Goal: Task Accomplishment & Management: Manage account settings

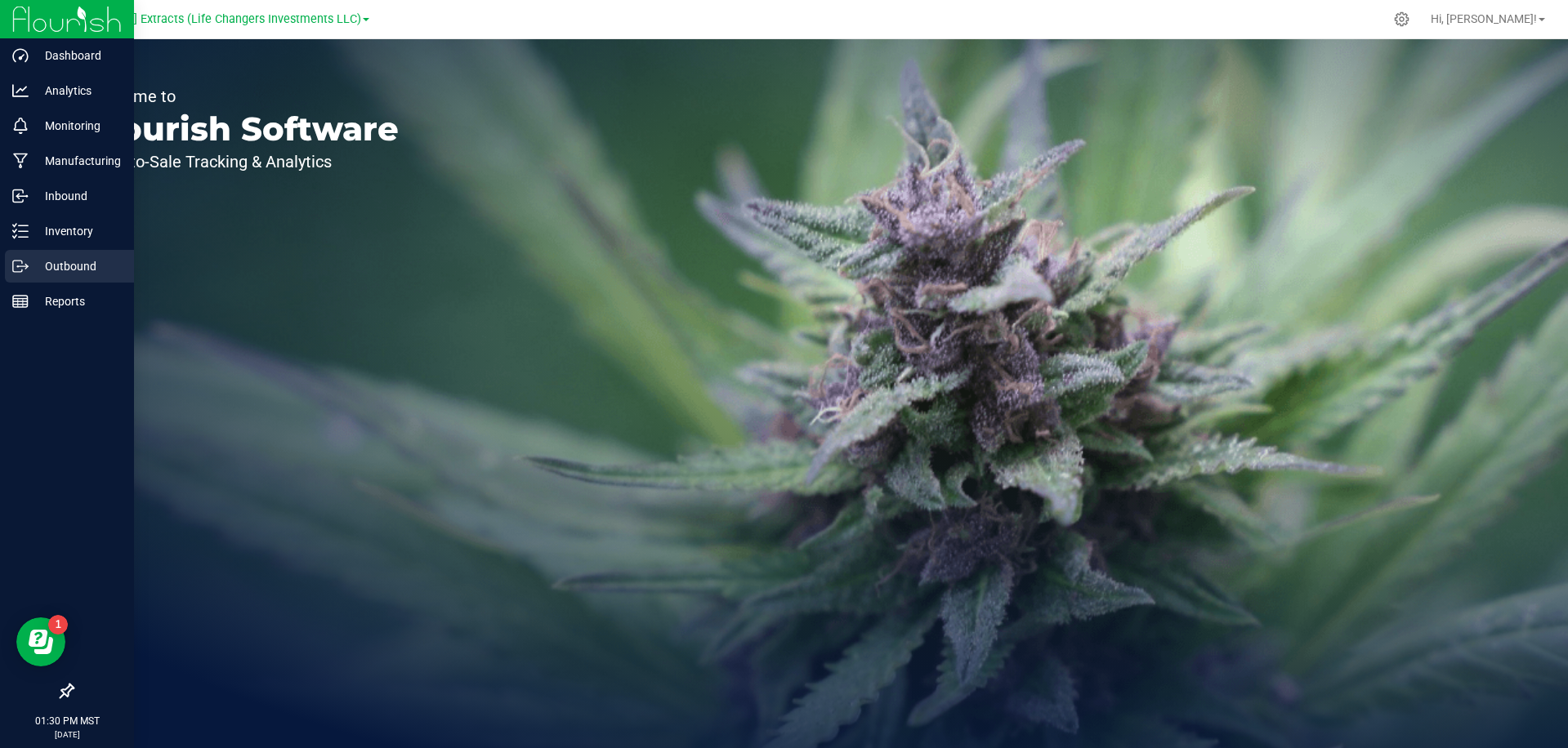
click at [62, 270] on p "Outbound" at bounding box center [78, 266] width 98 height 19
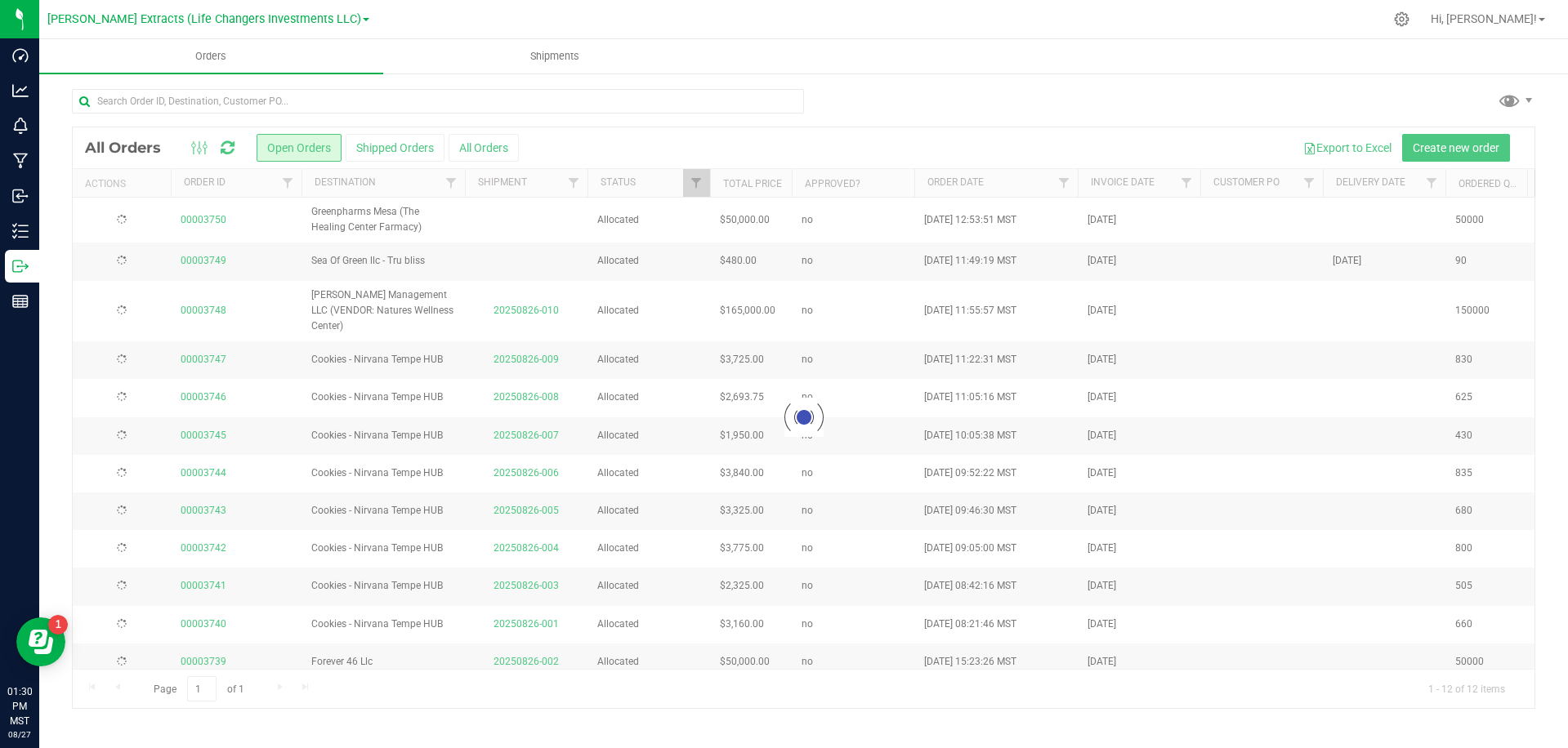
click at [489, 29] on div at bounding box center [879, 18] width 1008 height 32
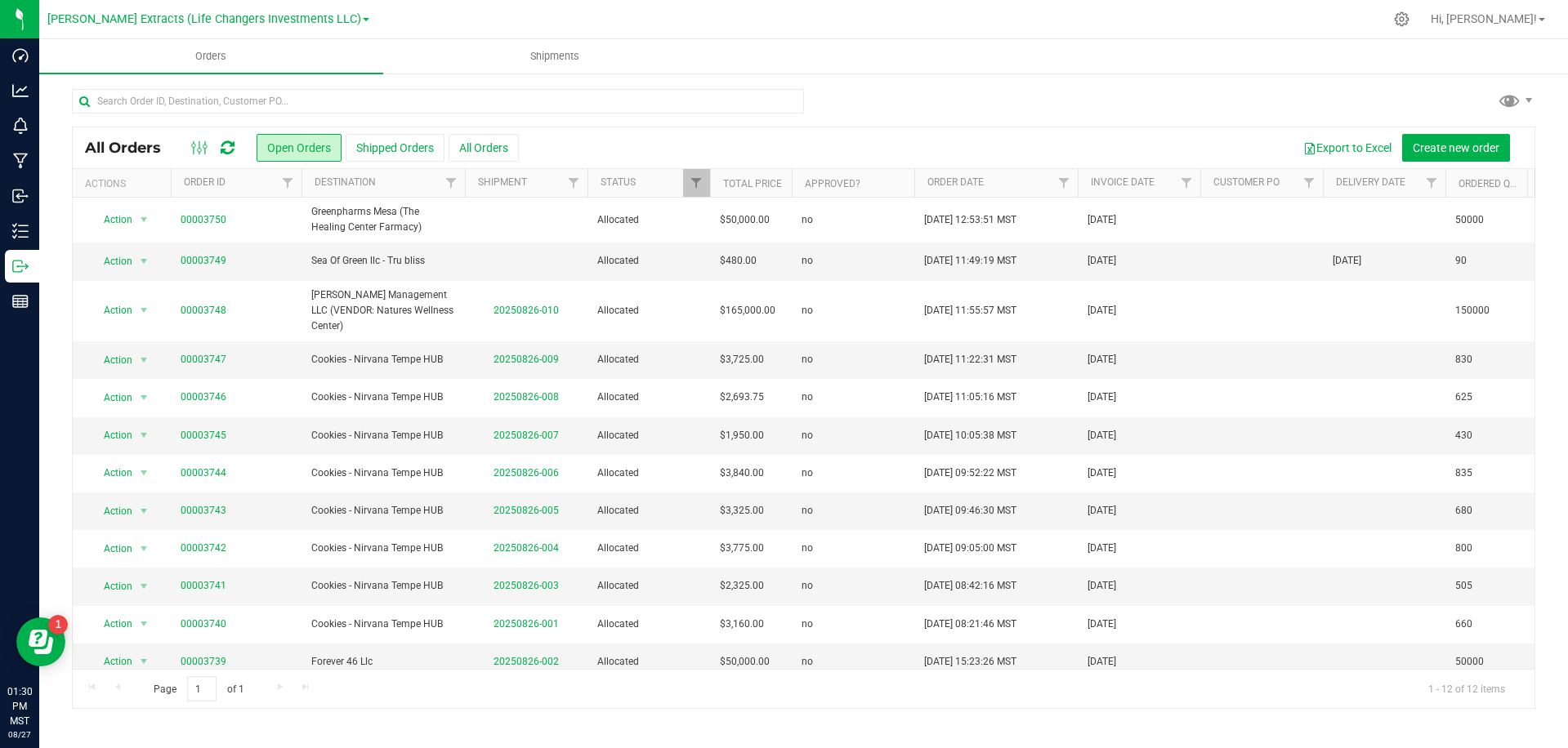
click at [884, 95] on div at bounding box center [804, 107] width 1464 height 37
click at [481, 142] on button "All Orders" at bounding box center [483, 147] width 70 height 28
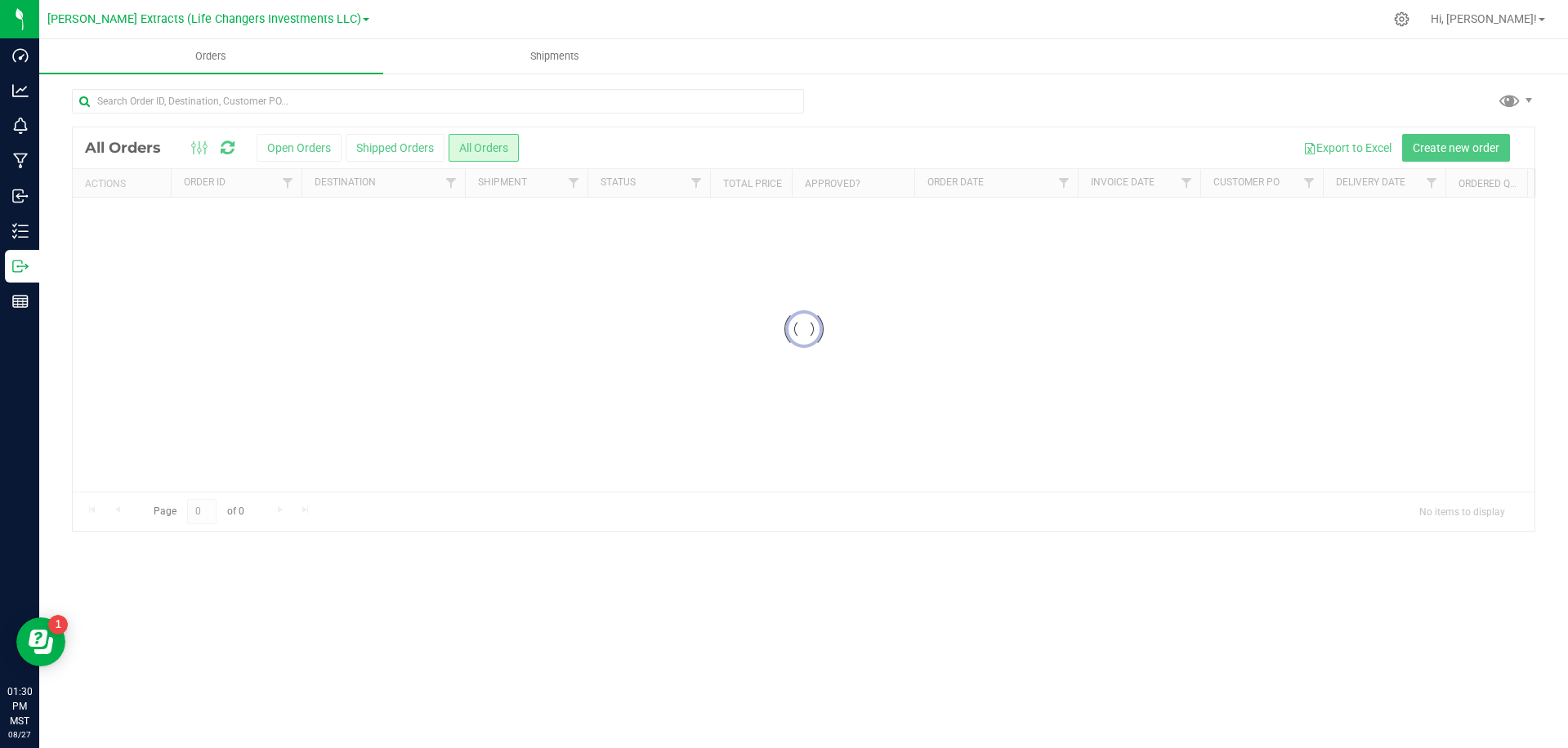
click at [728, 136] on div at bounding box center [804, 329] width 1462 height 403
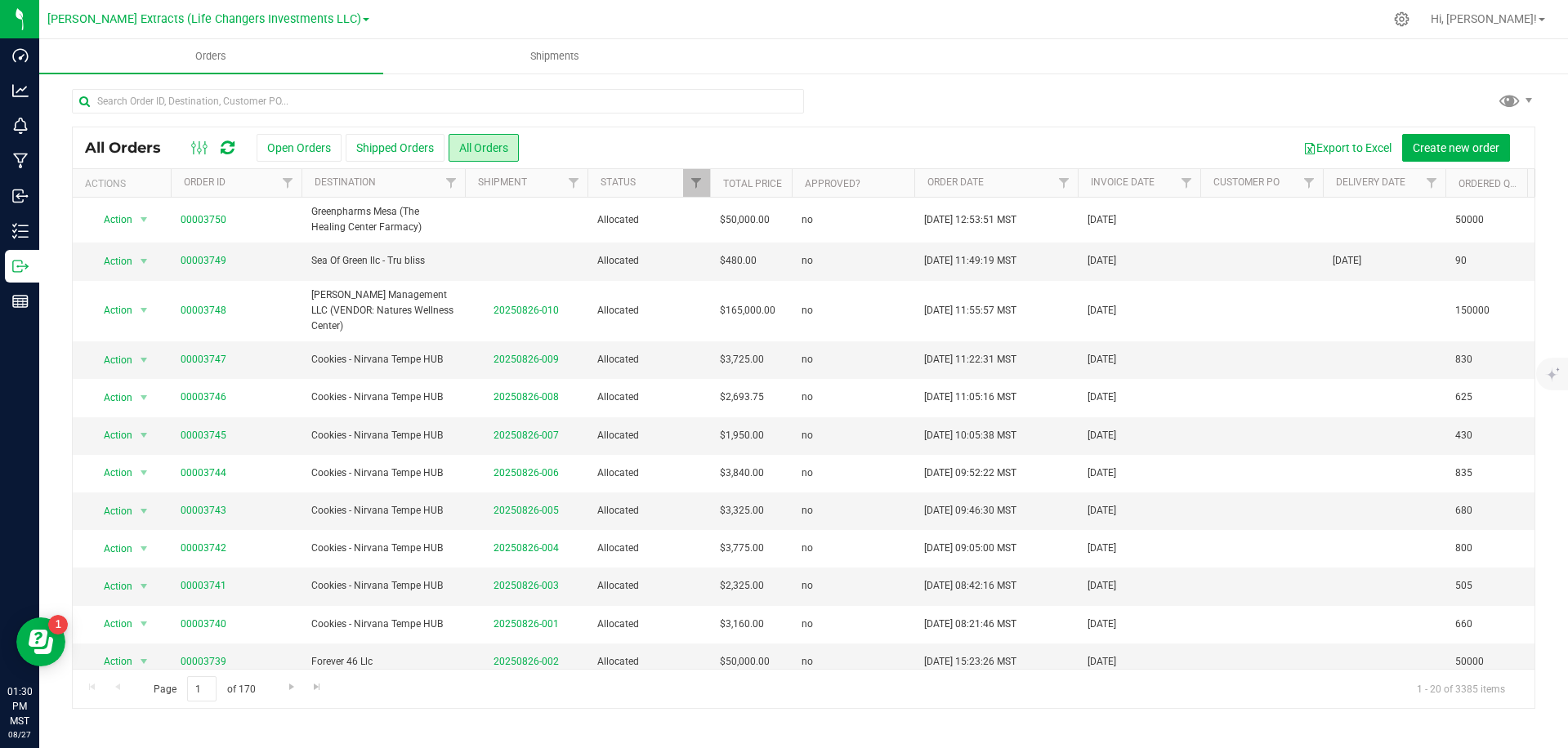
click at [108, 146] on span "All Orders" at bounding box center [131, 147] width 92 height 18
click at [104, 147] on span "All Orders" at bounding box center [131, 147] width 92 height 18
click at [105, 145] on span "All Orders" at bounding box center [131, 147] width 92 height 18
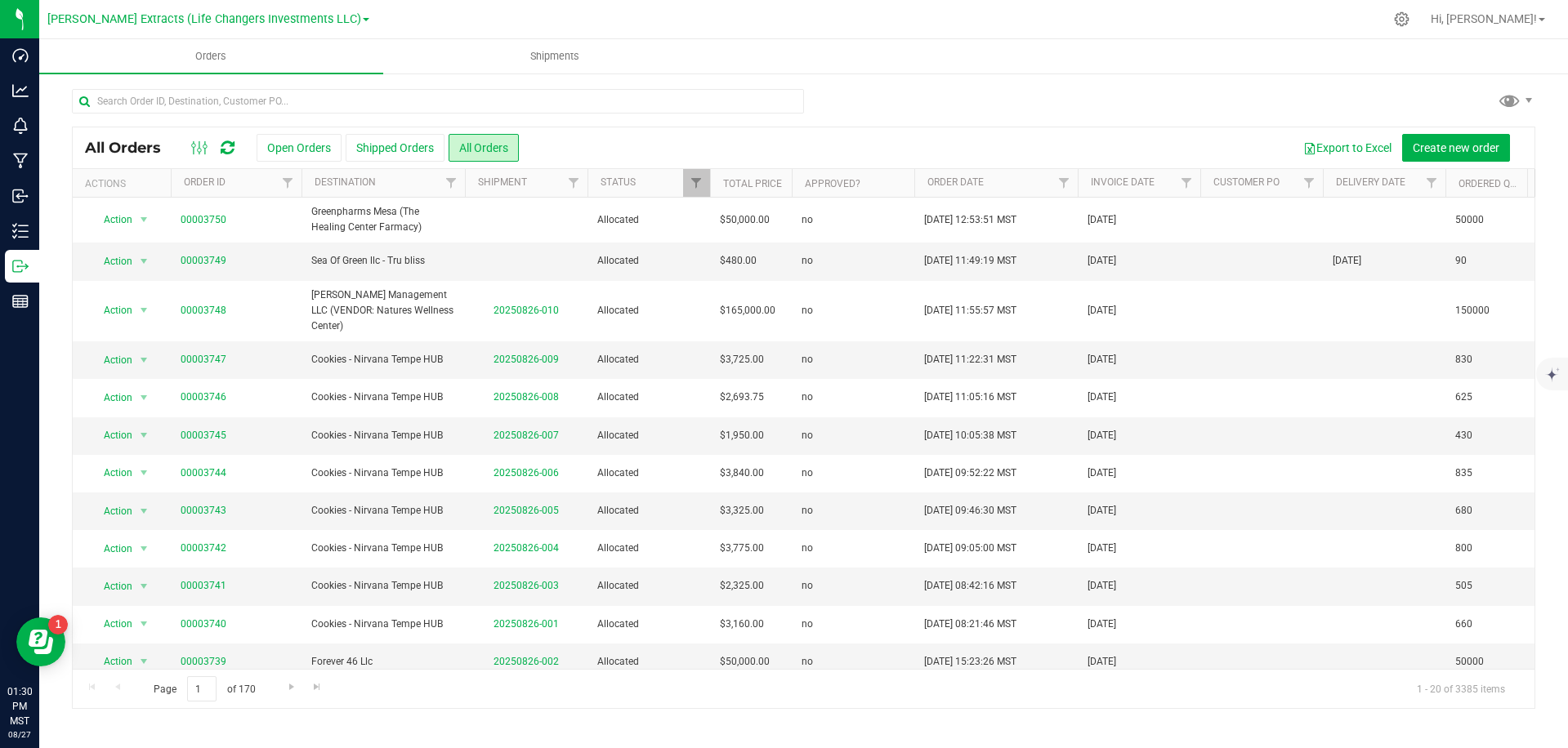
click at [105, 145] on span "All Orders" at bounding box center [131, 147] width 92 height 18
click at [613, 134] on div "Export to Excel Create new order" at bounding box center [1020, 147] width 1003 height 28
click at [447, 145] on div "All Orders Open Orders Shipped Orders All Orders Export to Excel Create new ord…" at bounding box center [804, 147] width 1462 height 41
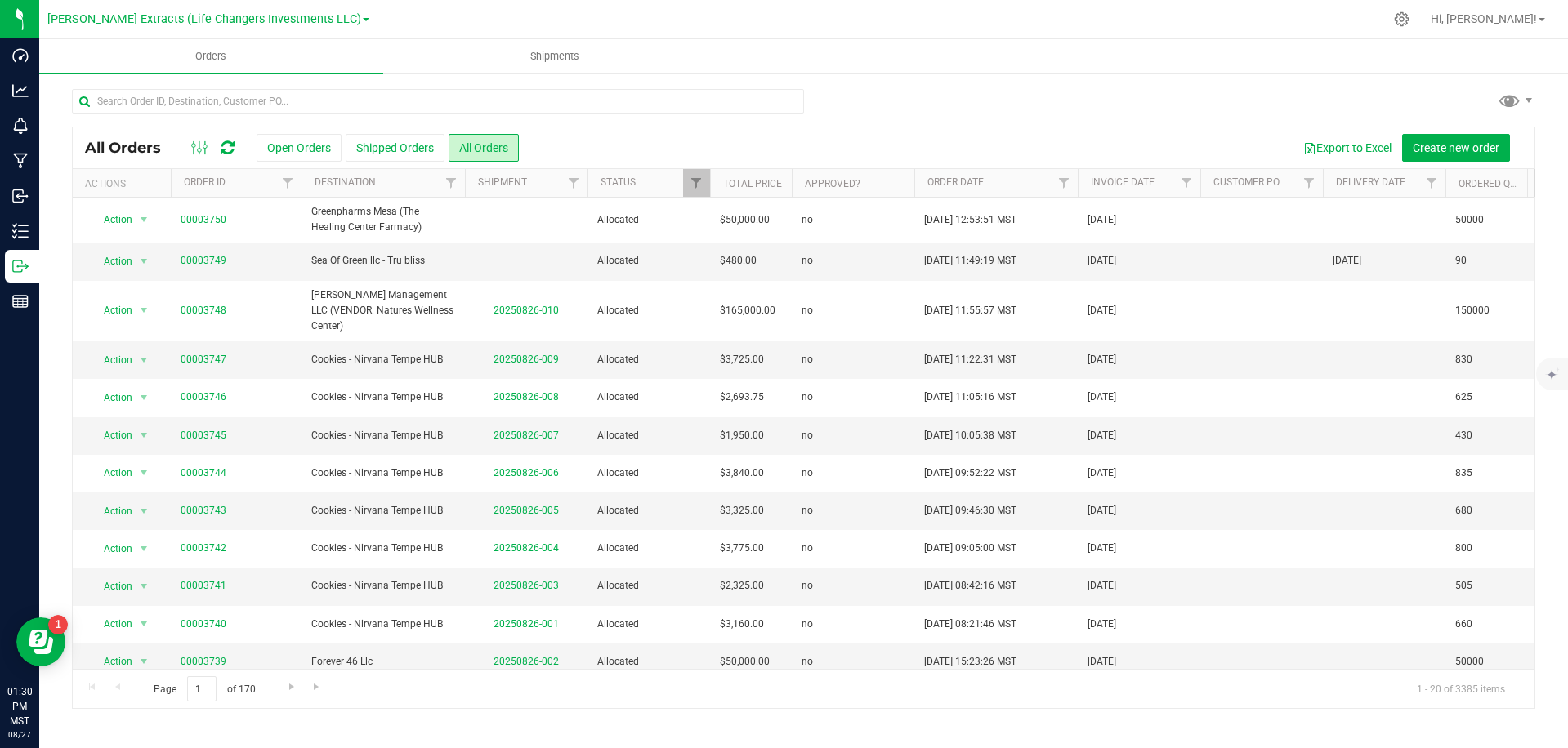
click at [575, 144] on div "Export to Excel Create new order" at bounding box center [1020, 147] width 1003 height 28
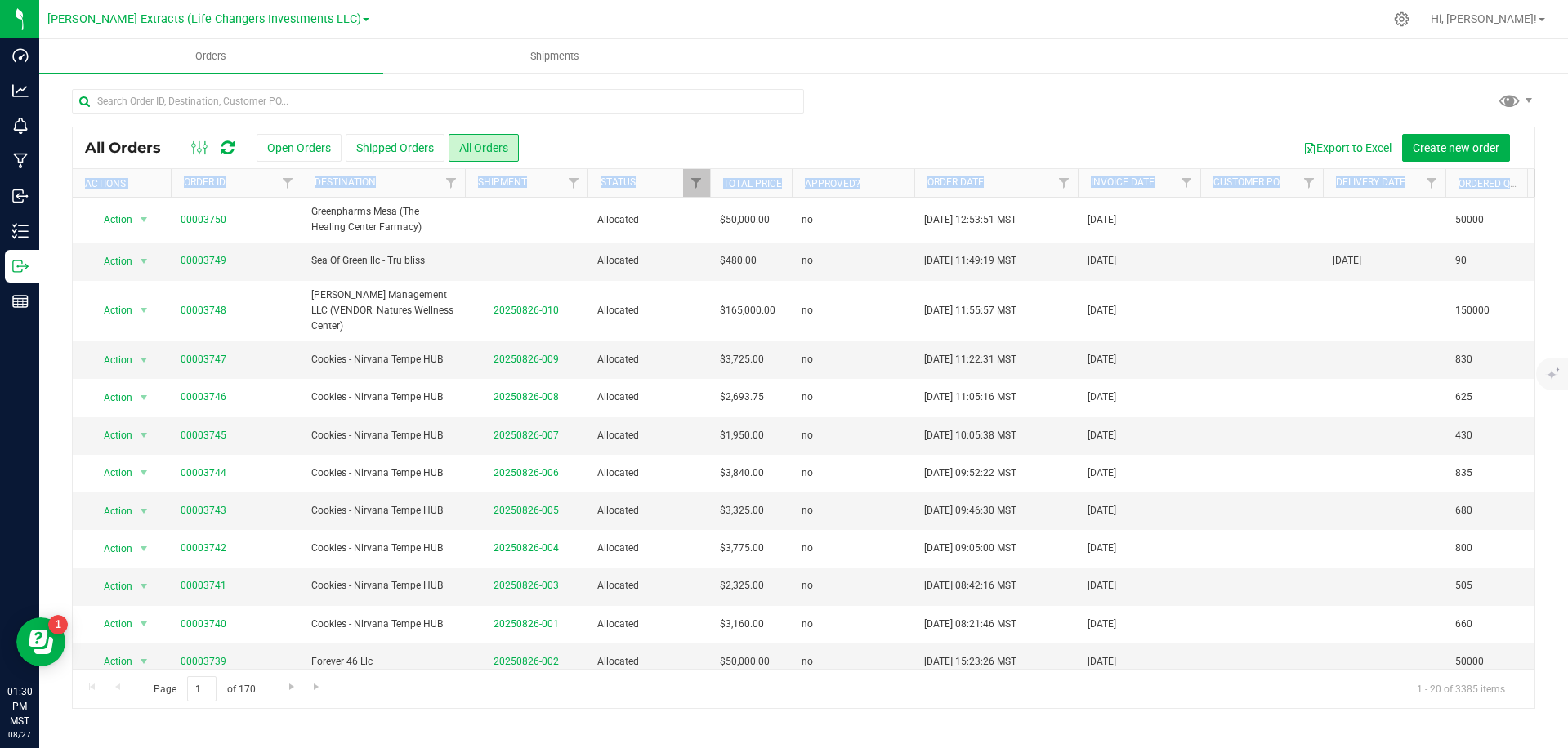
click at [575, 144] on div "Export to Excel Create new order" at bounding box center [1020, 147] width 1003 height 28
click at [570, 143] on div "Export to Excel Create new order" at bounding box center [1020, 147] width 1003 height 28
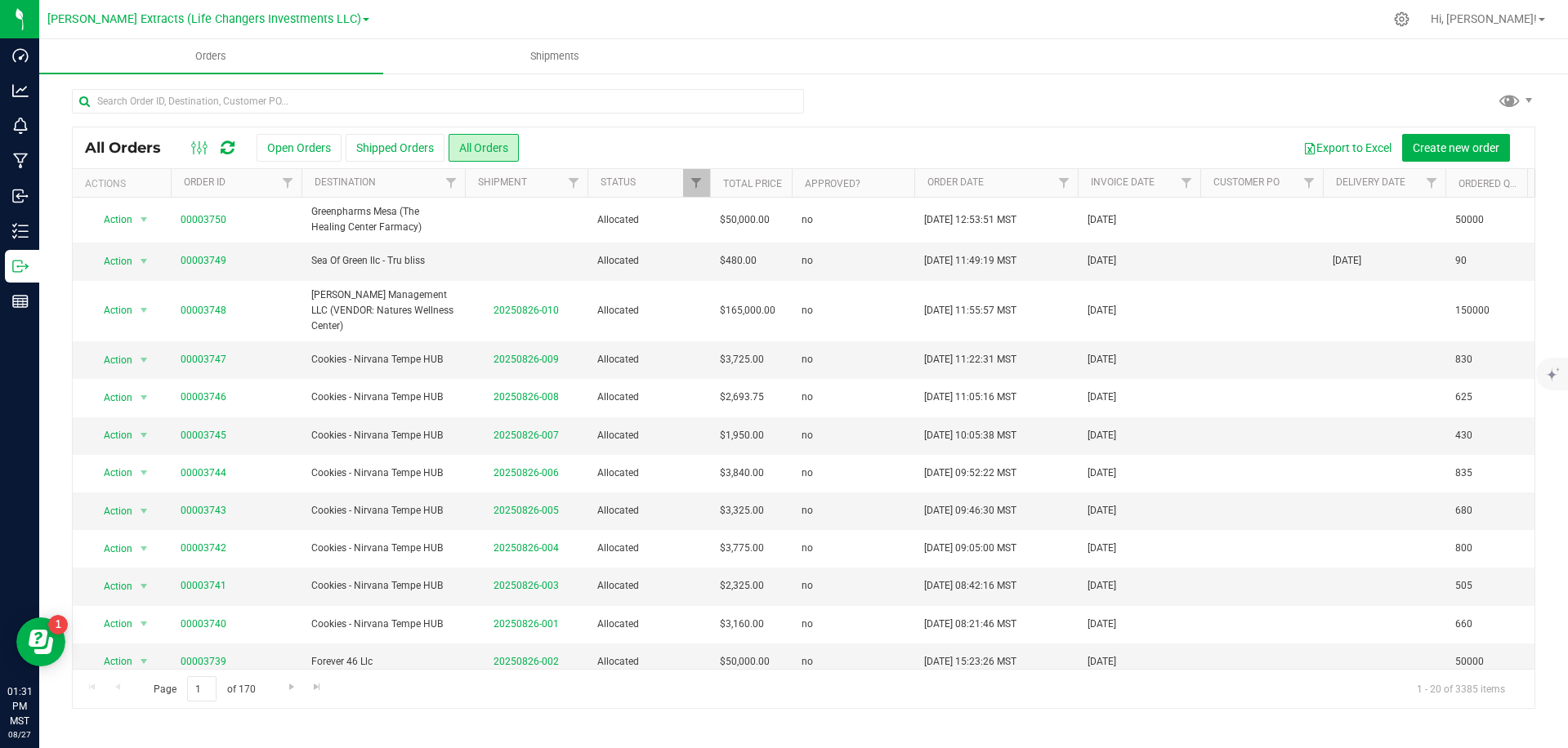
click at [652, 139] on div "Export to Excel Create new order" at bounding box center [1020, 147] width 1003 height 28
click at [658, 140] on div "Export to Excel Create new order" at bounding box center [1020, 147] width 1003 height 28
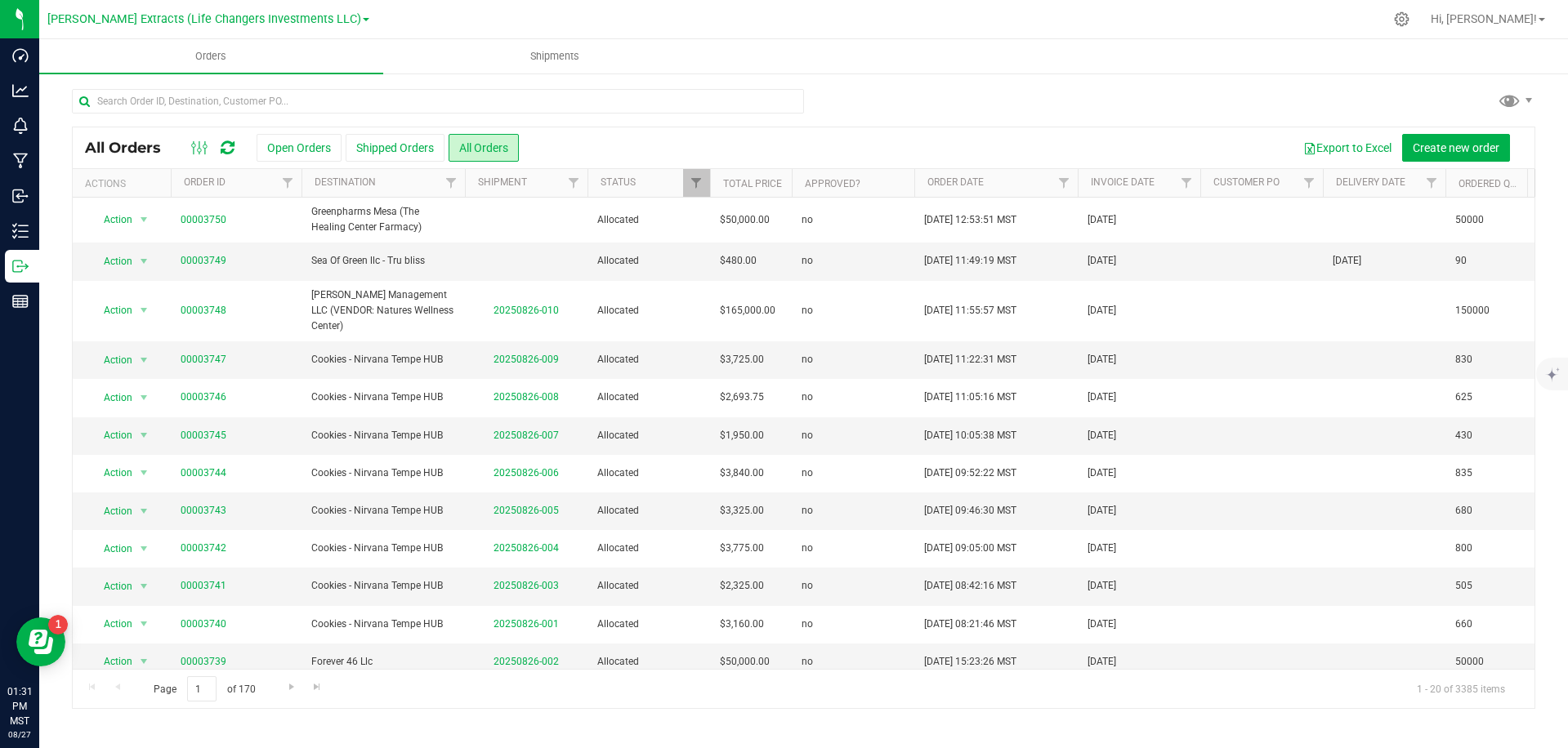
click at [851, 131] on div "All Orders Open Orders Shipped Orders All Orders Export to Excel Create new ord…" at bounding box center [804, 147] width 1462 height 41
click at [553, 147] on div "Export to Excel Create new order" at bounding box center [1020, 147] width 1003 height 28
click at [556, 147] on div "Export to Excel Create new order" at bounding box center [1020, 147] width 1003 height 28
drag, startPoint x: 633, startPoint y: 145, endPoint x: 466, endPoint y: 142, distance: 167.0
click at [633, 145] on div "Export to Excel Create new order" at bounding box center [1020, 147] width 1003 height 28
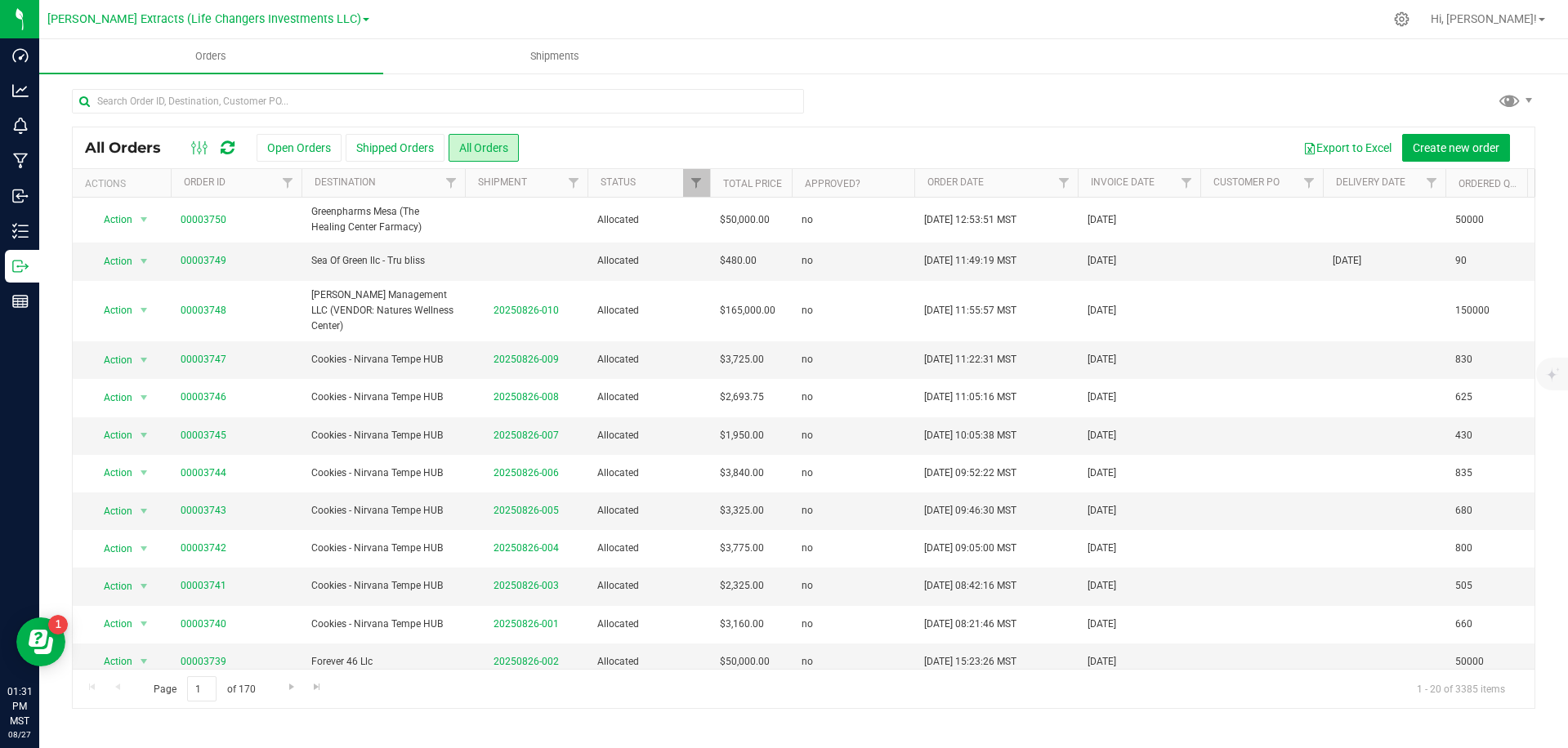
click at [588, 142] on div "Export to Excel Create new order" at bounding box center [1020, 147] width 1003 height 28
click at [447, 177] on span "Filter" at bounding box center [451, 183] width 13 height 13
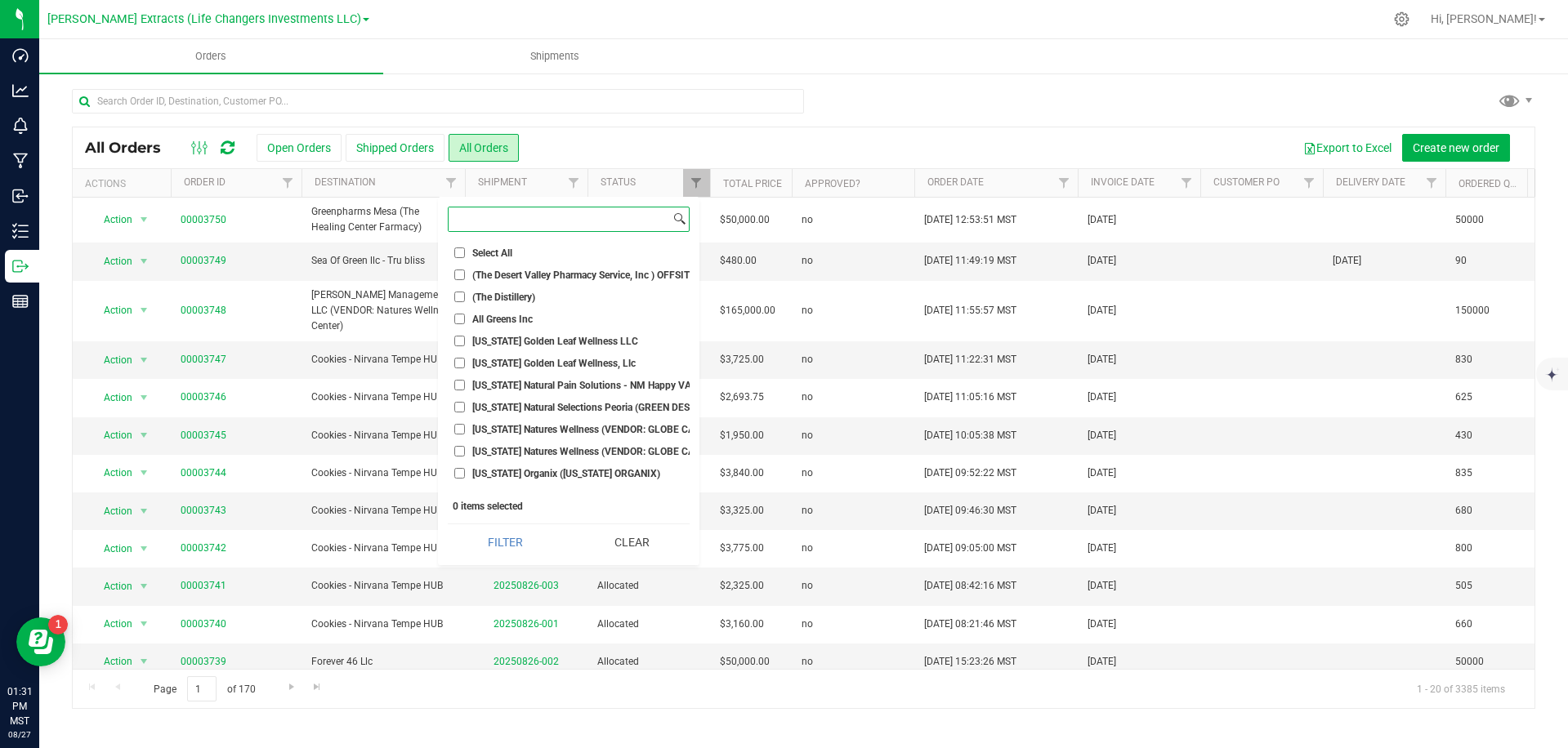
click at [542, 224] on input at bounding box center [558, 219] width 221 height 24
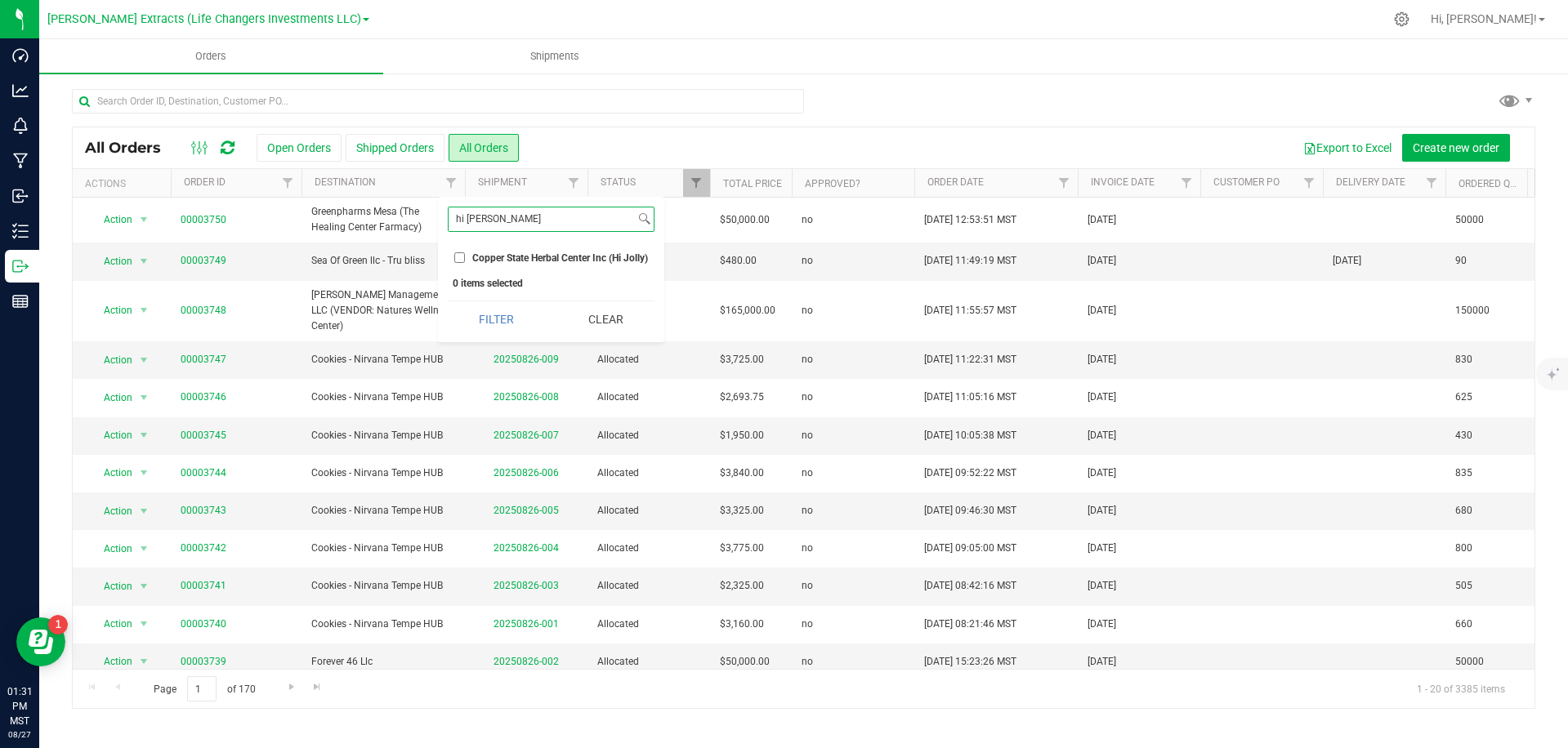
type input "hi [PERSON_NAME]"
click at [564, 258] on span "Copper State Herbal Center Inc (Hi Jolly)" at bounding box center [559, 258] width 175 height 10
click at [465, 258] on input "Copper State Herbal Center Inc (Hi Jolly)" at bounding box center [459, 258] width 11 height 11
checkbox input "true"
drag, startPoint x: 511, startPoint y: 314, endPoint x: 576, endPoint y: 306, distance: 65.5
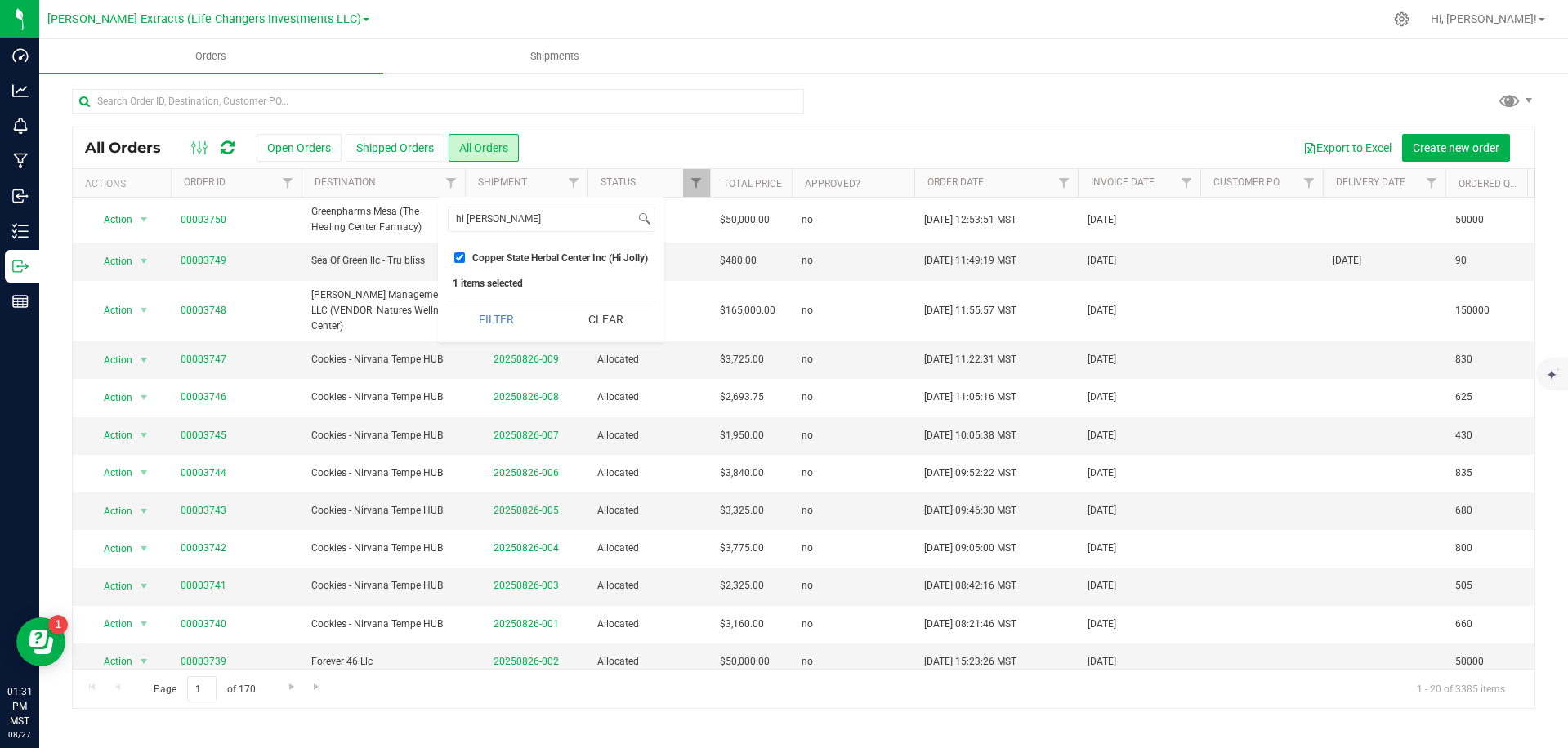
click at [511, 313] on button "Filter" at bounding box center [495, 320] width 97 height 36
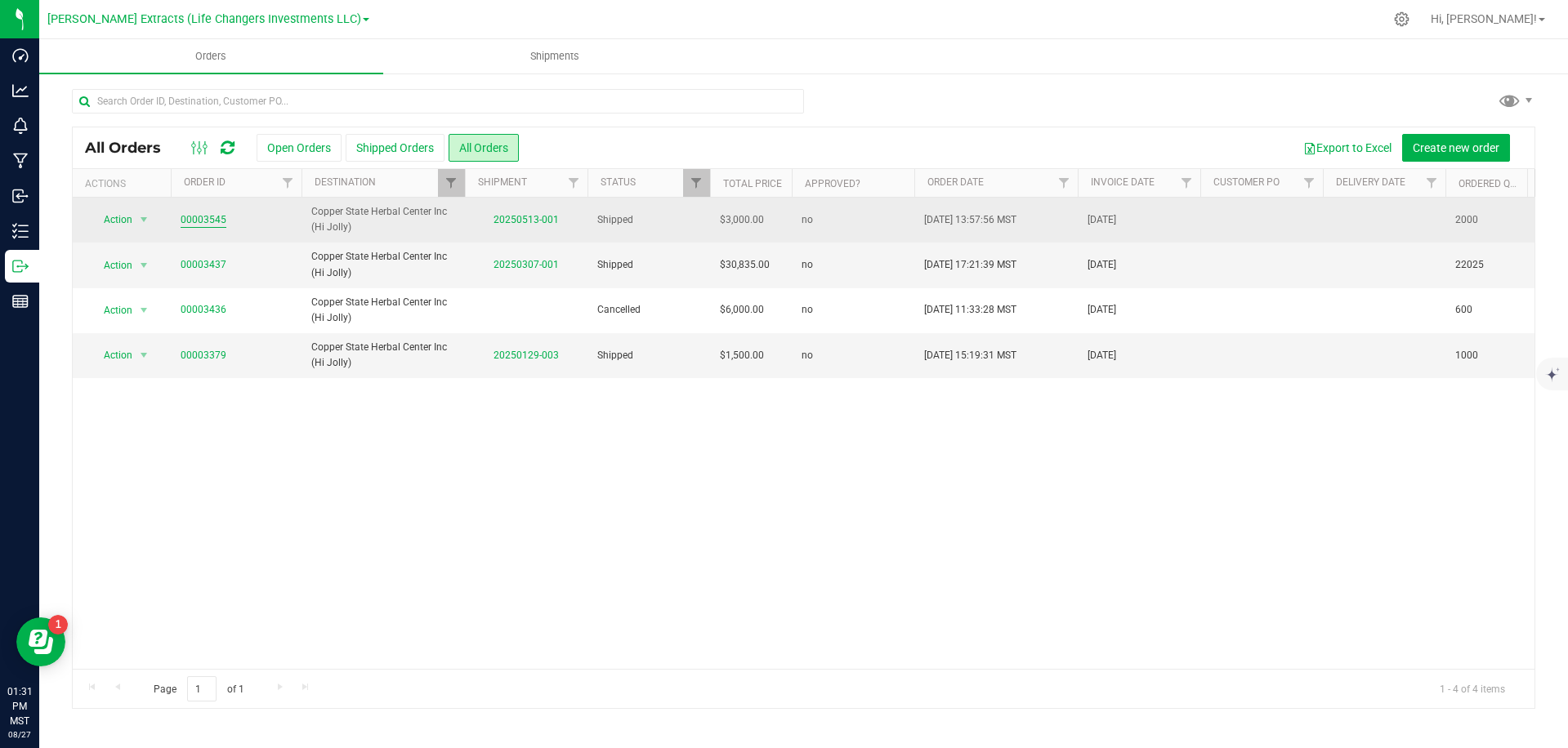
click at [208, 222] on link "00003545" at bounding box center [203, 220] width 46 height 15
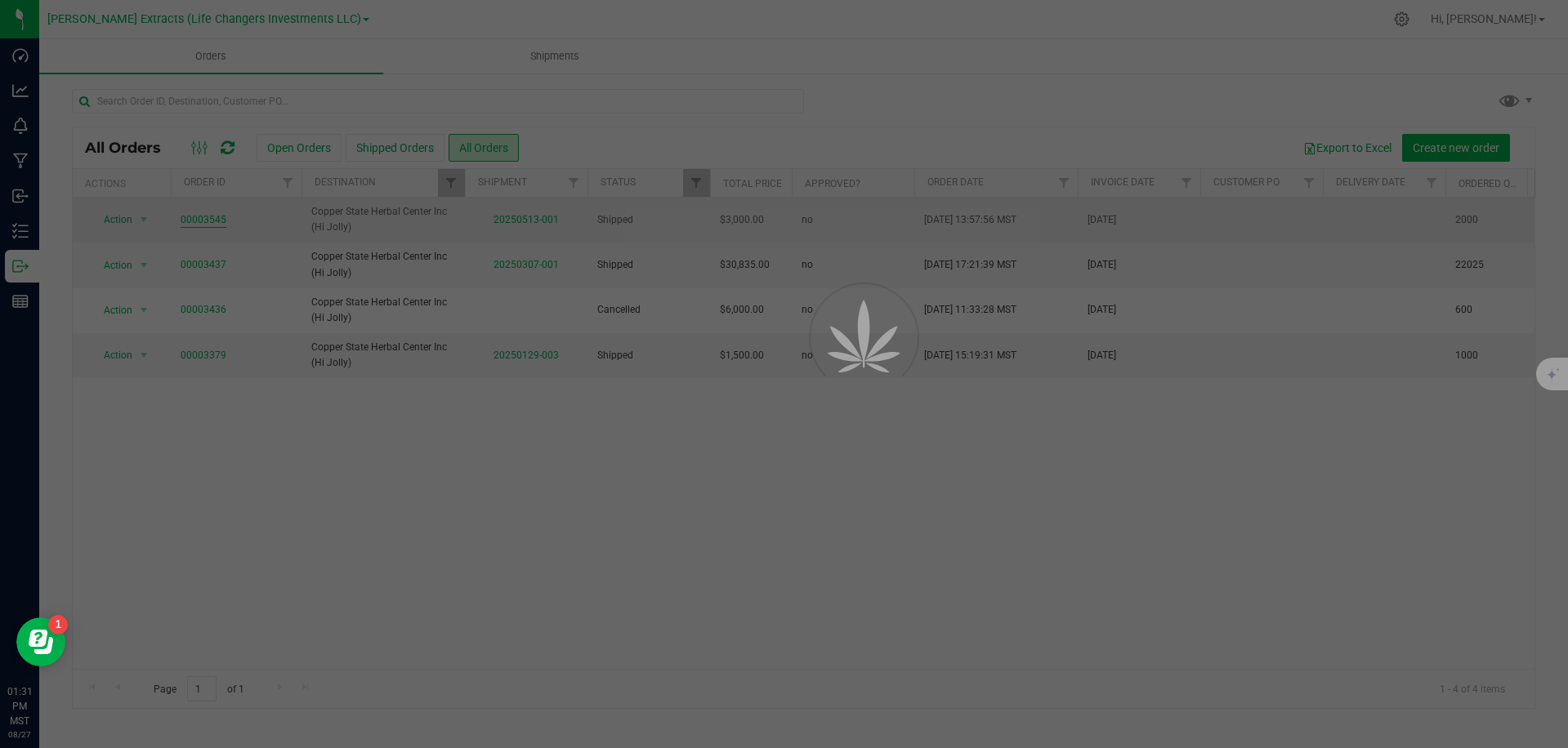
click at [208, 222] on div "Orders Shipments All Orders Open Orders Shipped Orders All Orders Export to Exc…" at bounding box center [804, 394] width 1529 height 709
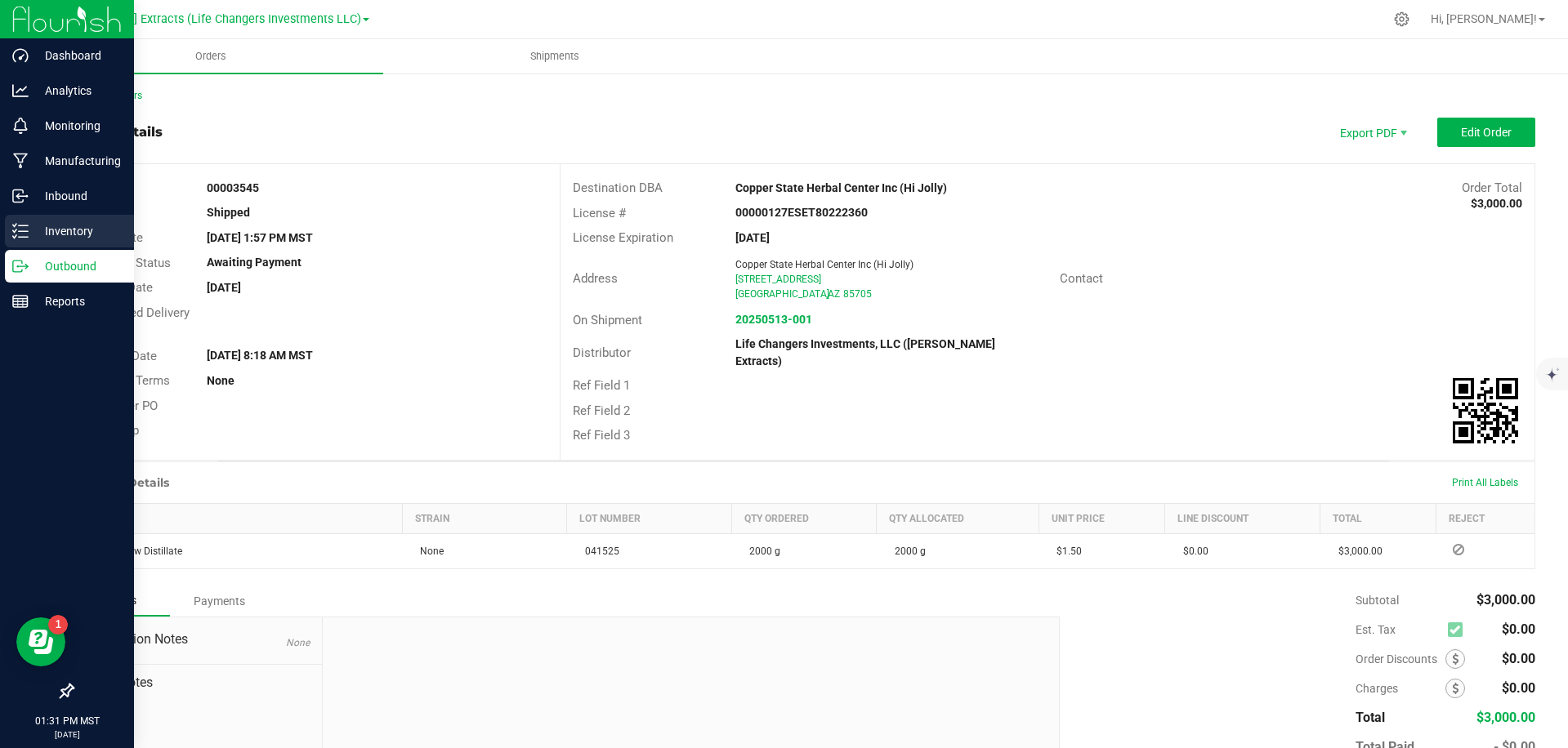
click at [47, 237] on p "Inventory" at bounding box center [78, 231] width 98 height 19
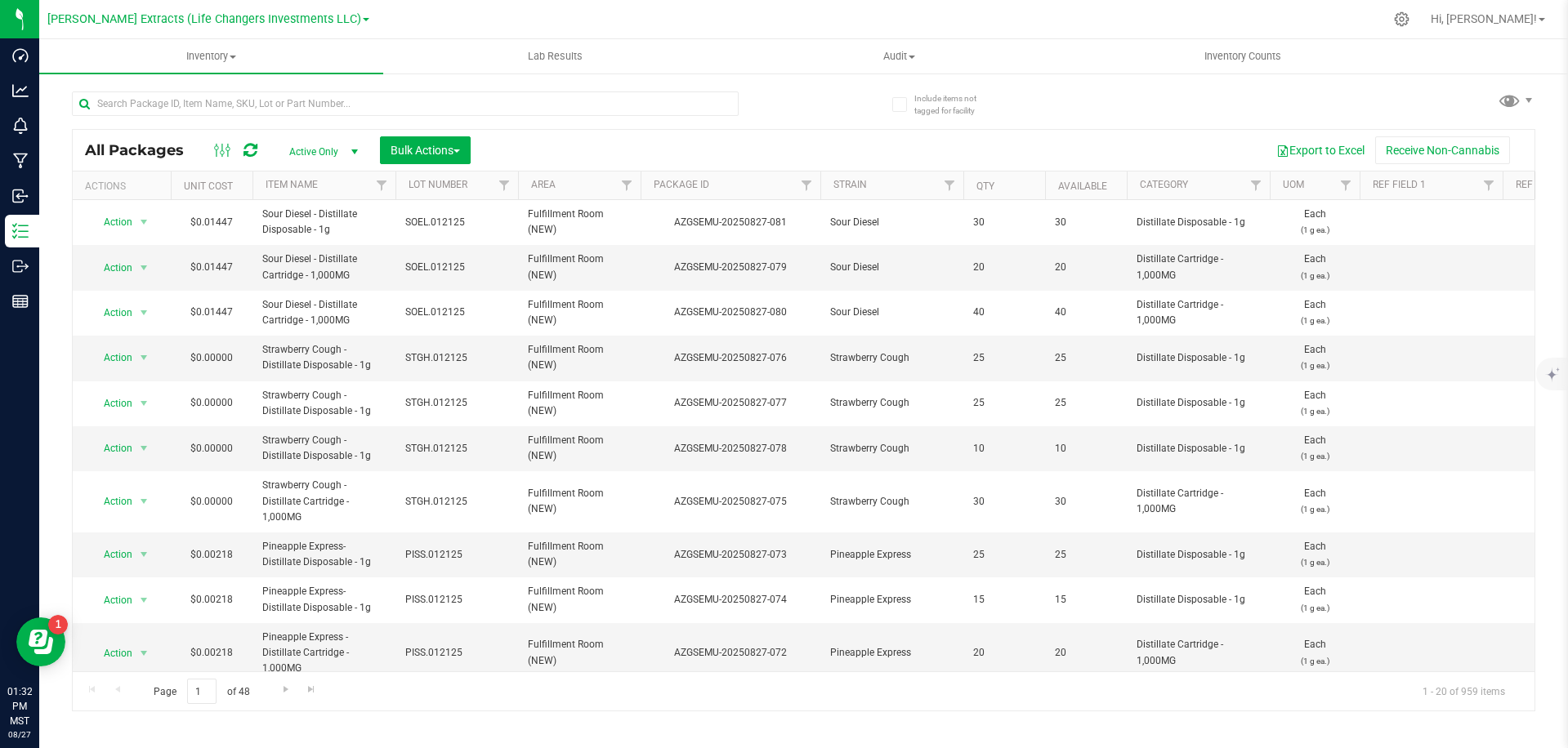
drag, startPoint x: 662, startPoint y: 141, endPoint x: 524, endPoint y: 144, distance: 138.0
click at [646, 141] on div "Export to Excel Receive Non-Cannabis" at bounding box center [1002, 149] width 1039 height 28
drag, startPoint x: 398, startPoint y: 16, endPoint x: 398, endPoint y: 32, distance: 16.0
click at [398, 16] on div at bounding box center [879, 18] width 1008 height 32
drag, startPoint x: 548, startPoint y: 146, endPoint x: 180, endPoint y: 132, distance: 368.3
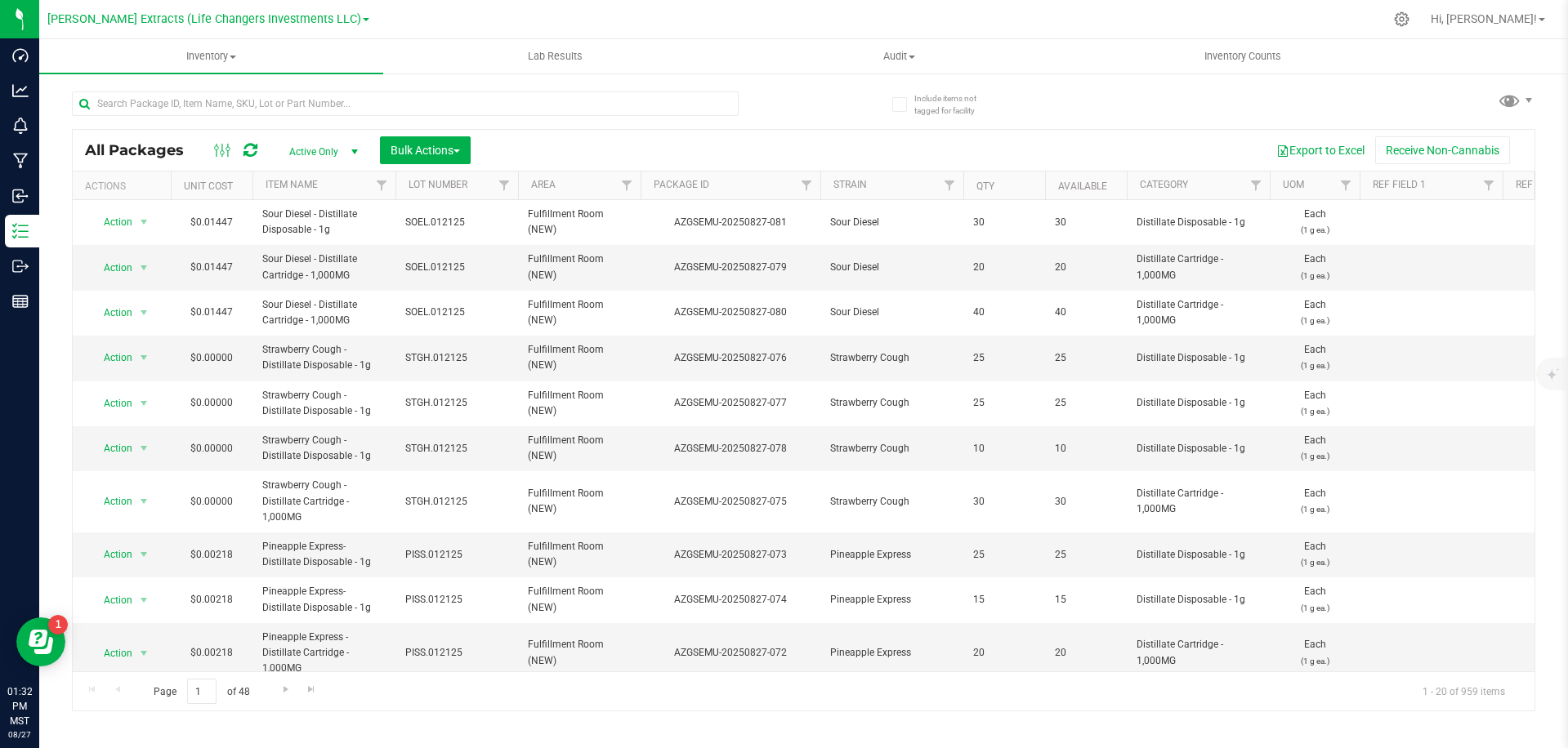
click at [546, 146] on div "Export to Excel Receive Non-Cannabis" at bounding box center [1002, 149] width 1039 height 28
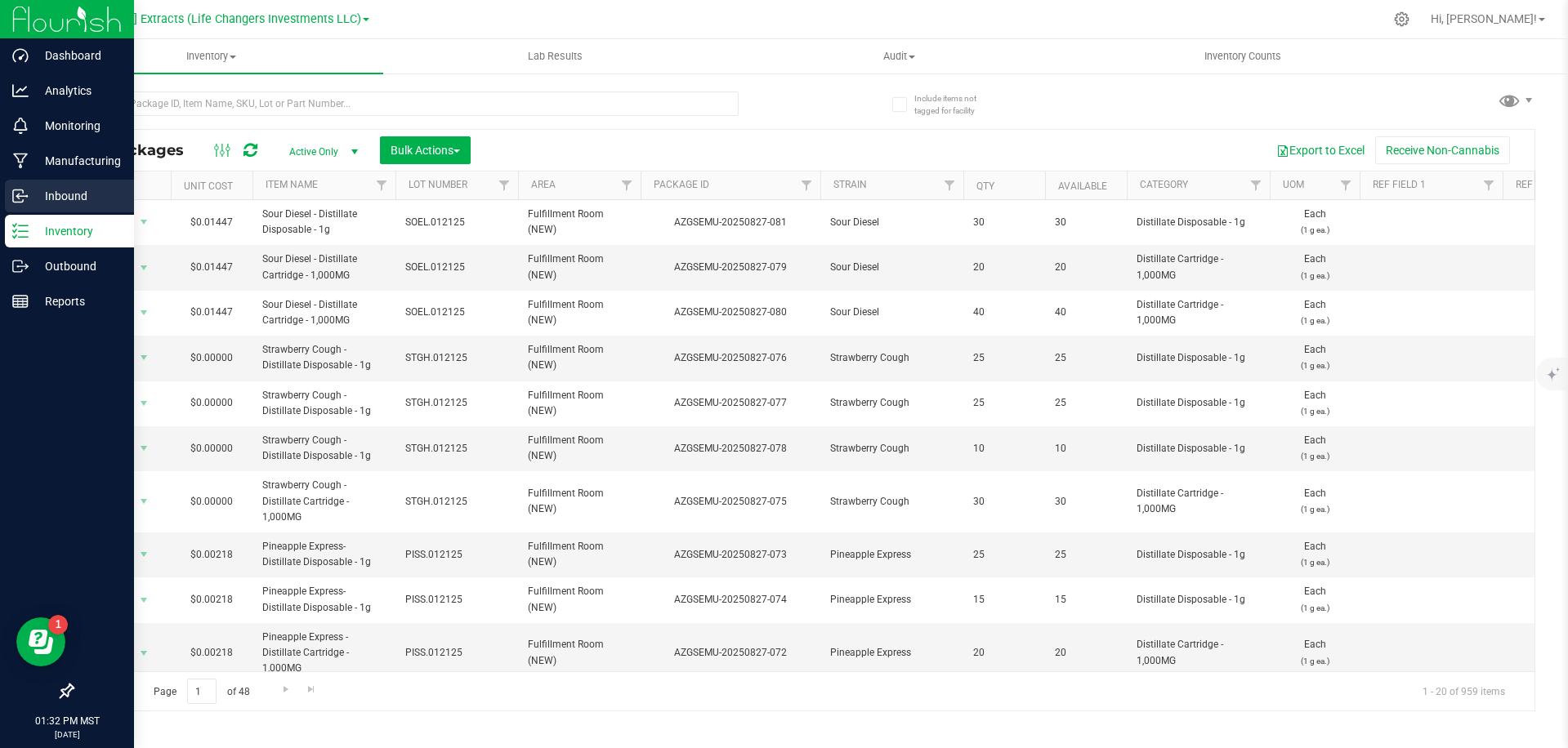
click at [31, 199] on p "Inbound" at bounding box center [78, 195] width 98 height 19
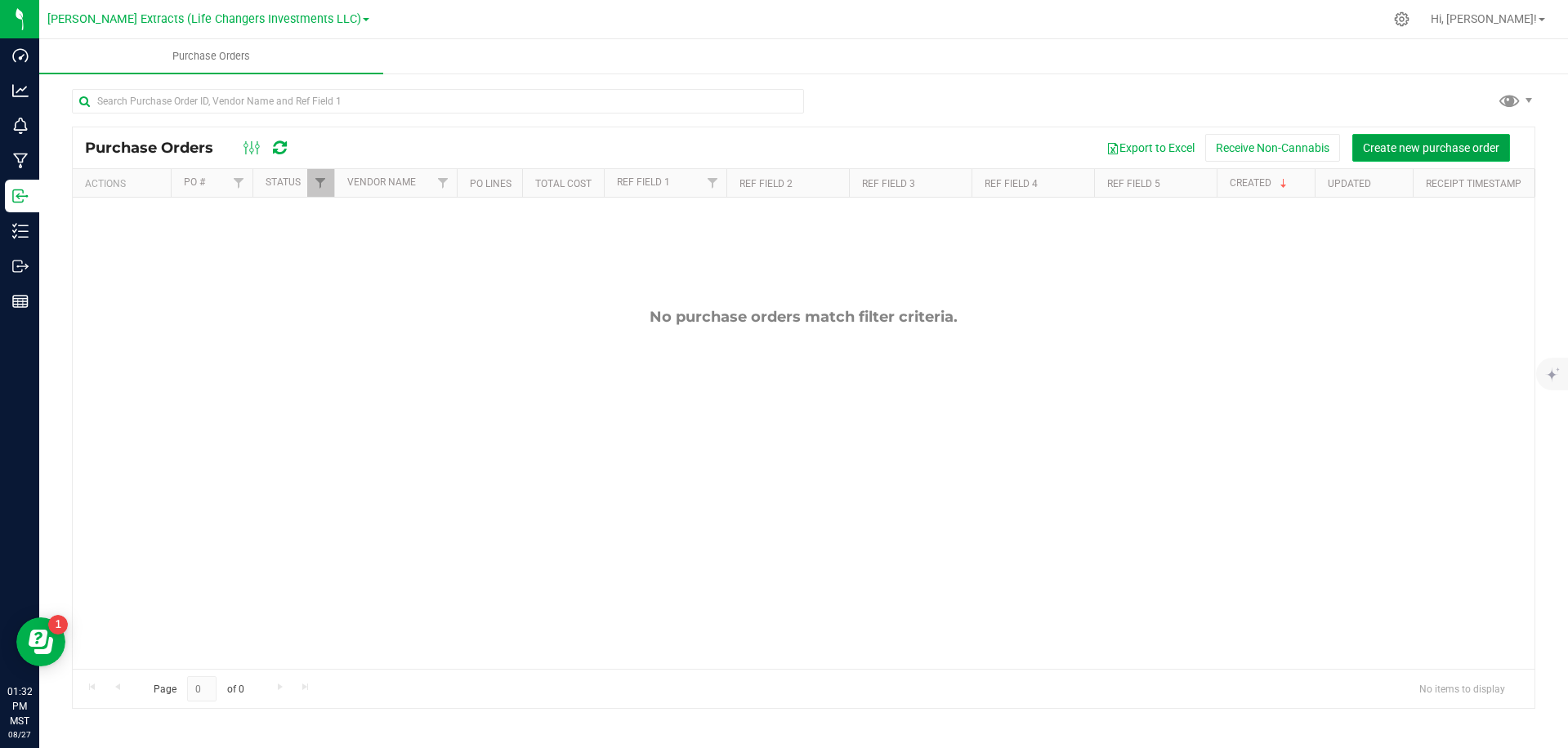
click at [1440, 142] on span "Create new purchase order" at bounding box center [1431, 148] width 136 height 13
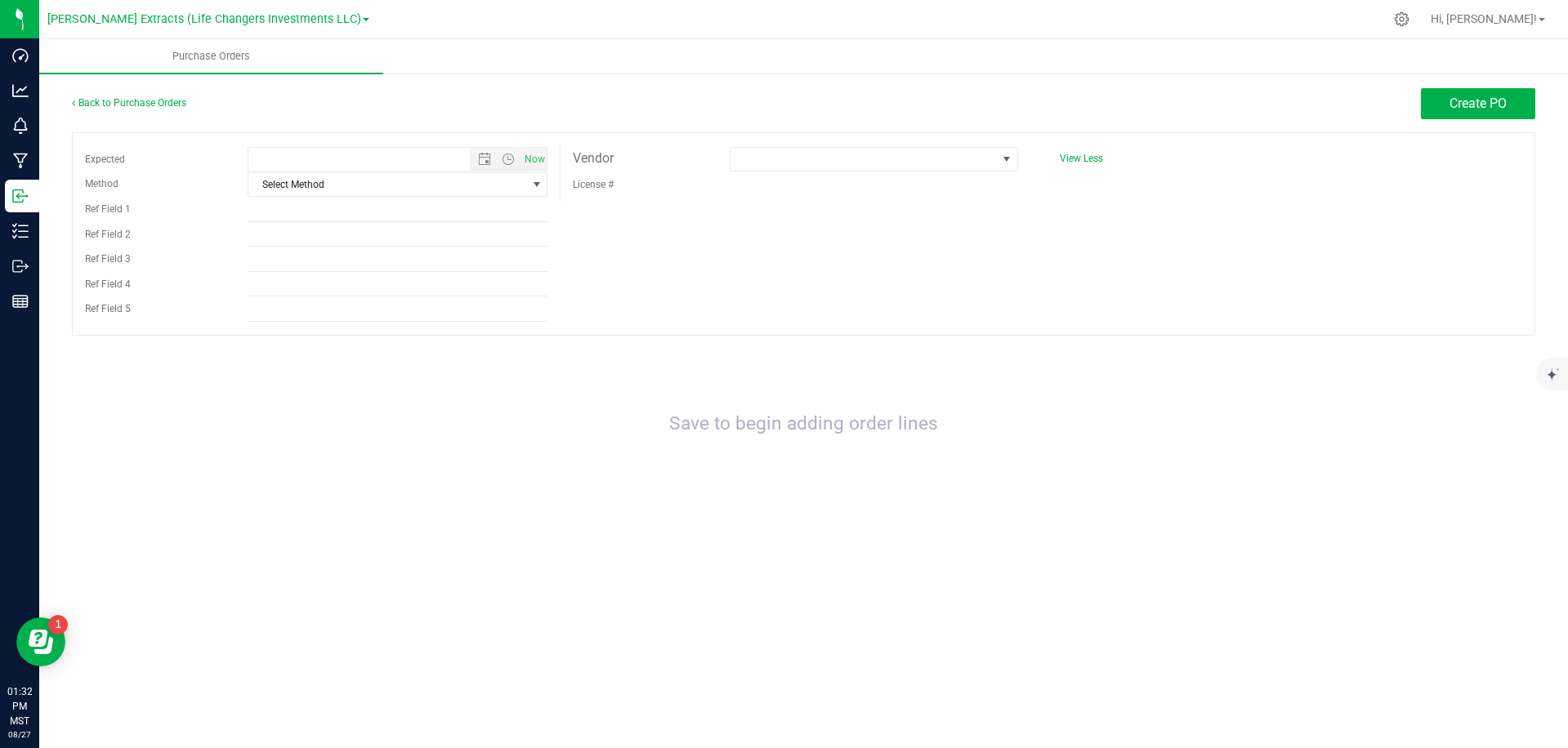
type input "[DATE] 1:32 PM"
click at [952, 157] on span at bounding box center [864, 159] width 266 height 23
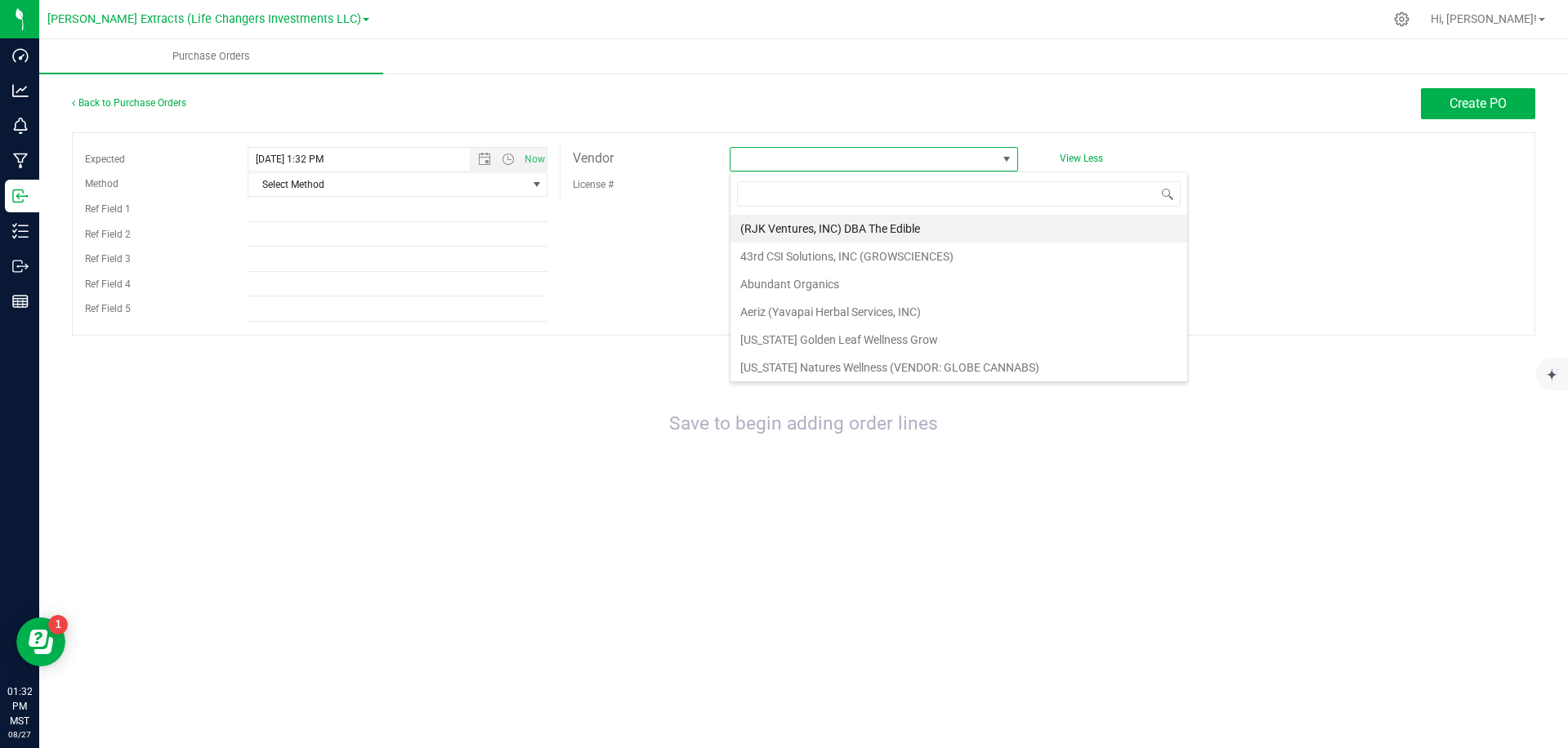
scroll to position [25, 288]
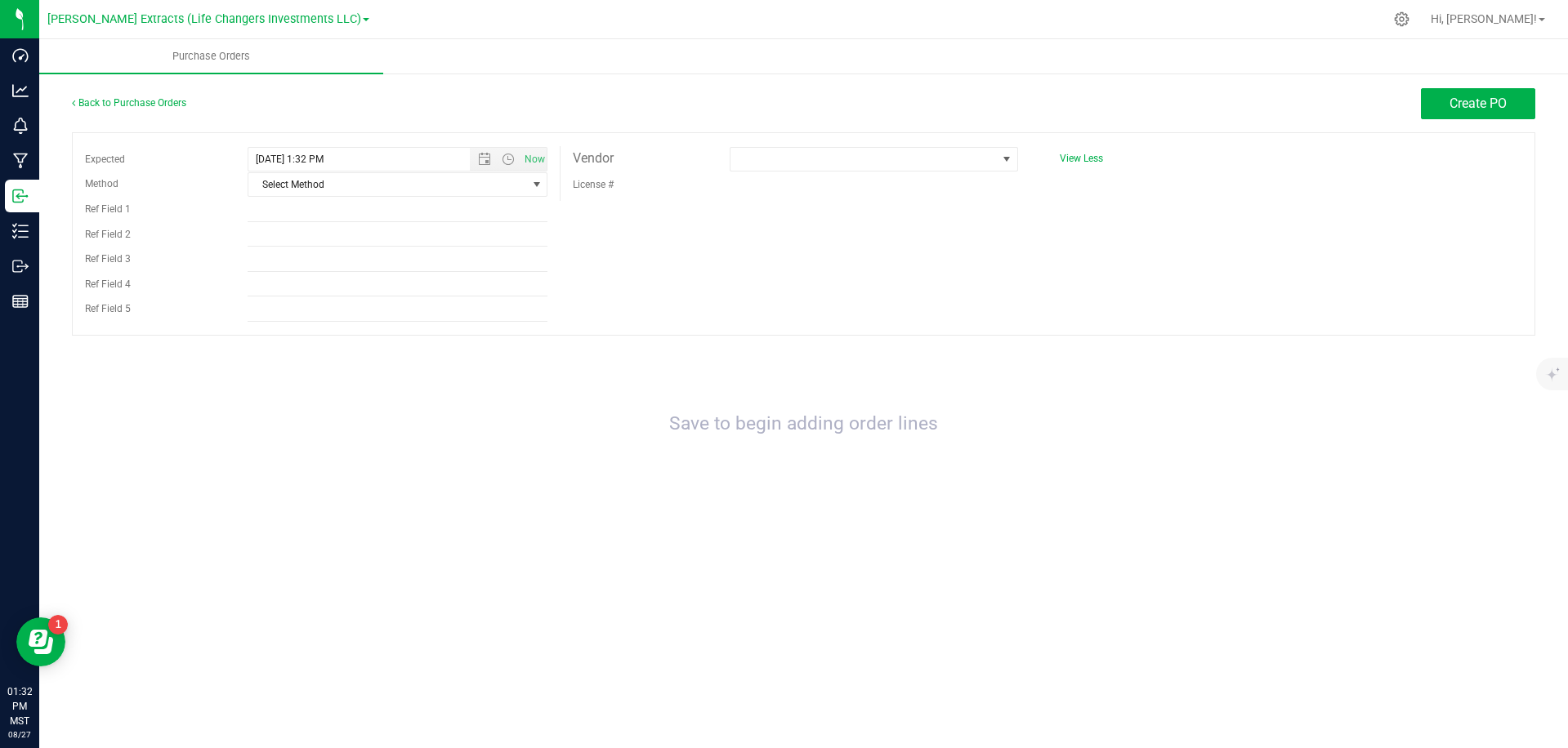
click at [1031, 152] on div "Vendor License #" at bounding box center [803, 173] width 487 height 55
drag, startPoint x: 942, startPoint y: 156, endPoint x: 1035, endPoint y: 130, distance: 96.6
click at [943, 156] on span at bounding box center [864, 159] width 266 height 23
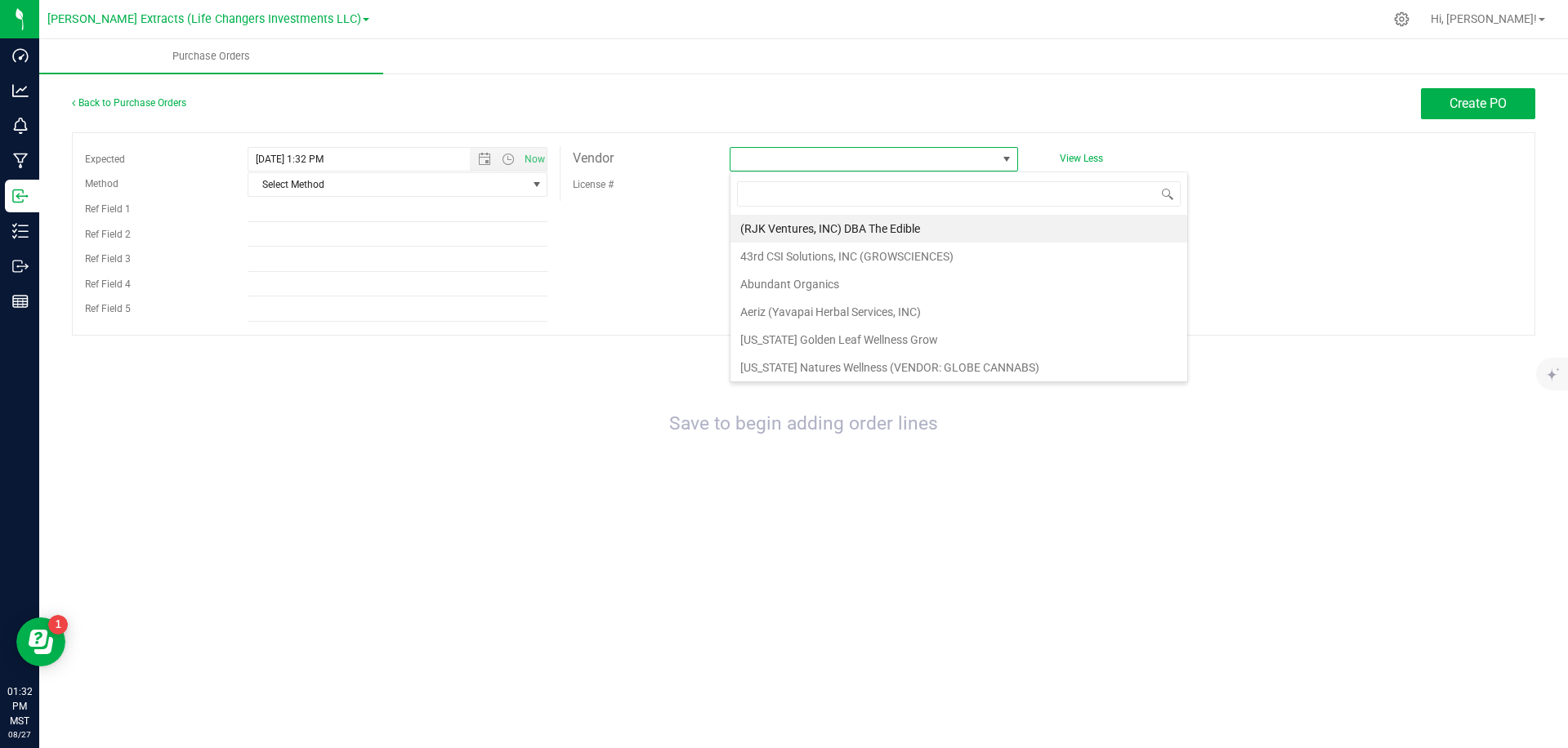
scroll to position [0, 0]
drag, startPoint x: 1046, startPoint y: 126, endPoint x: 939, endPoint y: 155, distance: 110.9
click at [1041, 128] on div "Back to Purchase Orders Create PO" at bounding box center [804, 110] width 1464 height 44
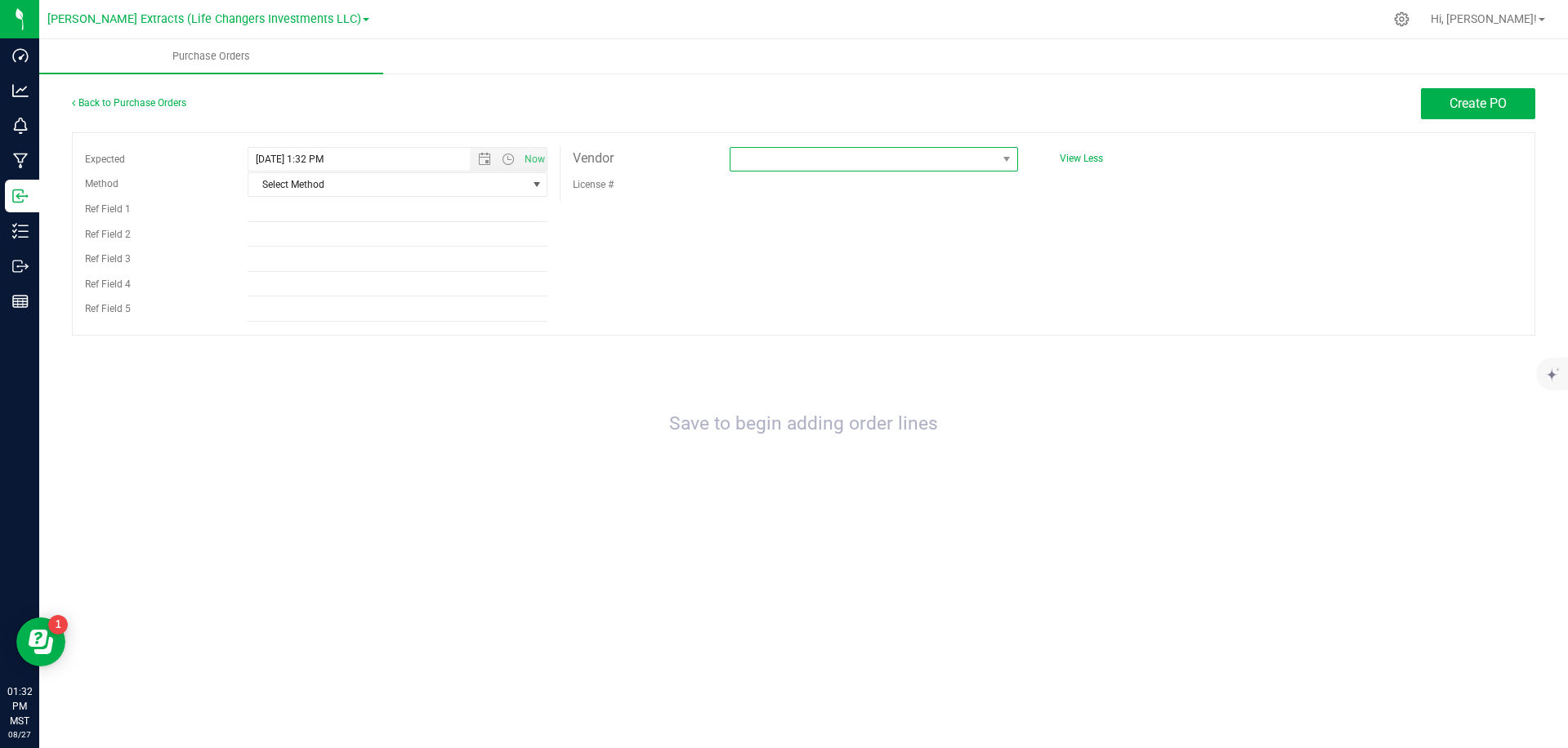
click at [944, 152] on span at bounding box center [864, 159] width 266 height 23
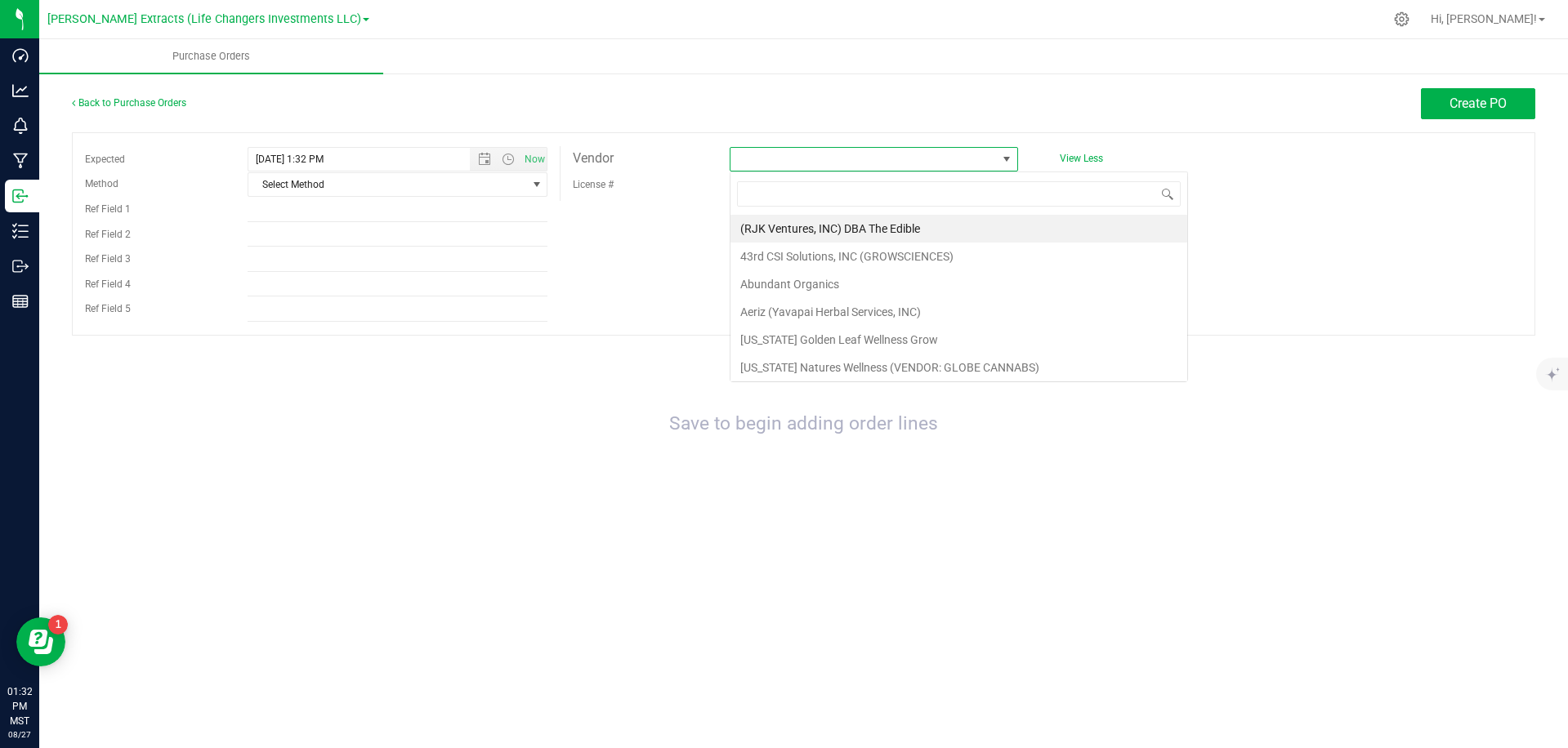
drag, startPoint x: 1050, startPoint y: 107, endPoint x: 1006, endPoint y: 140, distance: 55.0
click at [1047, 108] on div "Create PO" at bounding box center [986, 103] width 1097 height 31
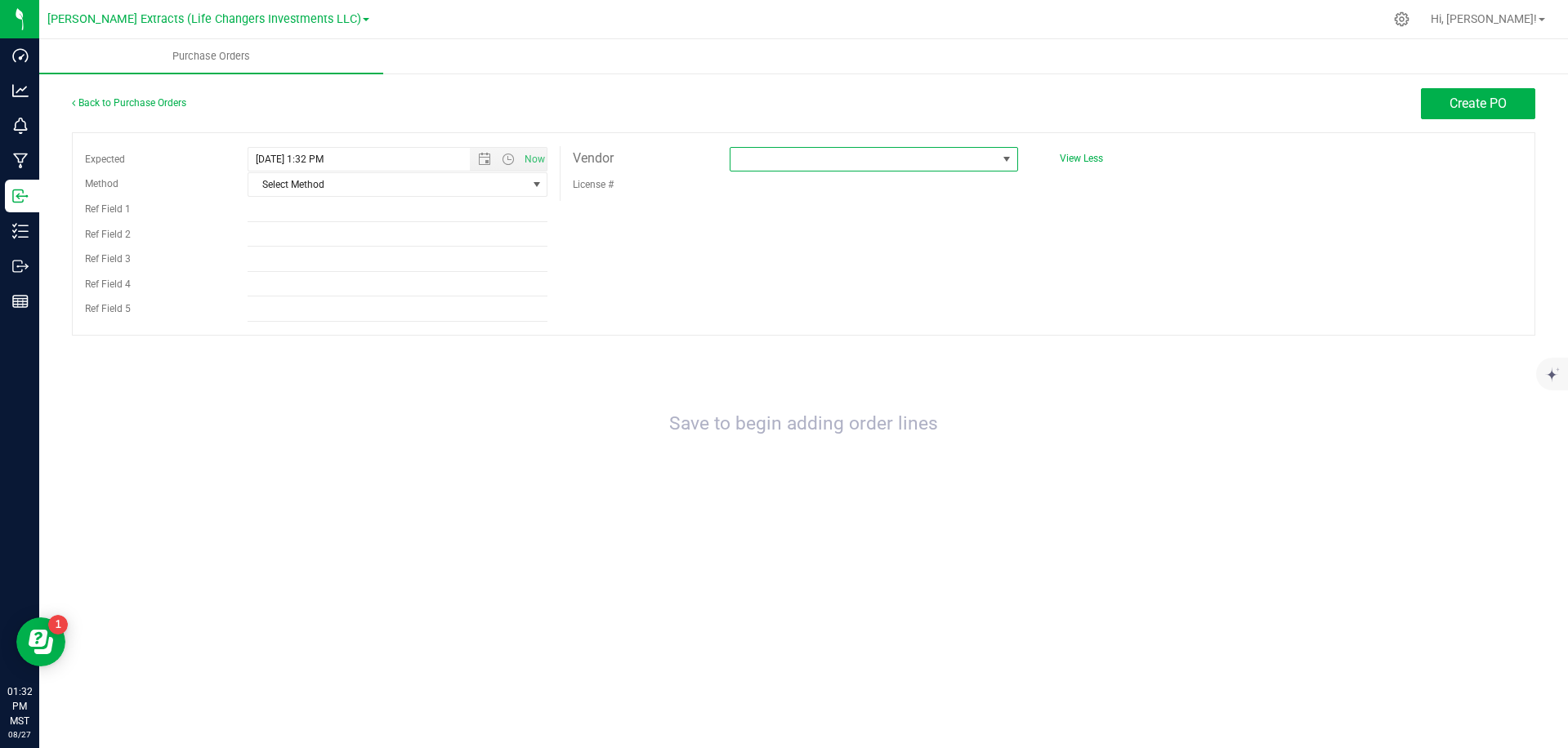
drag, startPoint x: 980, startPoint y: 158, endPoint x: 909, endPoint y: 117, distance: 82.0
click at [979, 157] on span at bounding box center [864, 159] width 266 height 23
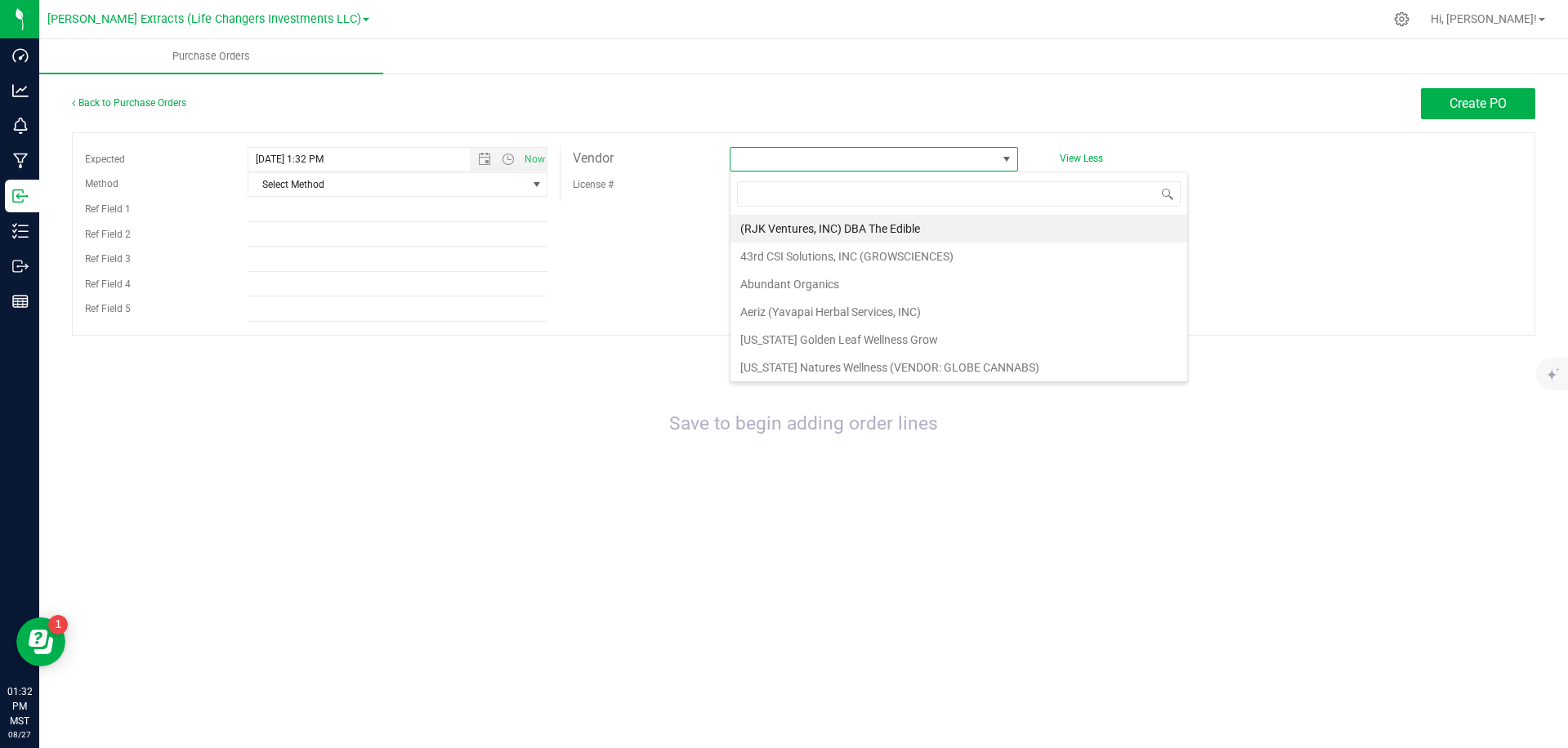
drag, startPoint x: 910, startPoint y: 117, endPoint x: 873, endPoint y: 152, distance: 50.9
click at [909, 119] on div "Create PO" at bounding box center [986, 103] width 1097 height 31
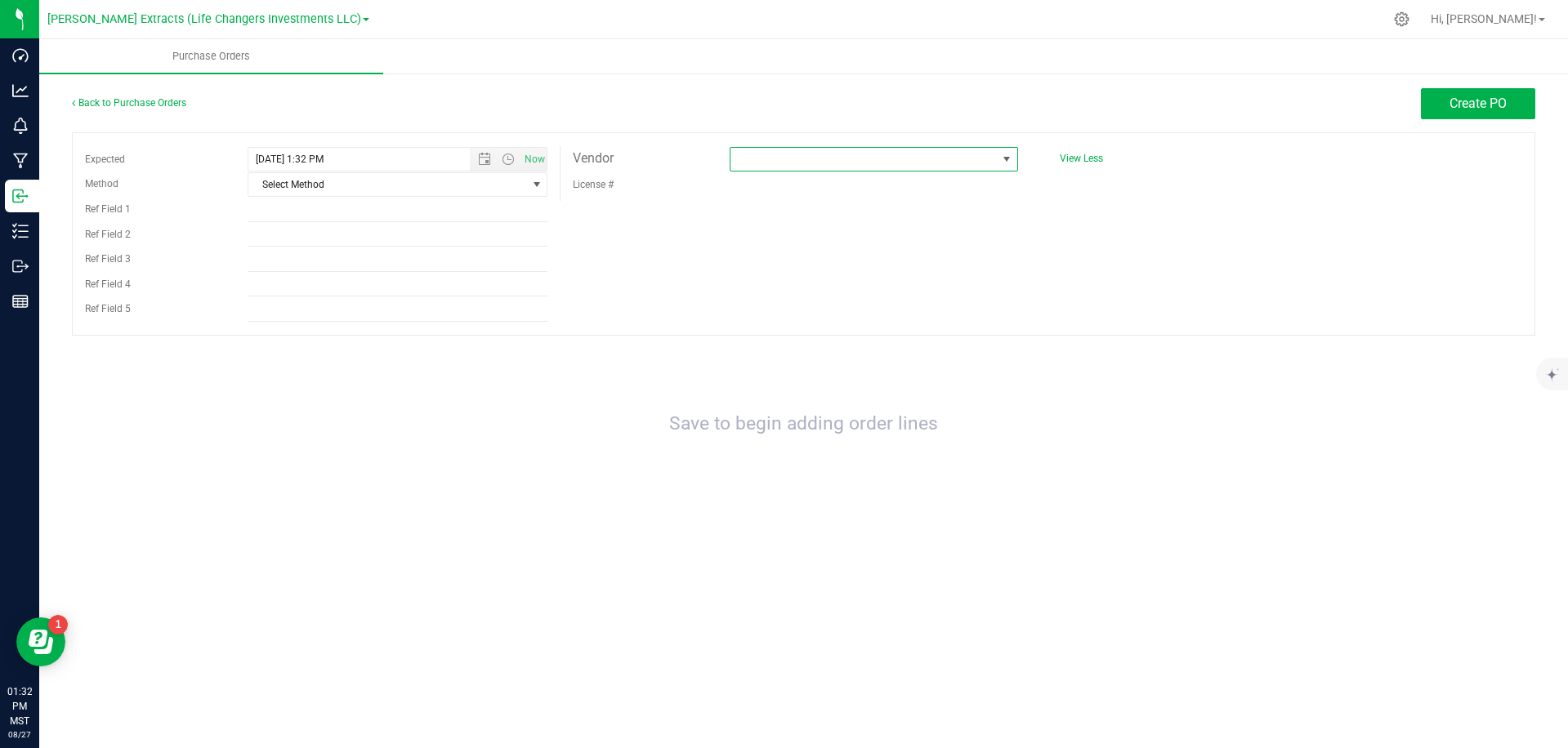
drag, startPoint x: 871, startPoint y: 154, endPoint x: 854, endPoint y: 139, distance: 22.7
click at [871, 153] on span at bounding box center [864, 159] width 266 height 23
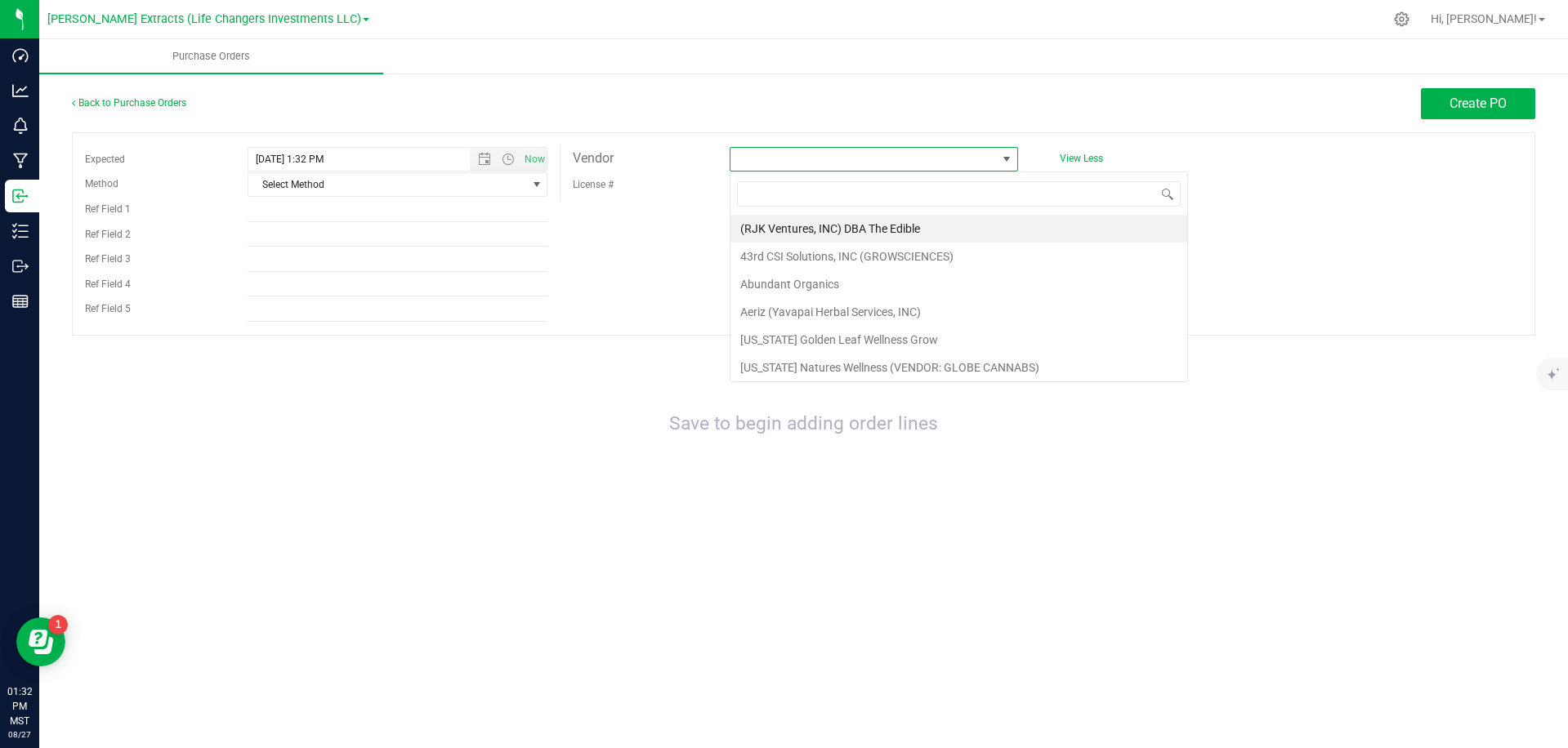
scroll to position [25, 288]
drag, startPoint x: 826, startPoint y: 122, endPoint x: 825, endPoint y: 134, distance: 12.0
click at [826, 123] on div "Back to Purchase Orders Create PO" at bounding box center [804, 110] width 1464 height 44
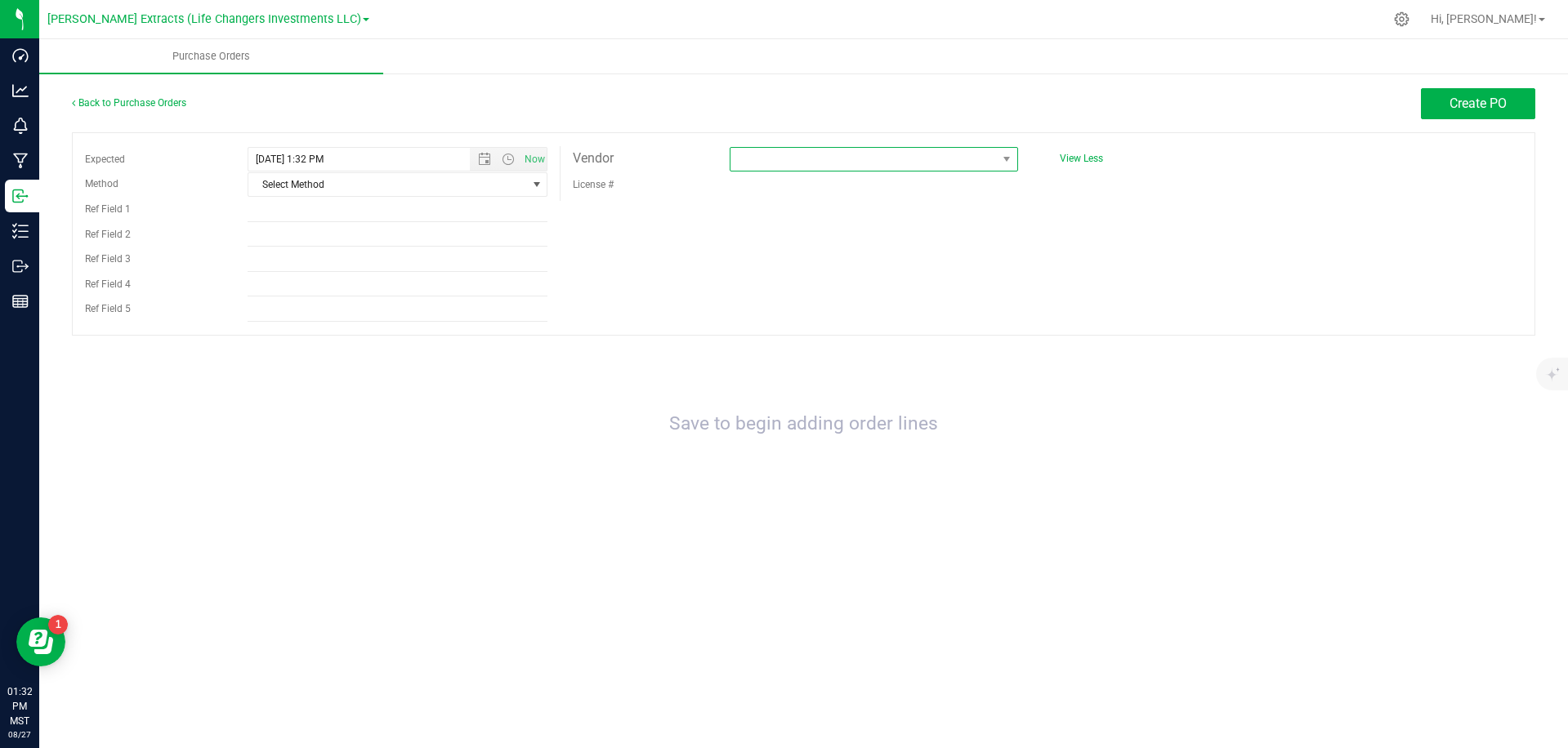
click at [822, 162] on span at bounding box center [864, 159] width 266 height 23
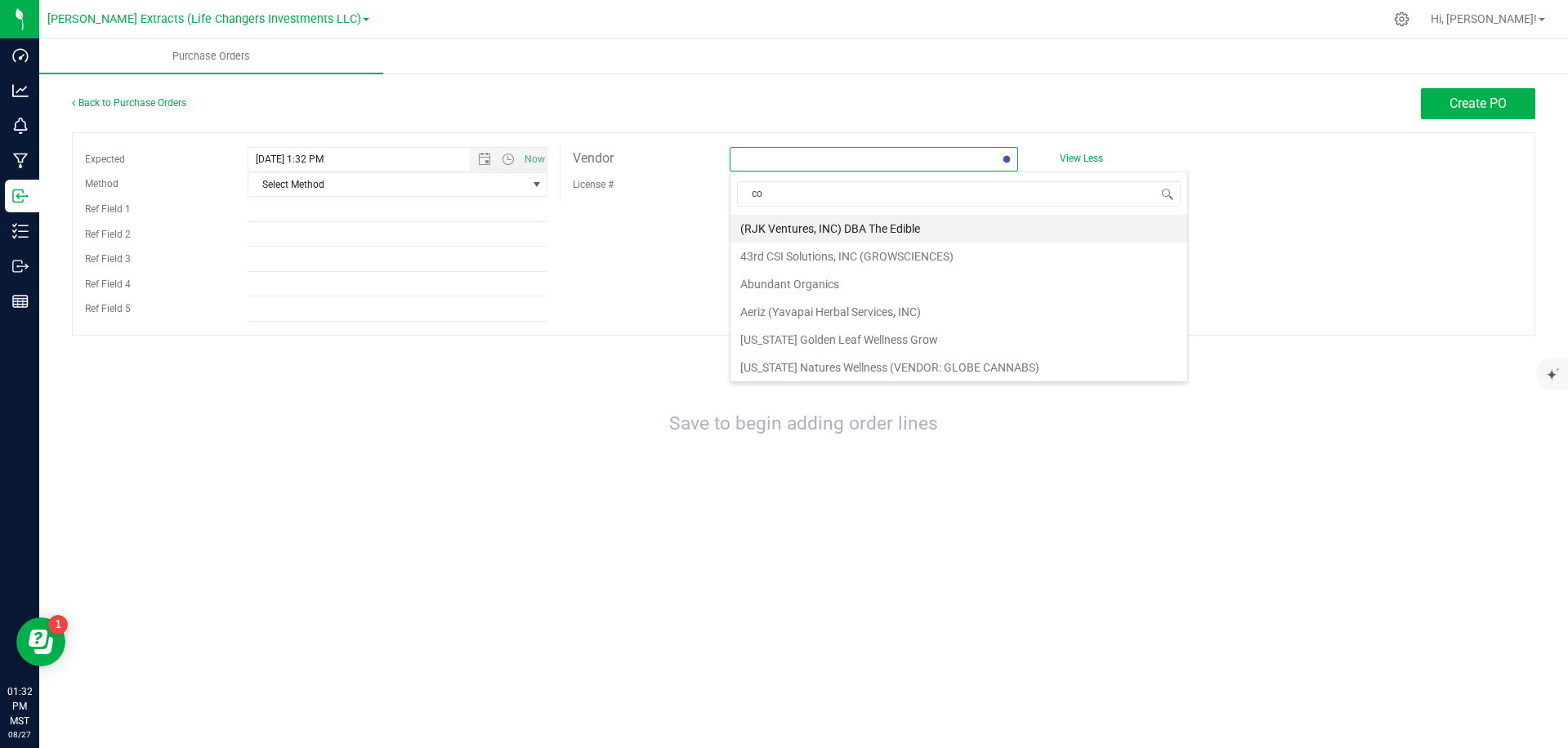
type input "col"
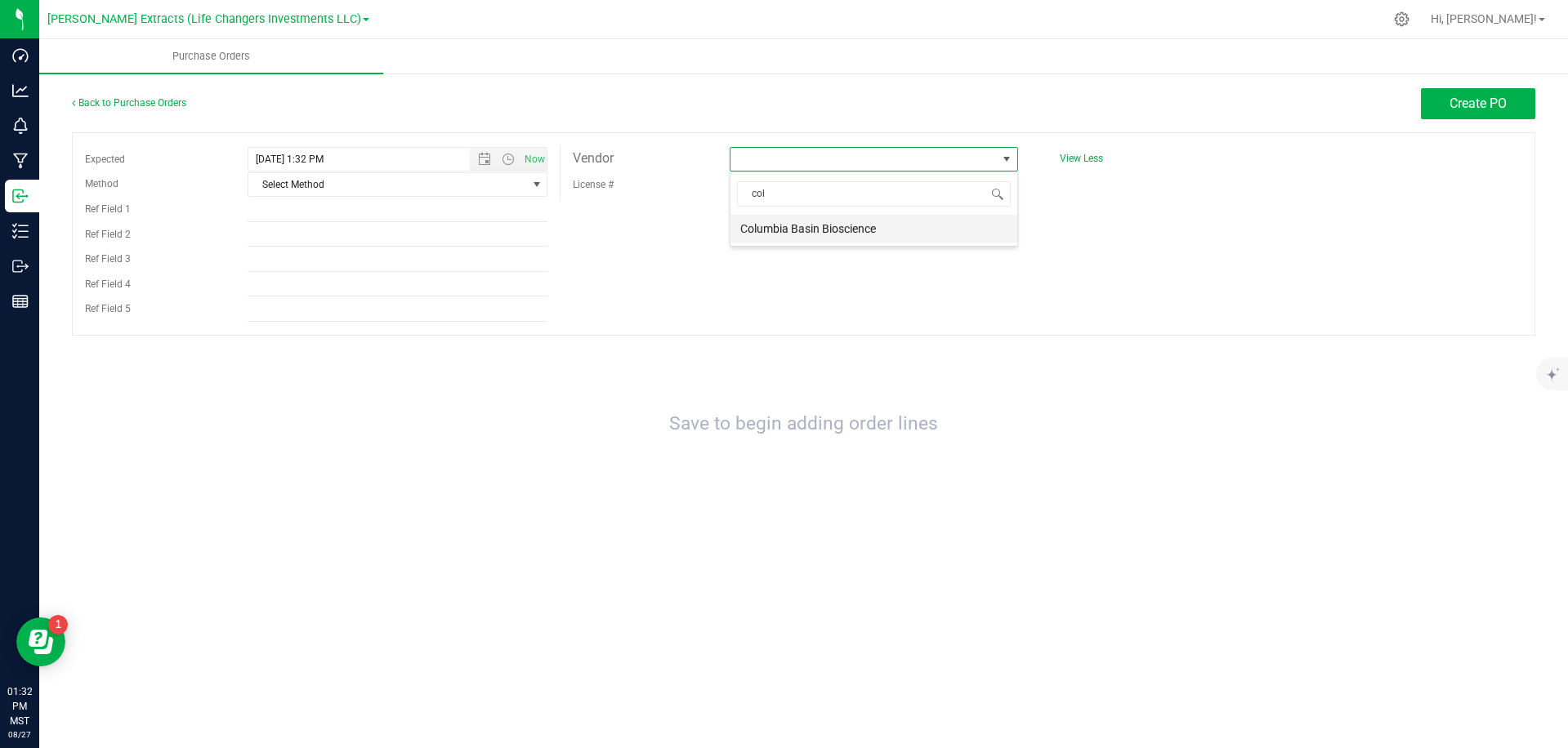
drag, startPoint x: 814, startPoint y: 227, endPoint x: 1000, endPoint y: 193, distance: 189.1
click at [815, 227] on li "Columbia Basin Bioscience" at bounding box center [874, 228] width 286 height 28
click at [1475, 113] on button "Create PO" at bounding box center [1477, 103] width 114 height 31
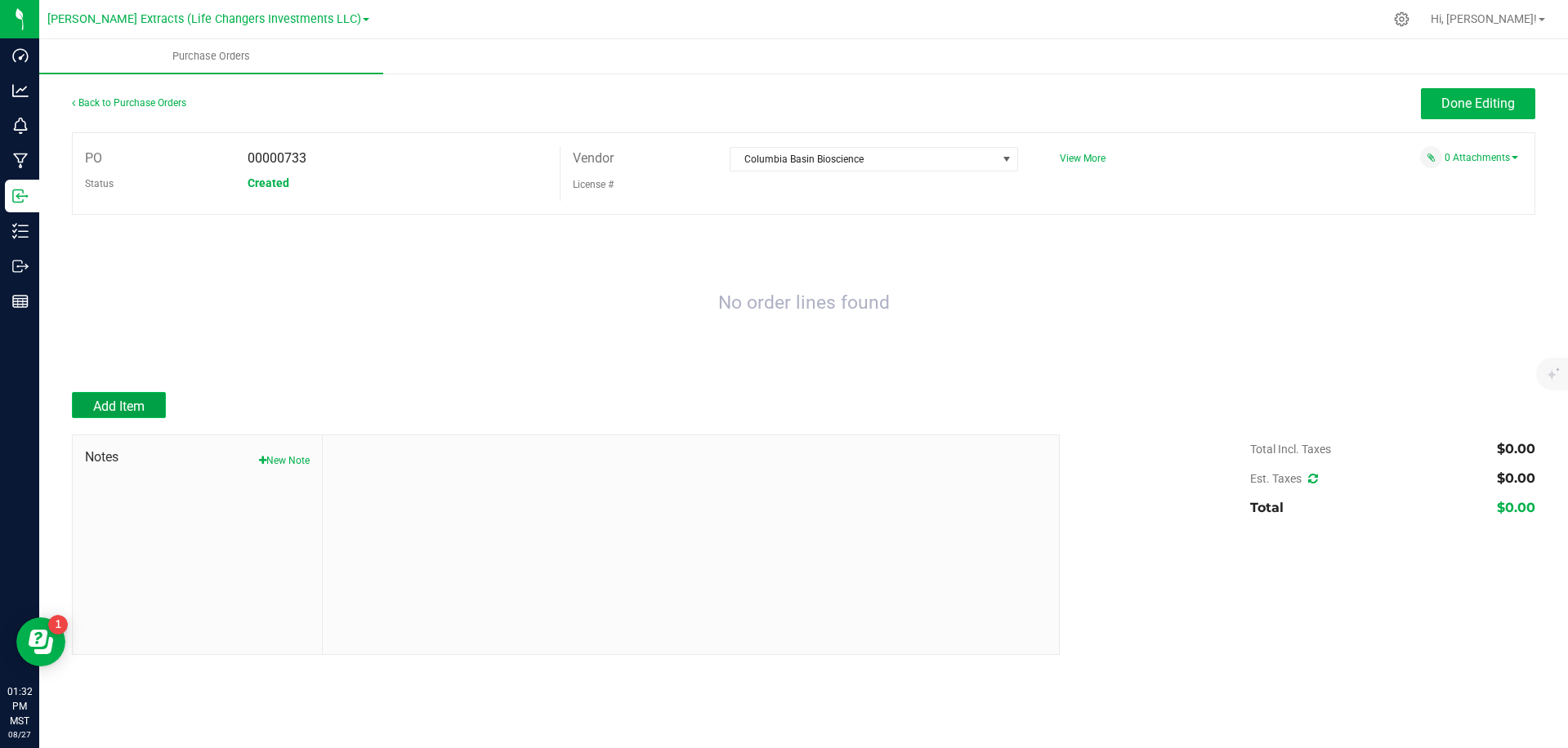
drag, startPoint x: 80, startPoint y: 418, endPoint x: 177, endPoint y: 394, distance: 99.9
click at [80, 418] on button "Add Item" at bounding box center [119, 404] width 94 height 26
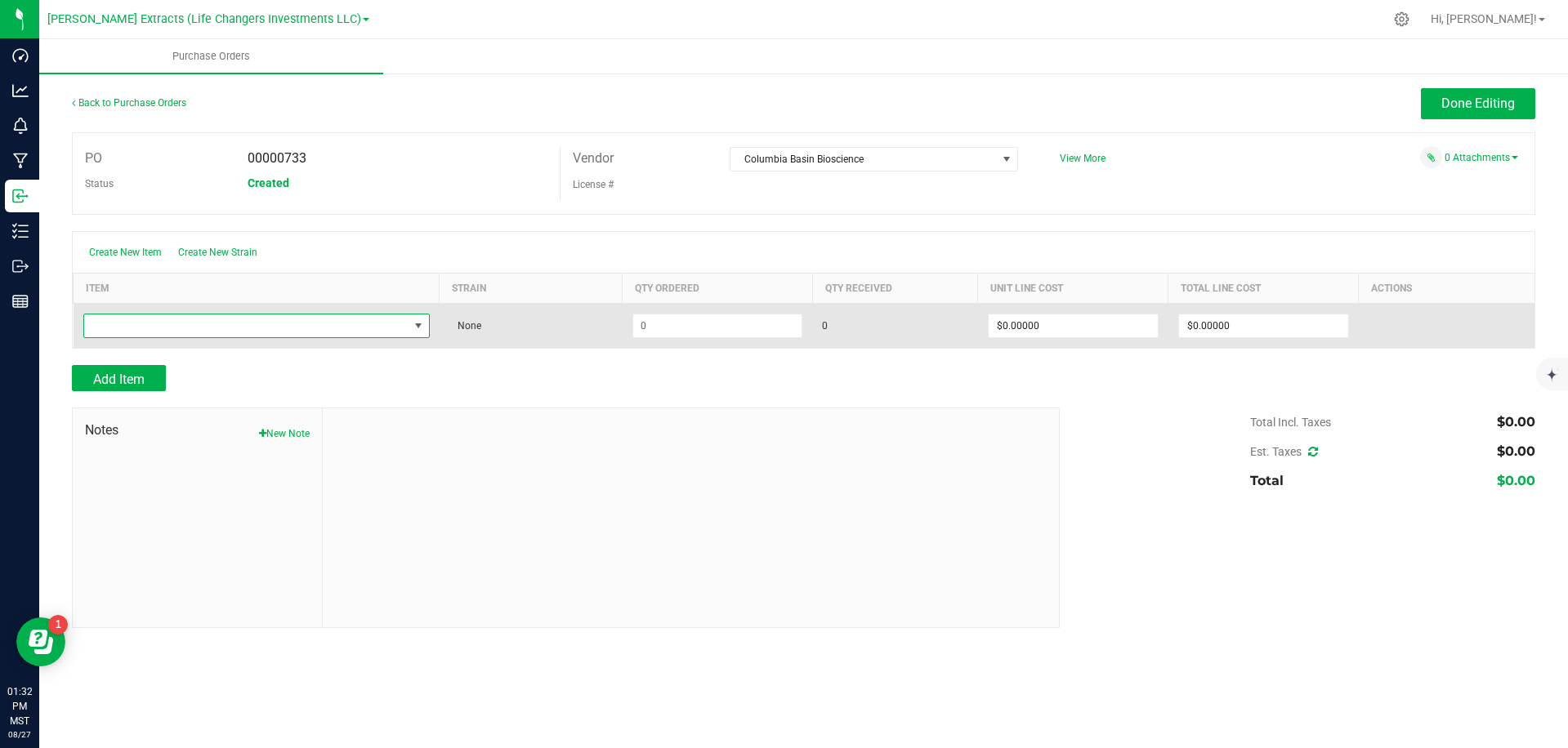
click at [347, 330] on span "NO DATA FOUND" at bounding box center [246, 326] width 325 height 23
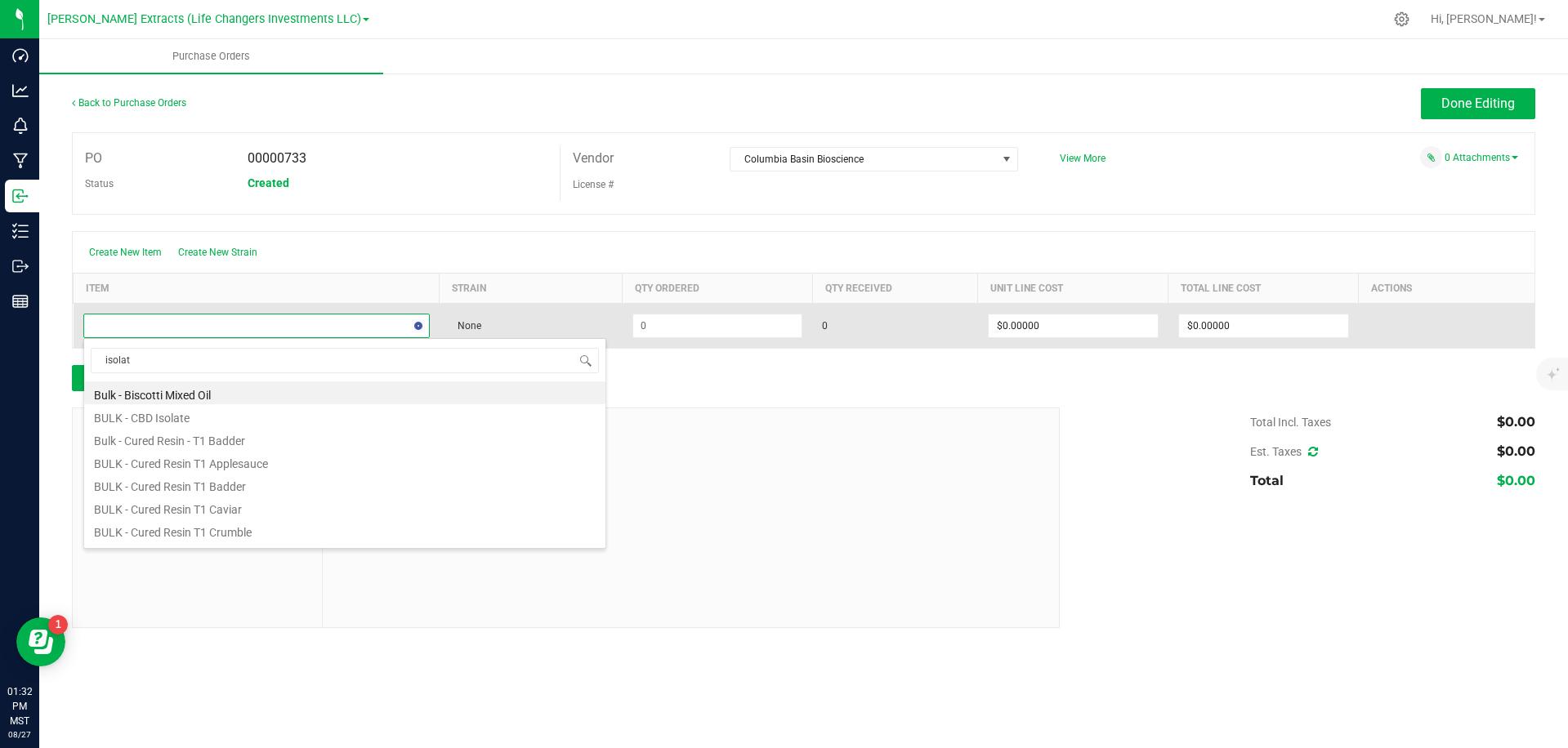
type input "isolate"
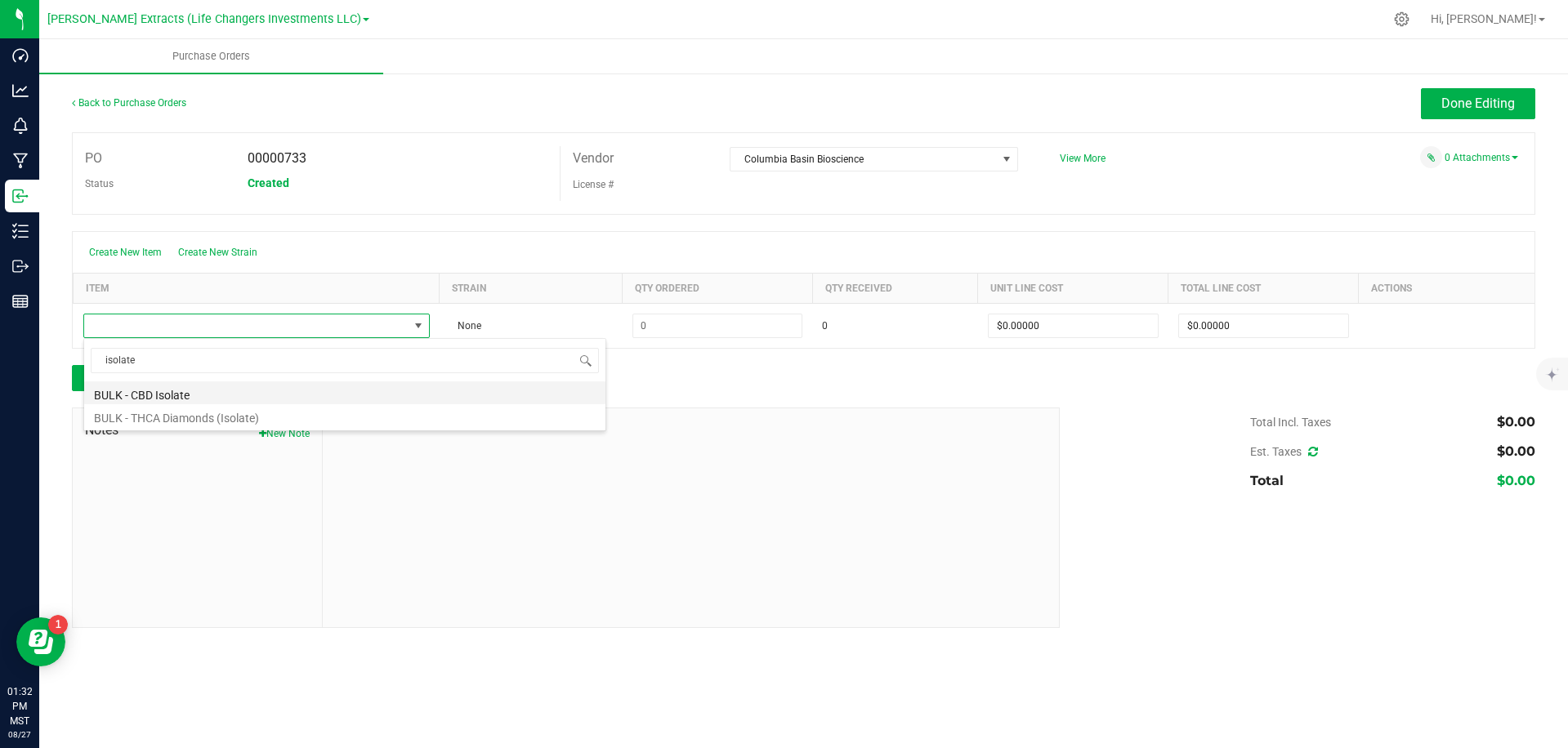
click at [215, 395] on li "BULK - CBD Isolate" at bounding box center [345, 393] width 521 height 23
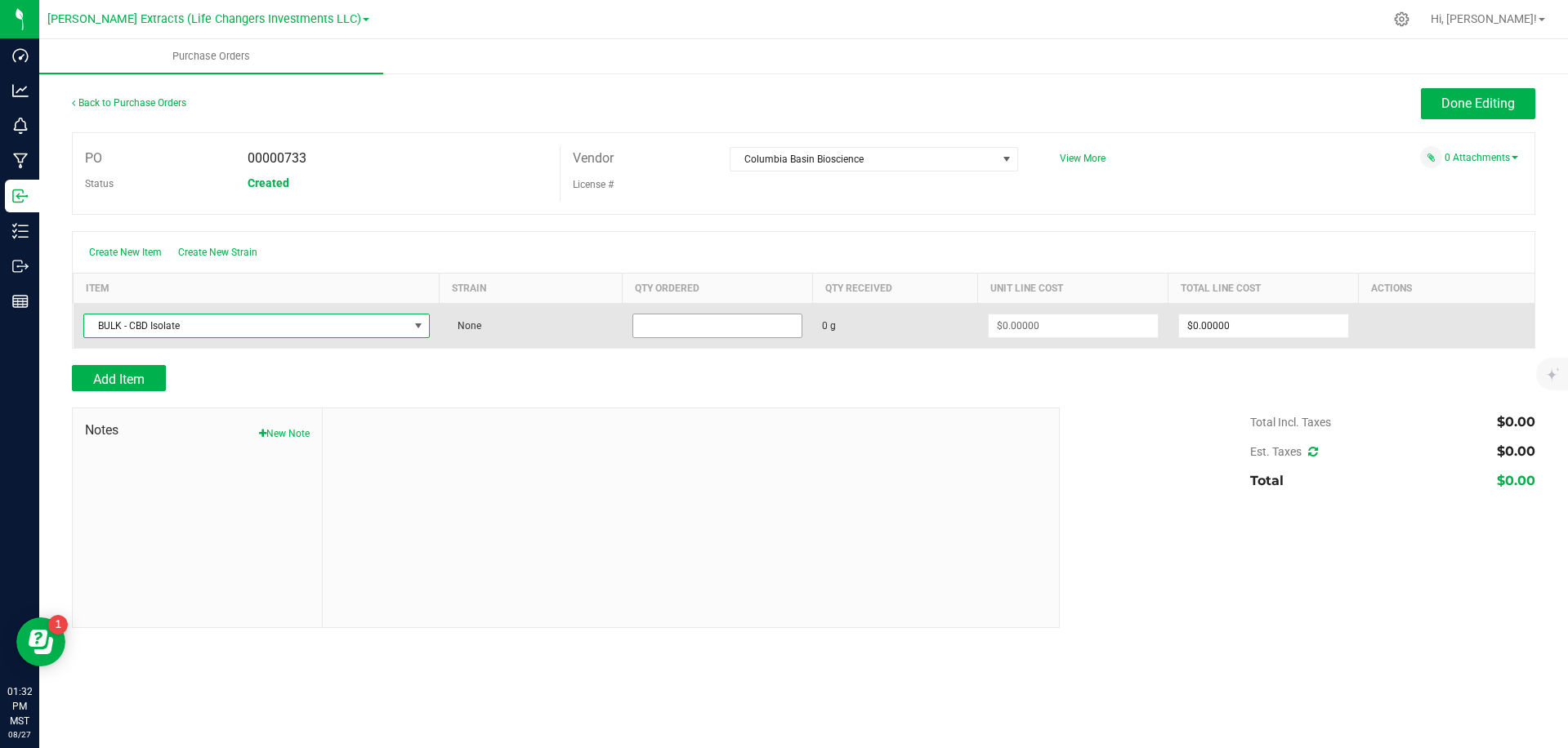
click at [664, 328] on input at bounding box center [717, 326] width 170 height 23
type input "150000.0000 g"
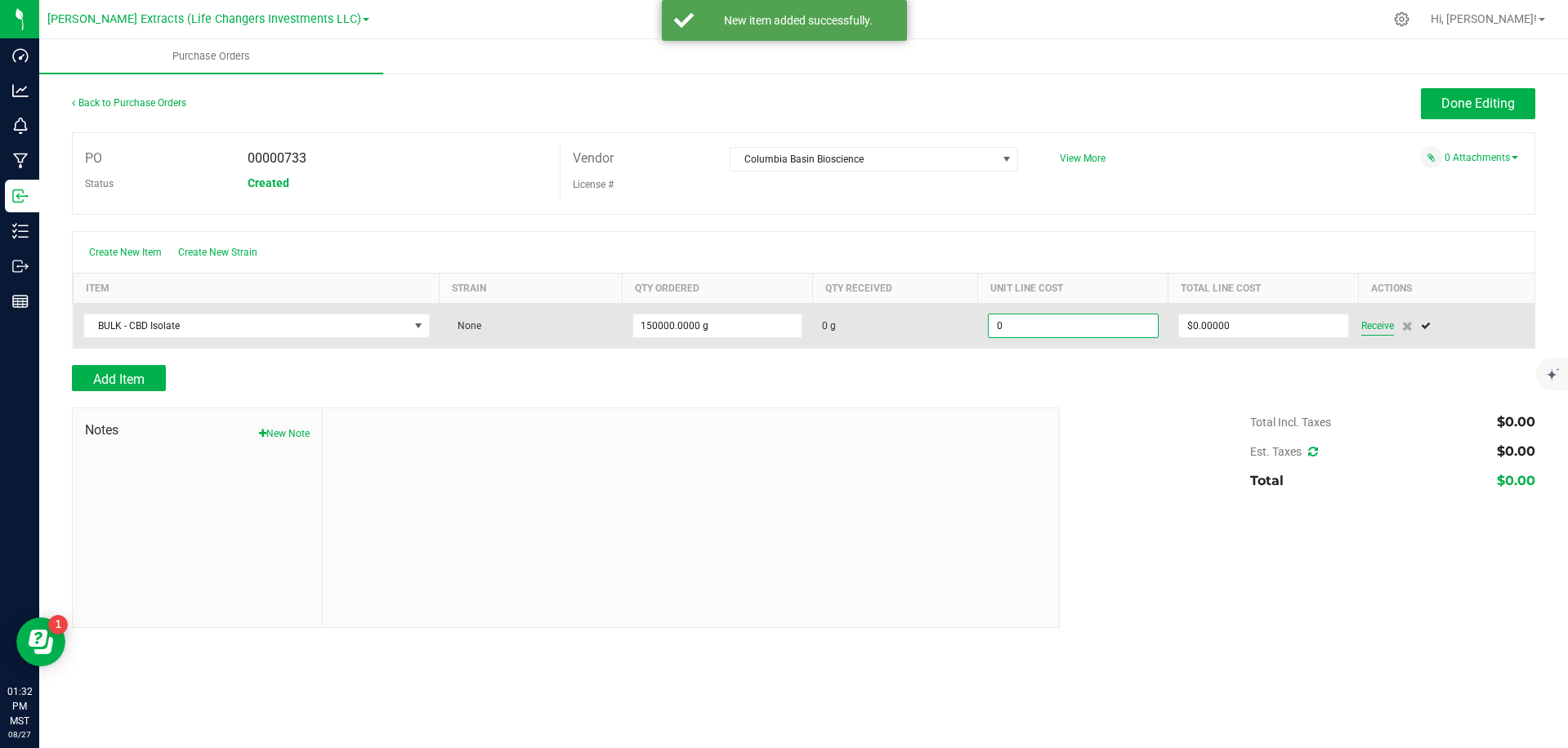
type input "$0.00000"
click at [1378, 325] on span "Receive" at bounding box center [1377, 326] width 33 height 19
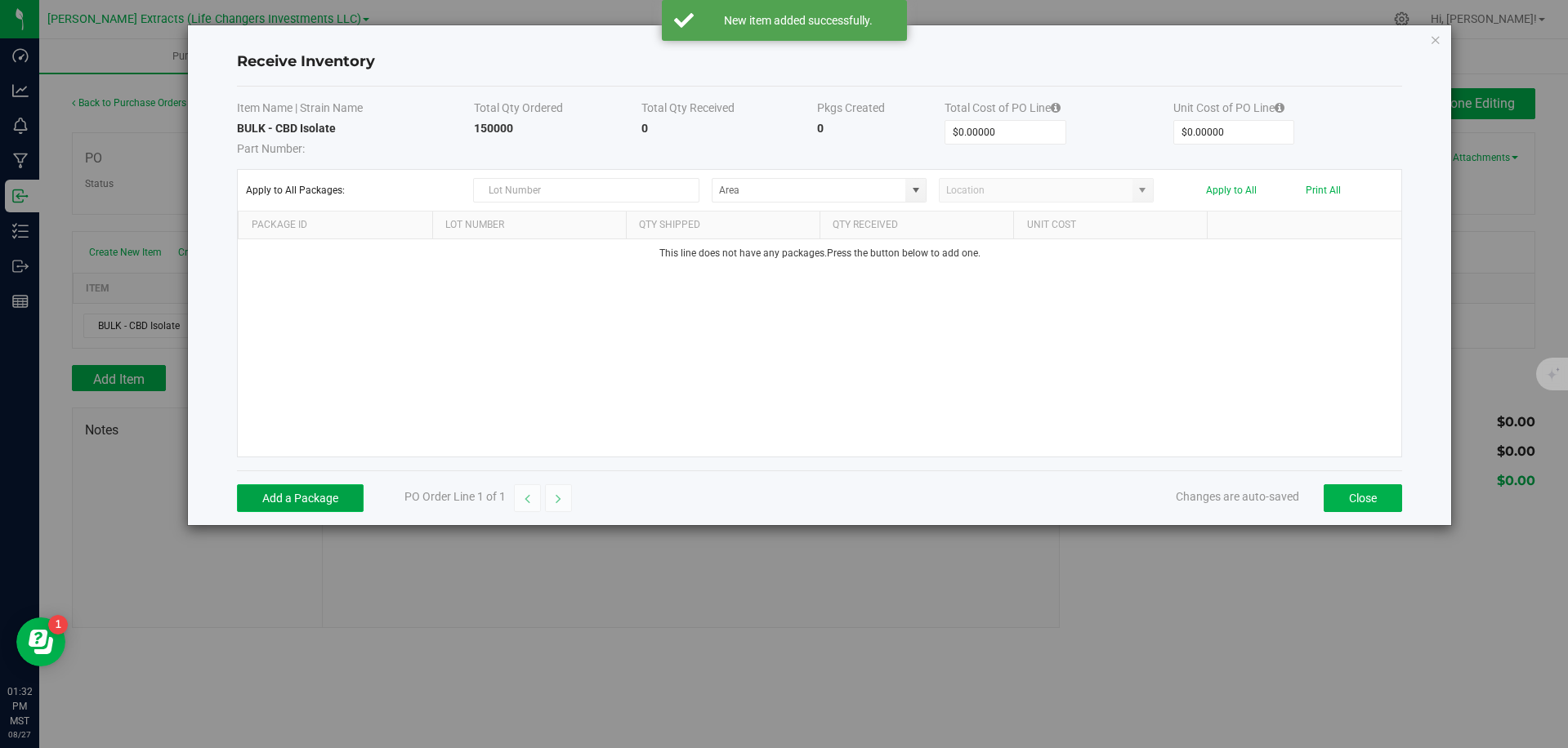
click at [296, 485] on button "Add a Package" at bounding box center [300, 498] width 126 height 28
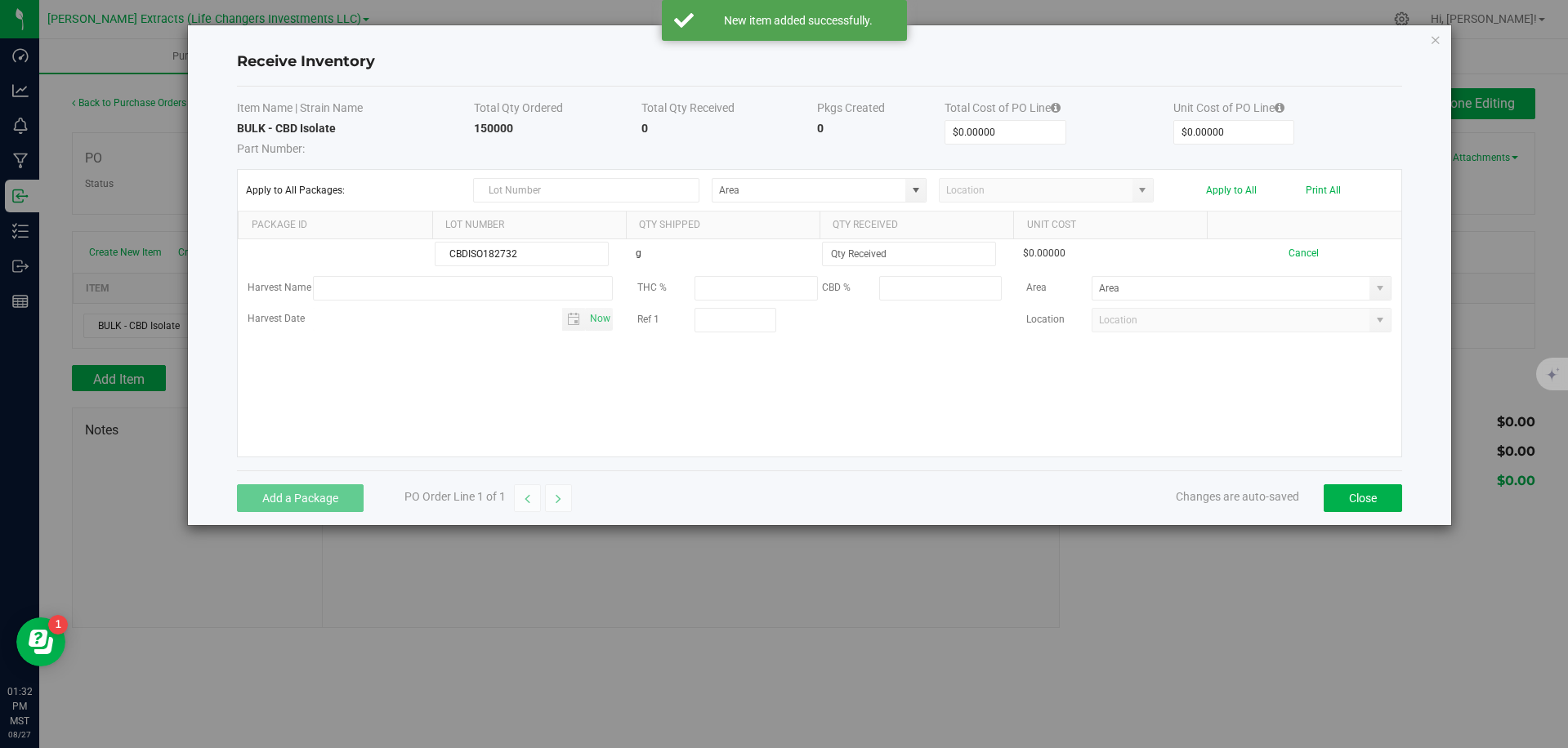
type input "CBDISO182732"
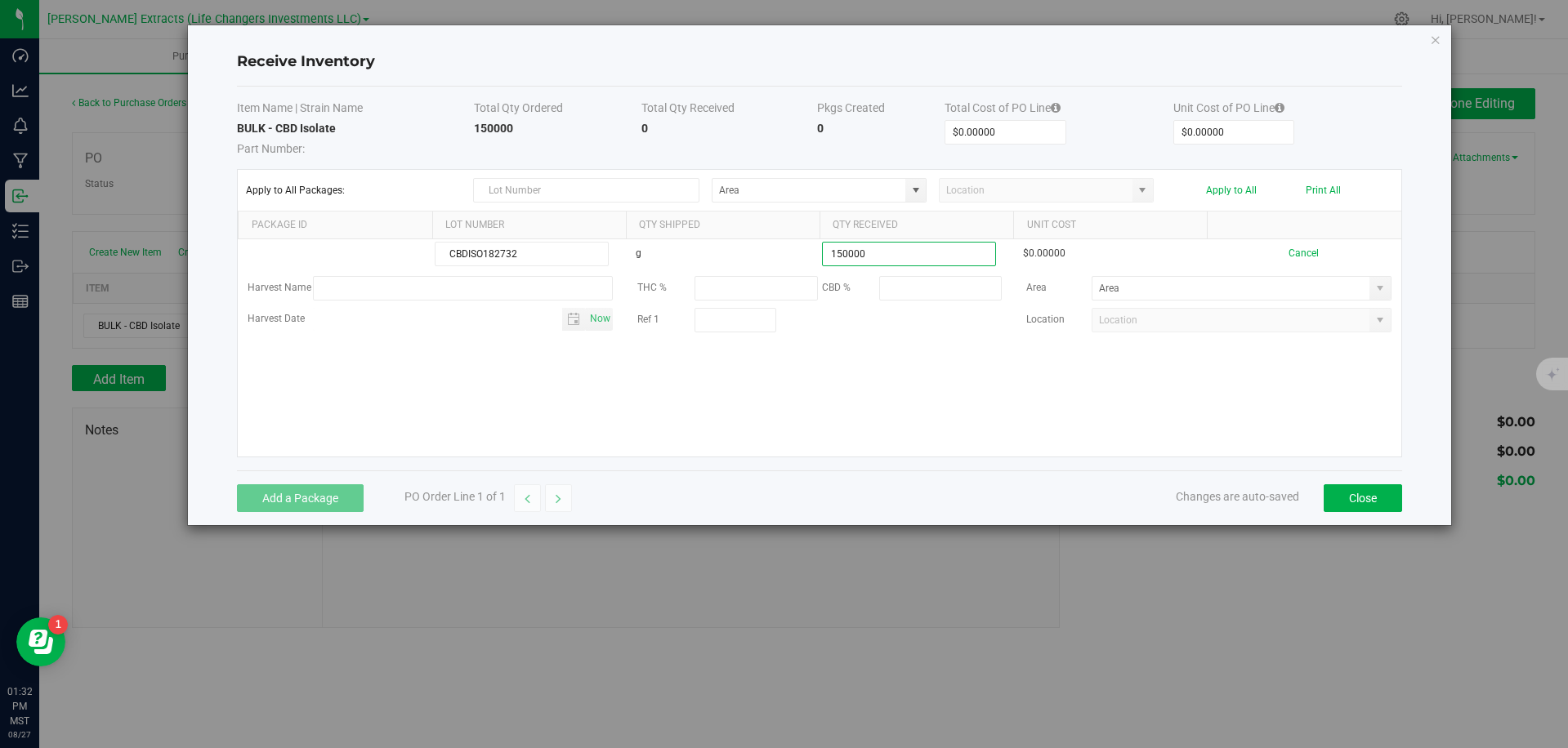
type input "150000.0000 g"
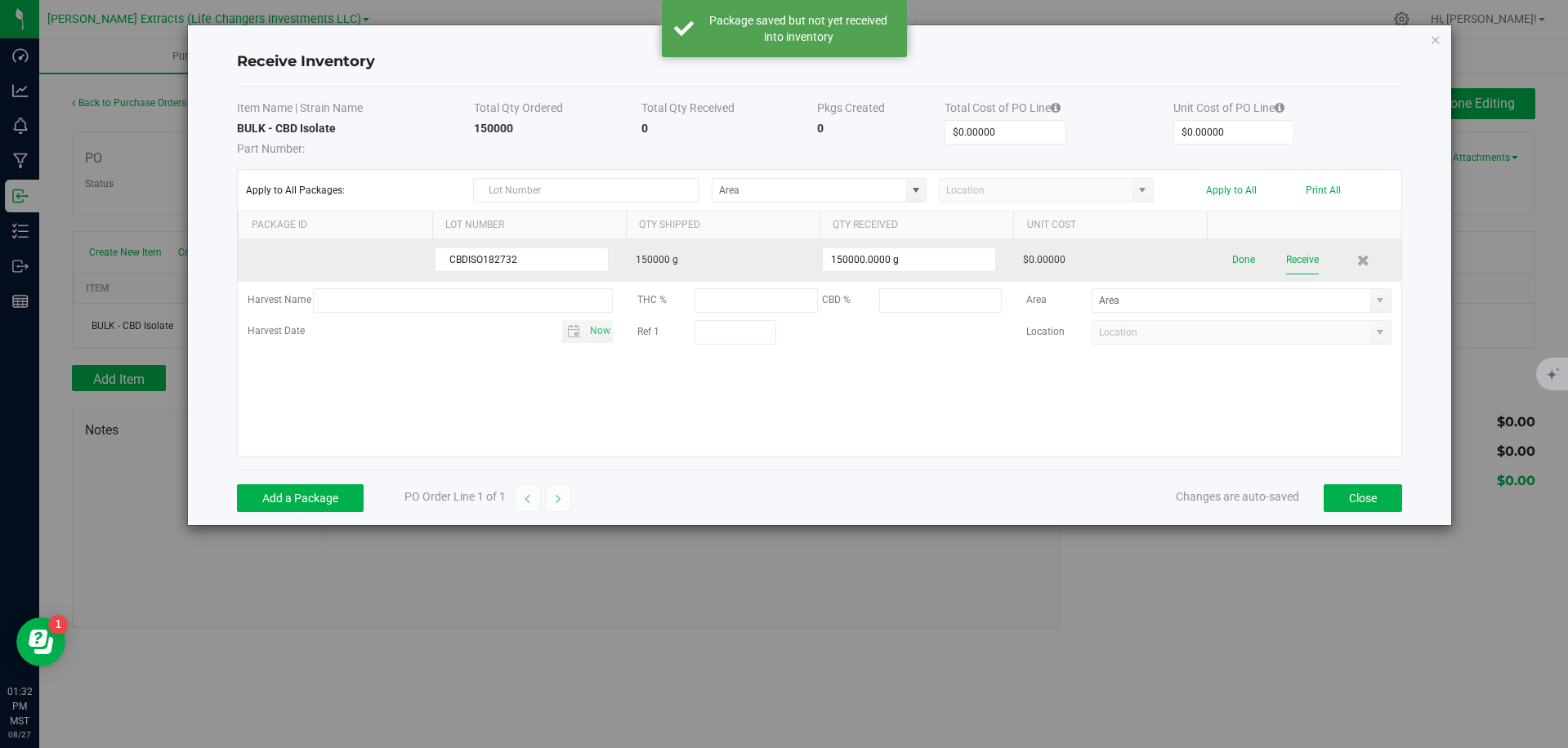
click at [1306, 260] on button "Receive" at bounding box center [1302, 261] width 33 height 29
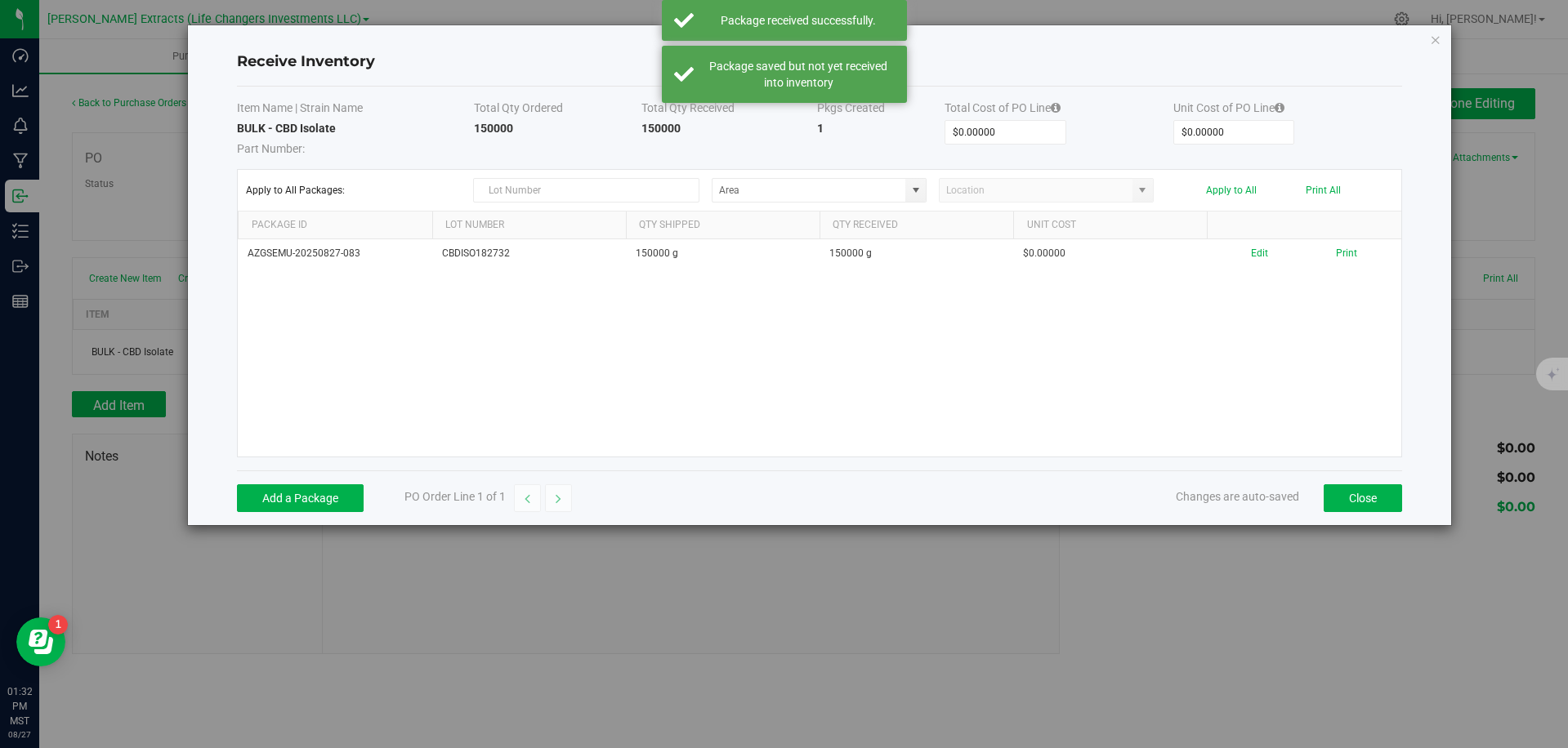
drag, startPoint x: 1047, startPoint y: 421, endPoint x: 1080, endPoint y: 407, distance: 35.8
click at [1047, 421] on div "AZGSEMU-20250827-083 CBDISO182732 150000 g 150000 g $0.00000 Edit Print" at bounding box center [819, 348] width 1163 height 217
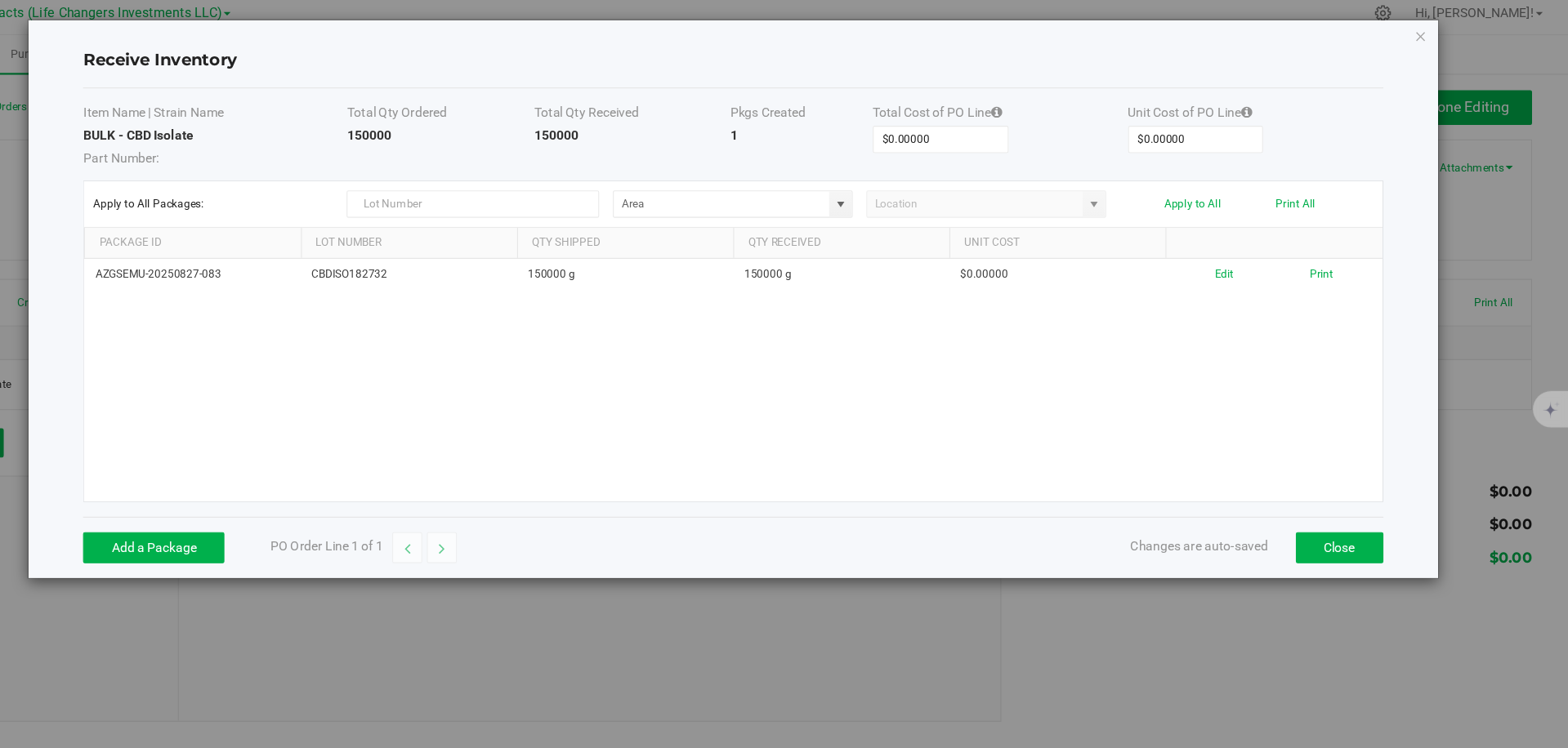
scroll to position [0, 0]
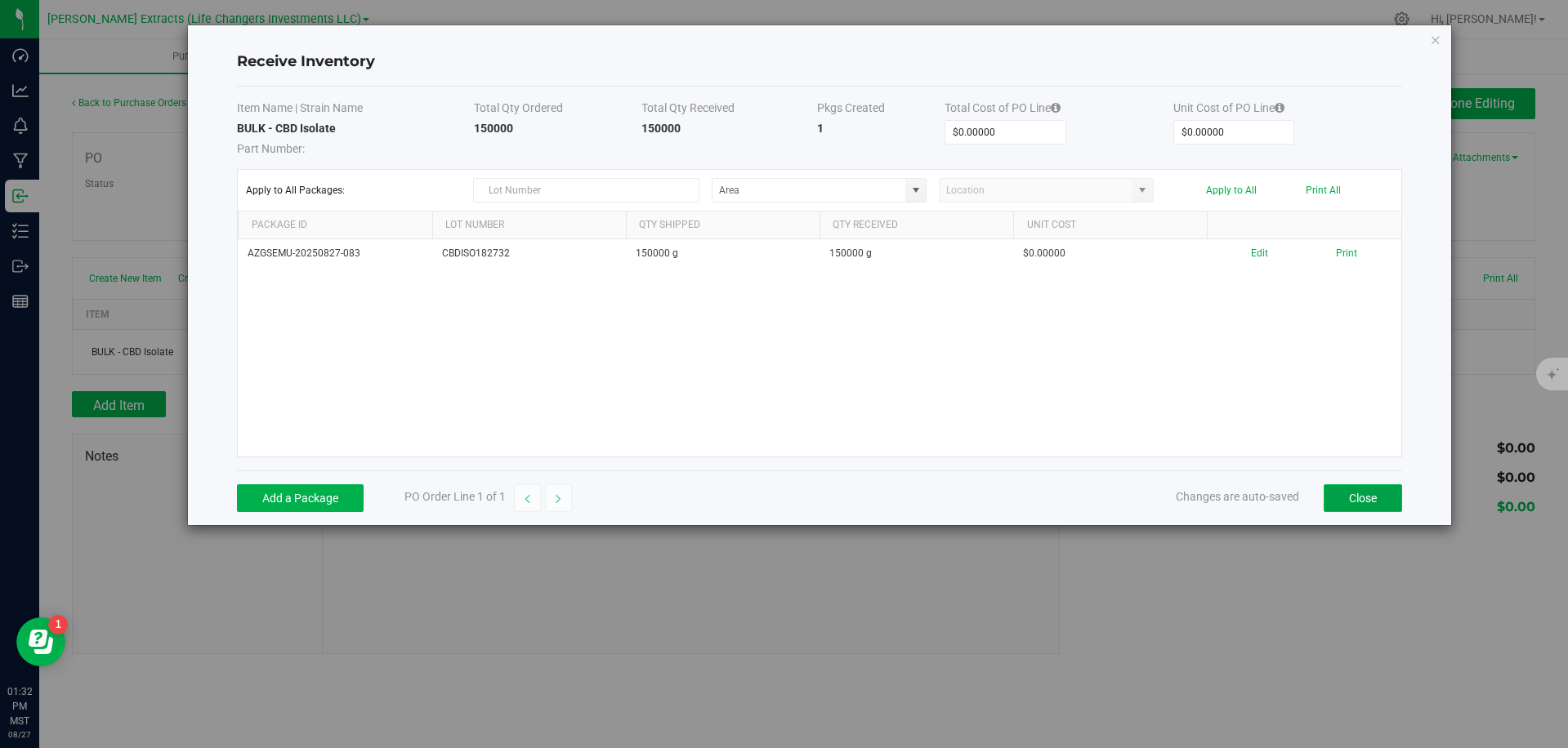
click at [1338, 503] on button "Close" at bounding box center [1363, 498] width 79 height 28
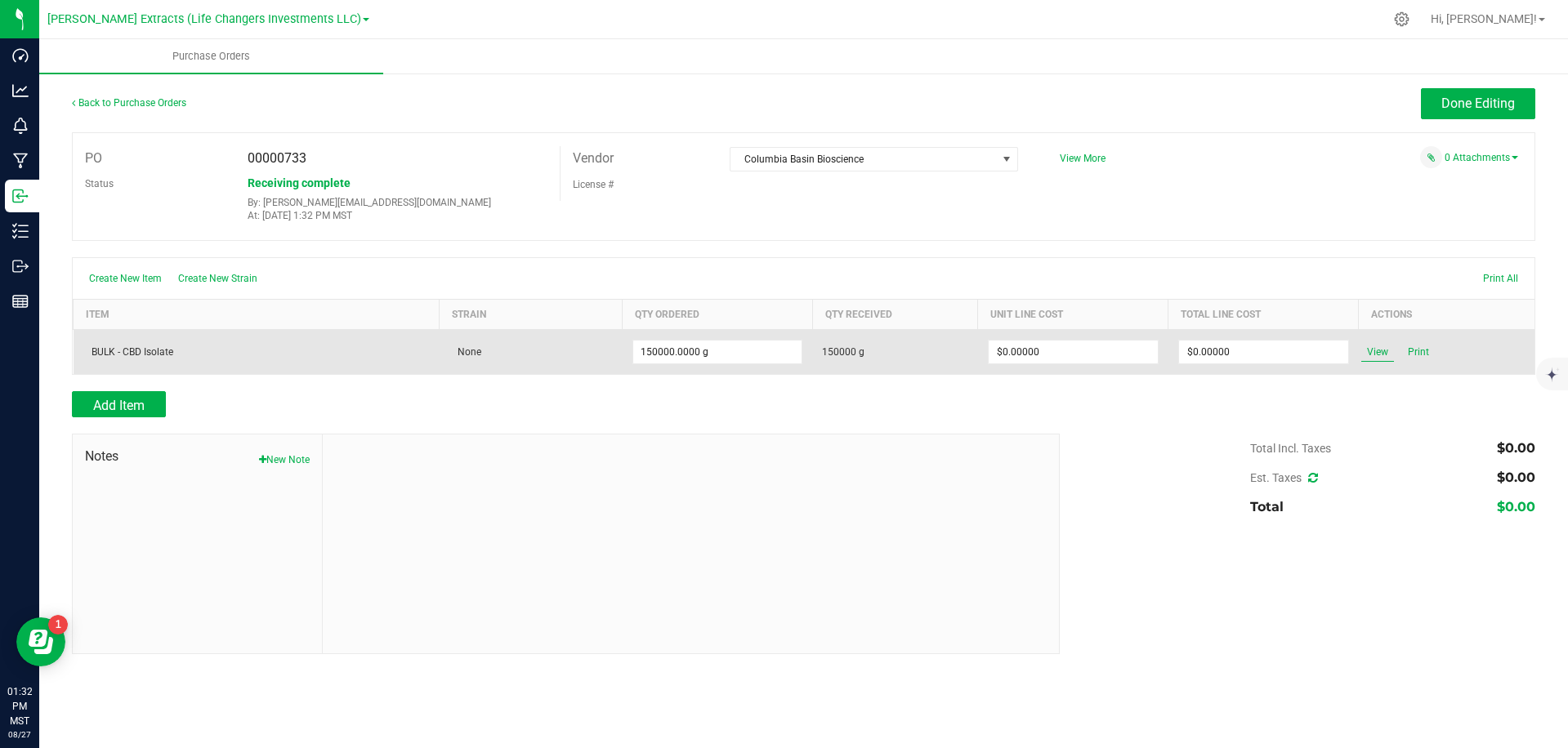
click at [1378, 354] on span "View" at bounding box center [1377, 351] width 33 height 19
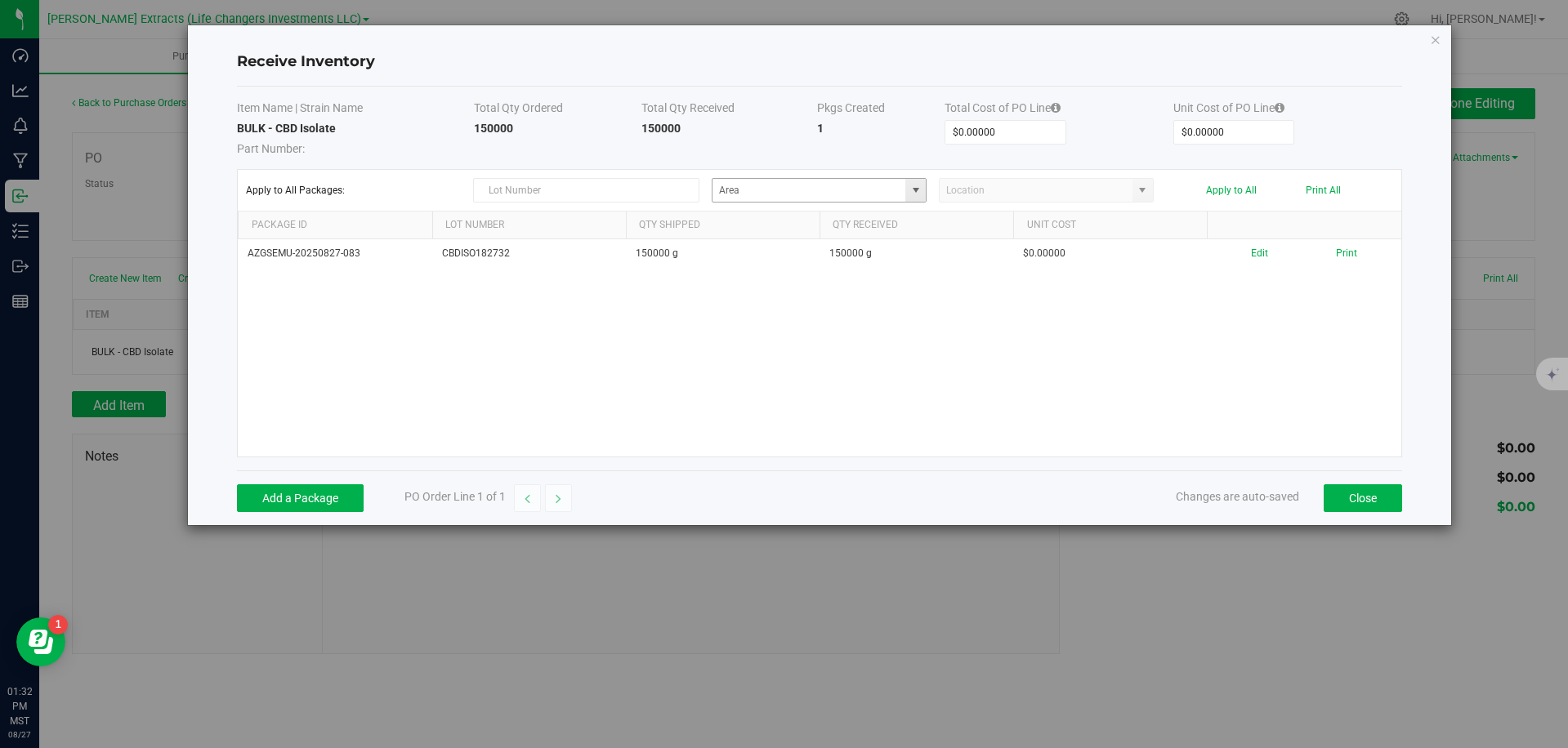
click at [917, 193] on span at bounding box center [916, 191] width 13 height 13
click at [769, 282] on li "JC Inventory" at bounding box center [819, 275] width 214 height 28
type input "JC"
click at [1232, 183] on div "Apply to All Packages: JC Apply to All Print All" at bounding box center [819, 191] width 1147 height 25
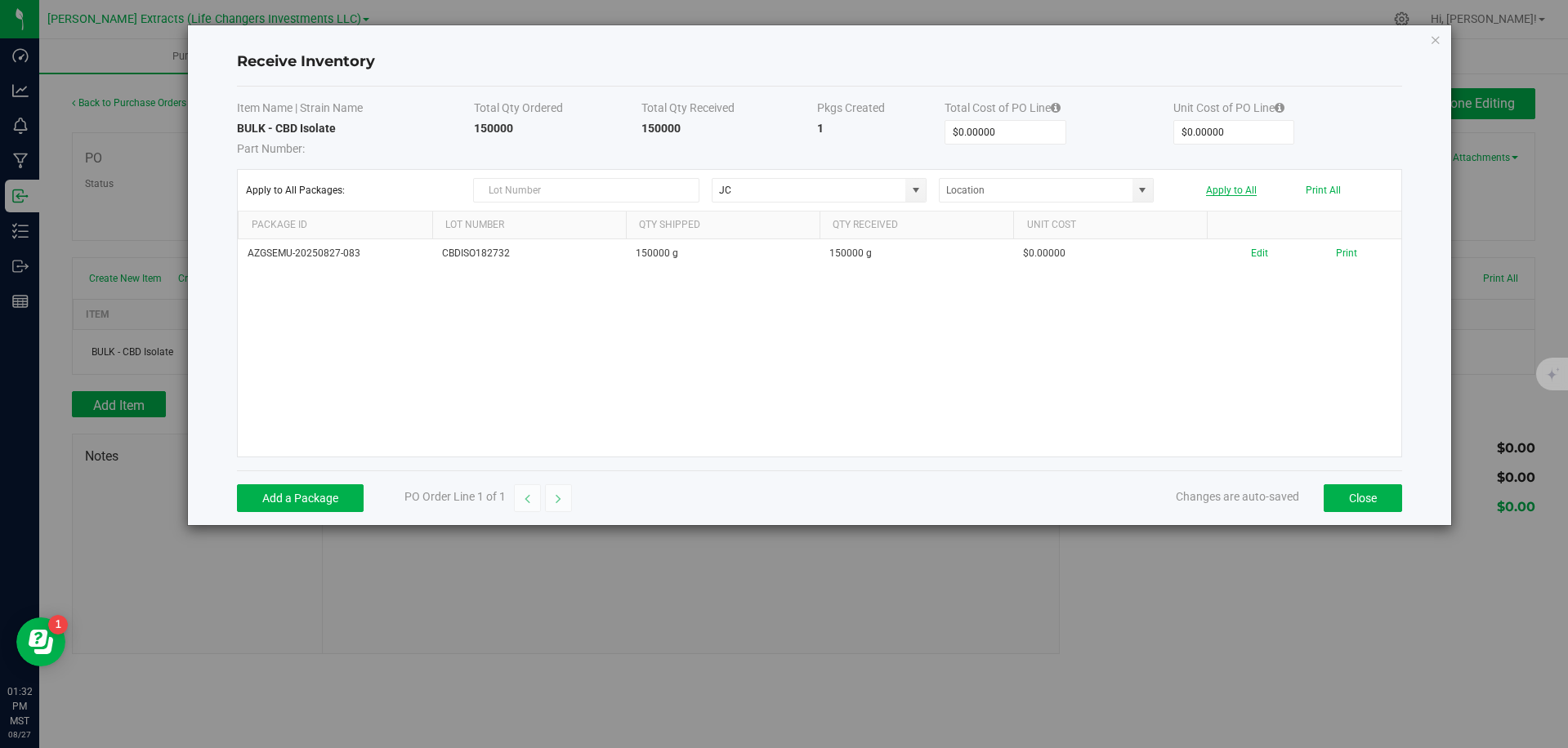
click at [1228, 192] on button "Apply to All" at bounding box center [1231, 191] width 51 height 11
click at [1352, 499] on button "Close" at bounding box center [1363, 498] width 79 height 28
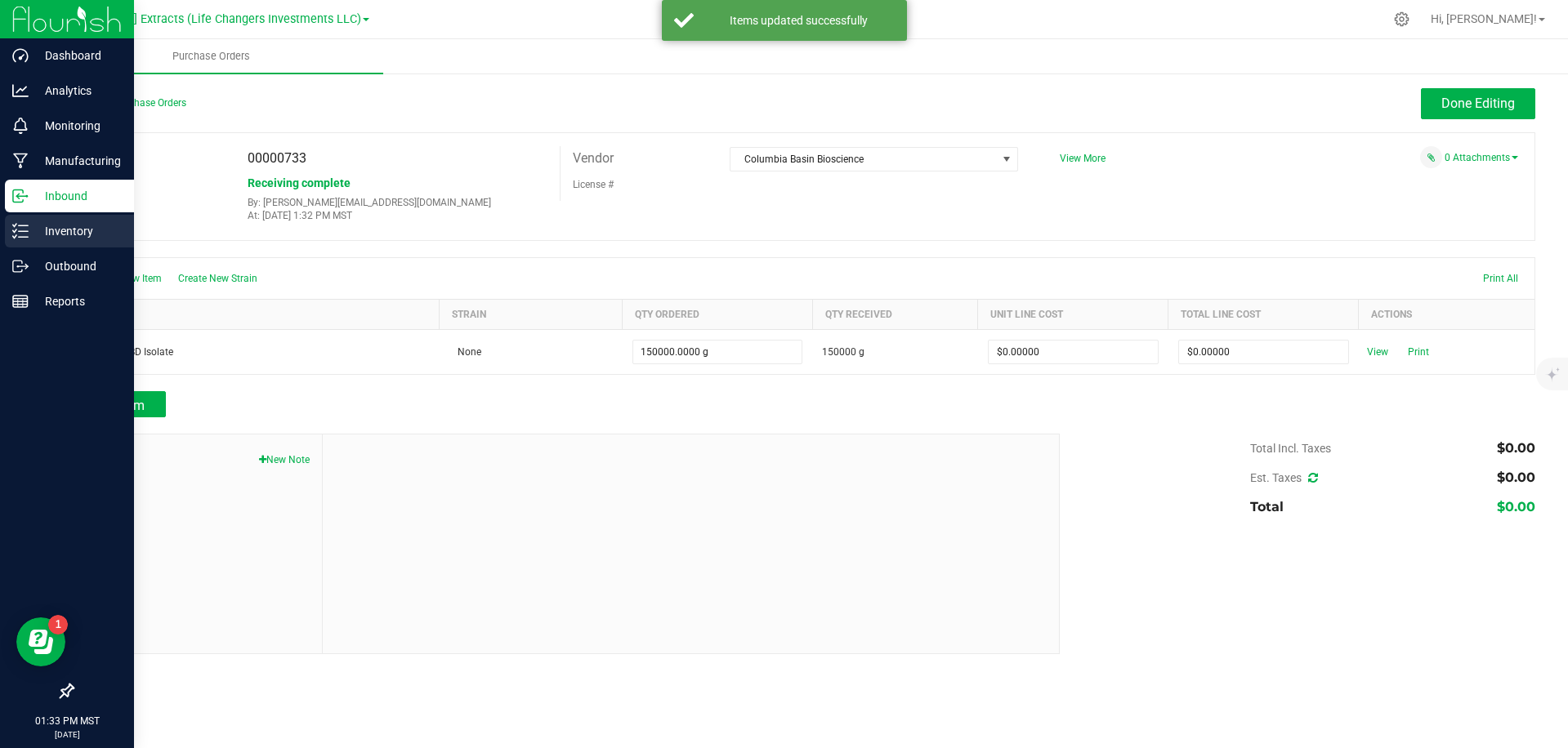
click at [32, 228] on p "Inventory" at bounding box center [78, 231] width 98 height 19
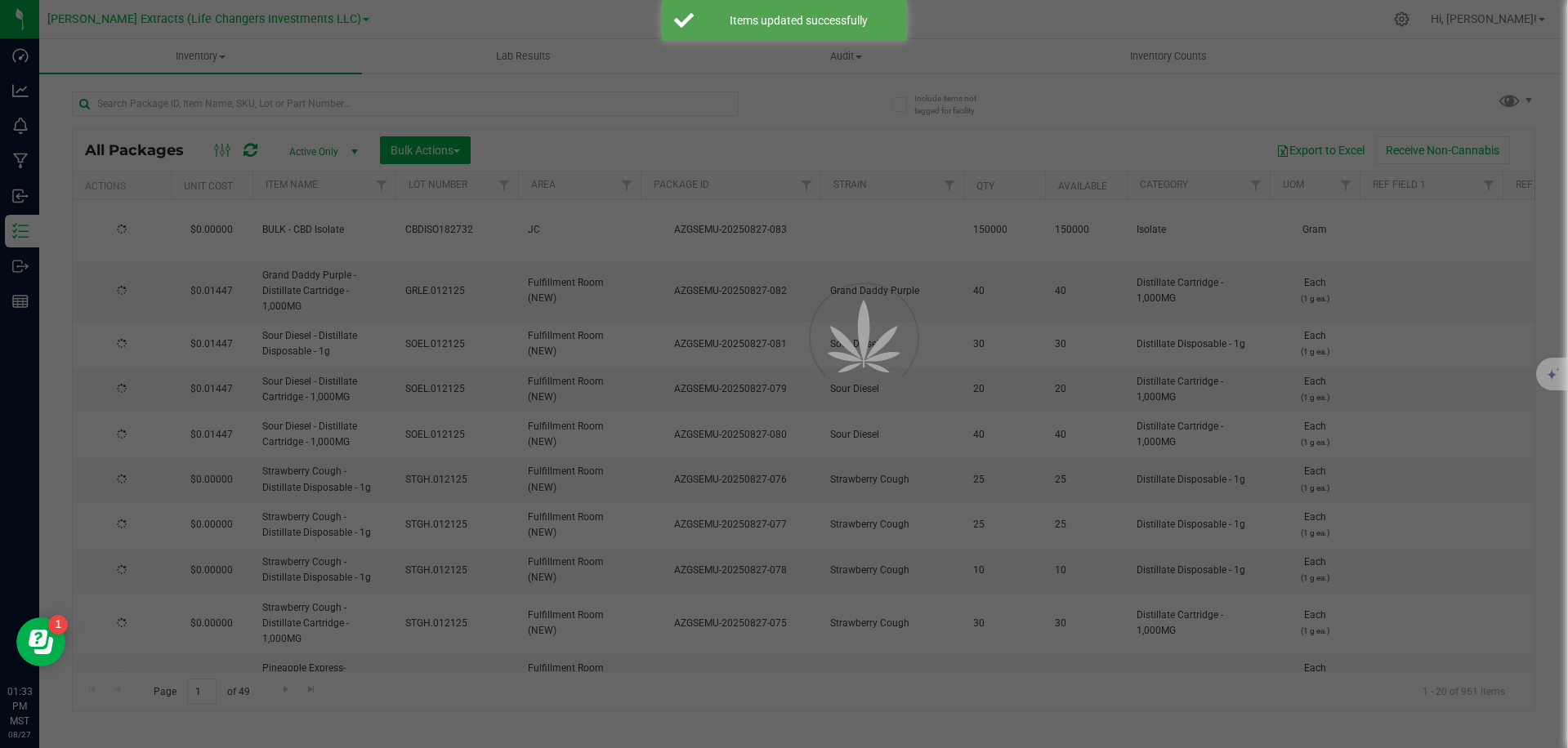
drag, startPoint x: 592, startPoint y: 147, endPoint x: 602, endPoint y: 140, distance: 12.2
click at [602, 140] on div at bounding box center [784, 374] width 1568 height 748
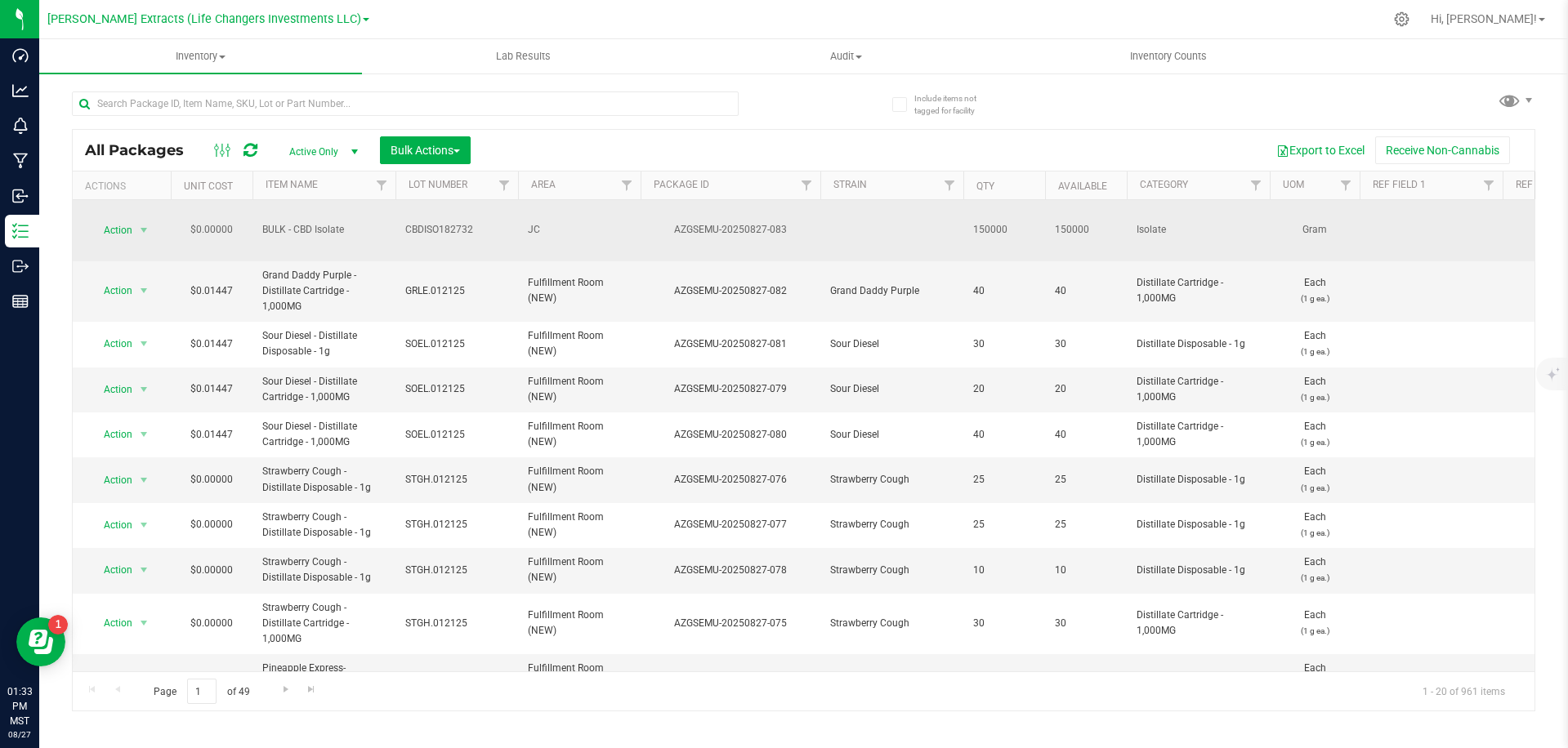
click at [875, 222] on td at bounding box center [891, 231] width 143 height 61
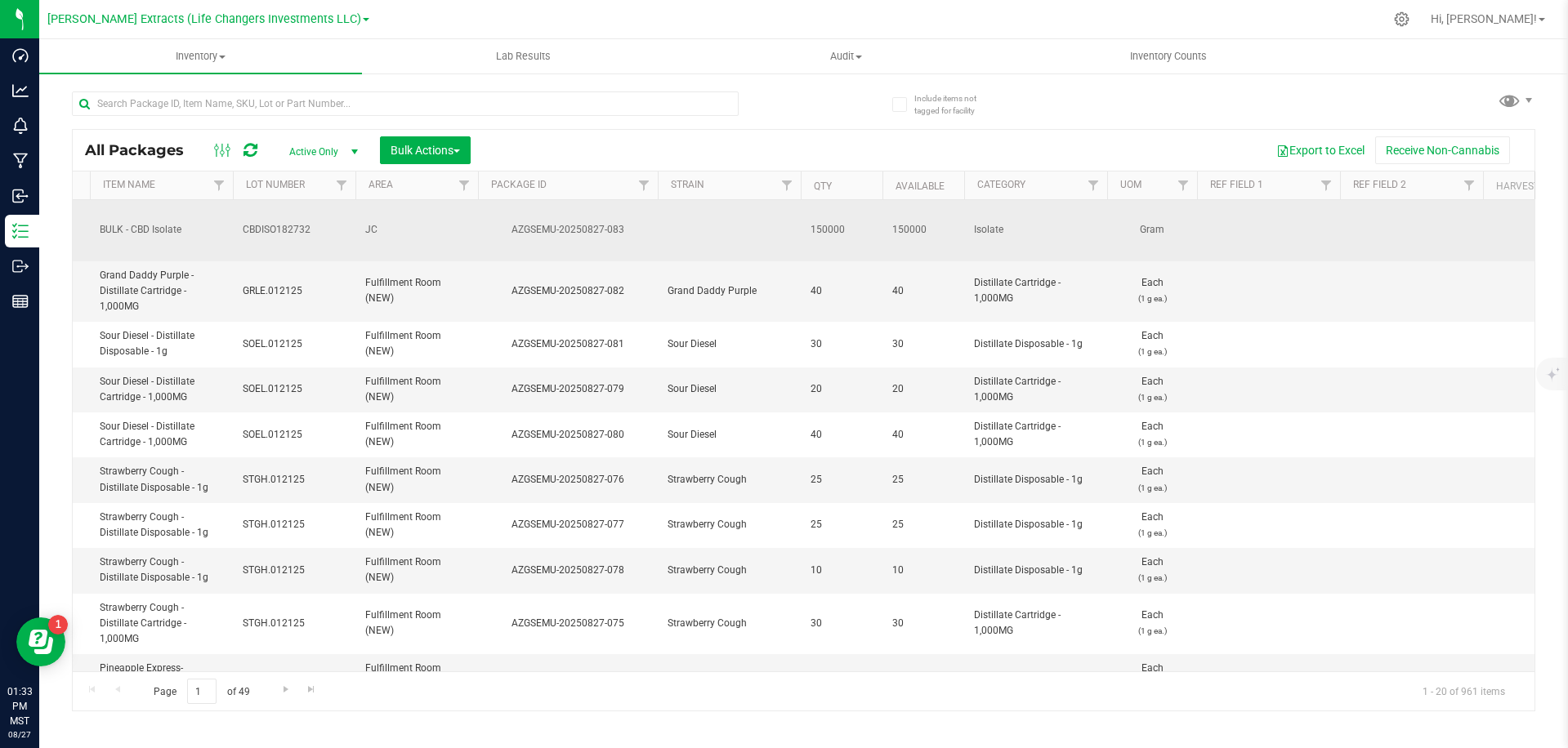
click at [1254, 213] on td at bounding box center [1268, 231] width 143 height 61
type input "6D"
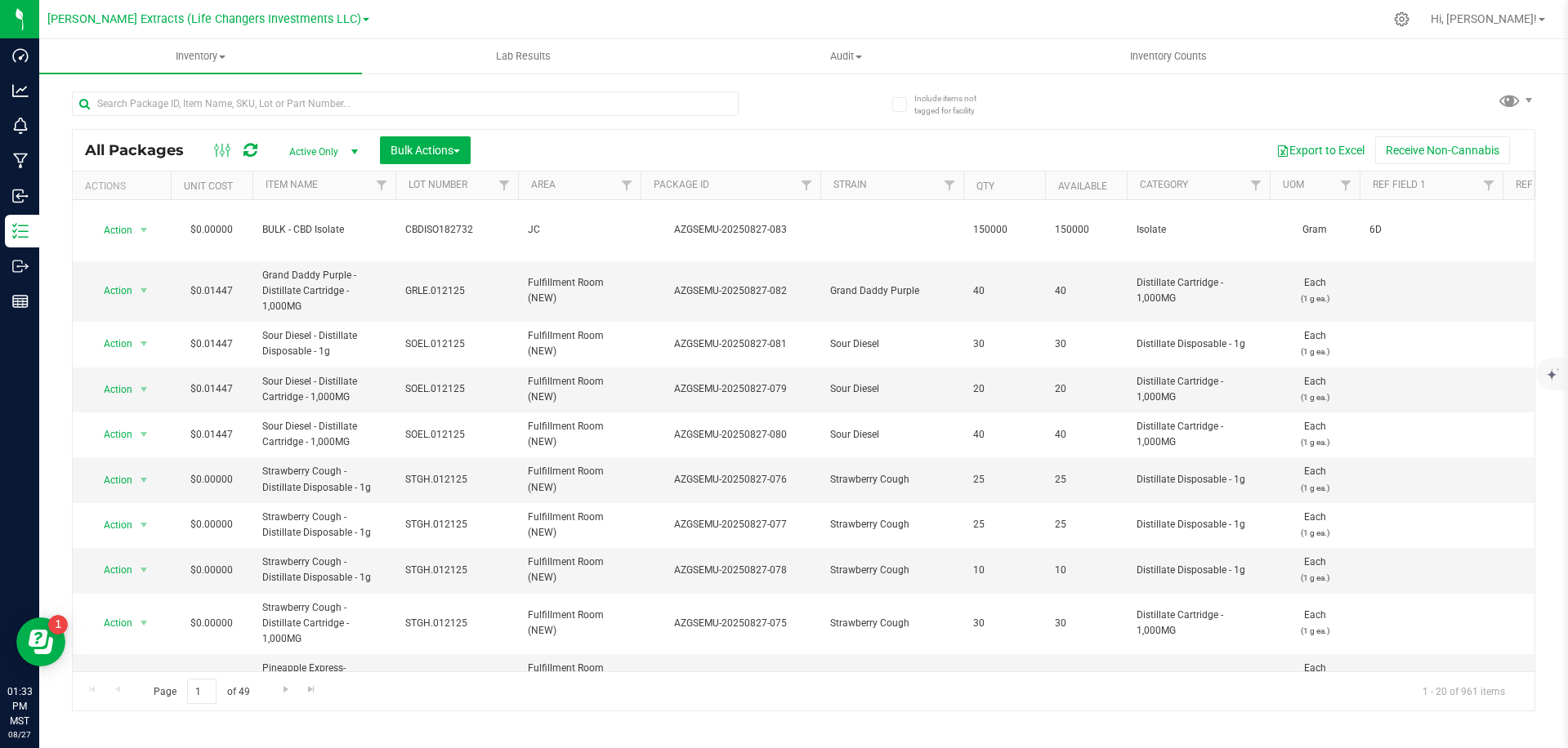
click at [993, 139] on div "Export to Excel Receive Non-Cannabis" at bounding box center [1002, 149] width 1039 height 28
click at [1130, 98] on div "All Packages Active Only Active Only Lab Samples Locked All Bulk Actions Add to…" at bounding box center [804, 394] width 1464 height 636
click at [1142, 88] on div "All Packages Active Only Active Only Lab Samples Locked All Bulk Actions Add to…" at bounding box center [804, 394] width 1464 height 636
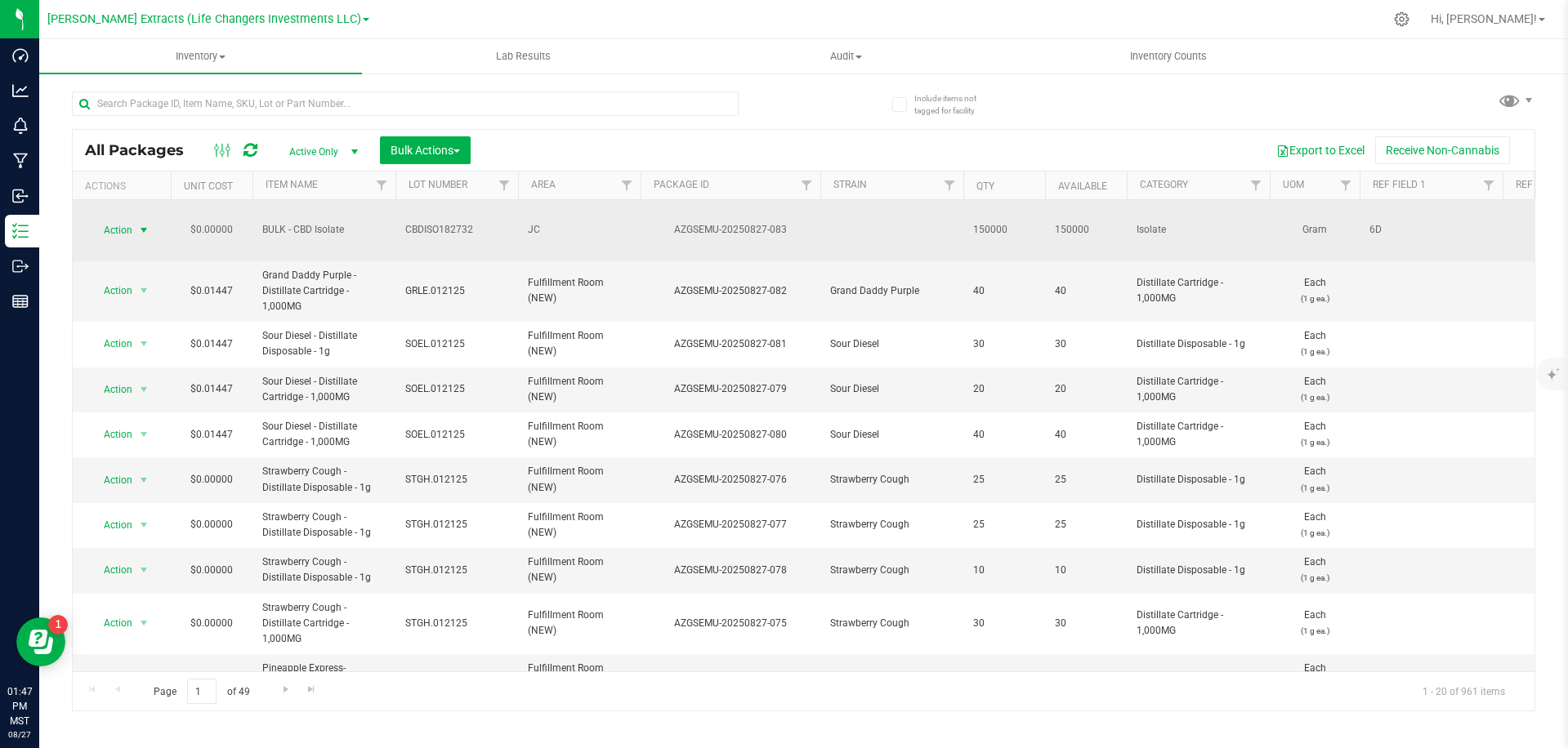
click at [130, 219] on span "Action" at bounding box center [111, 231] width 44 height 23
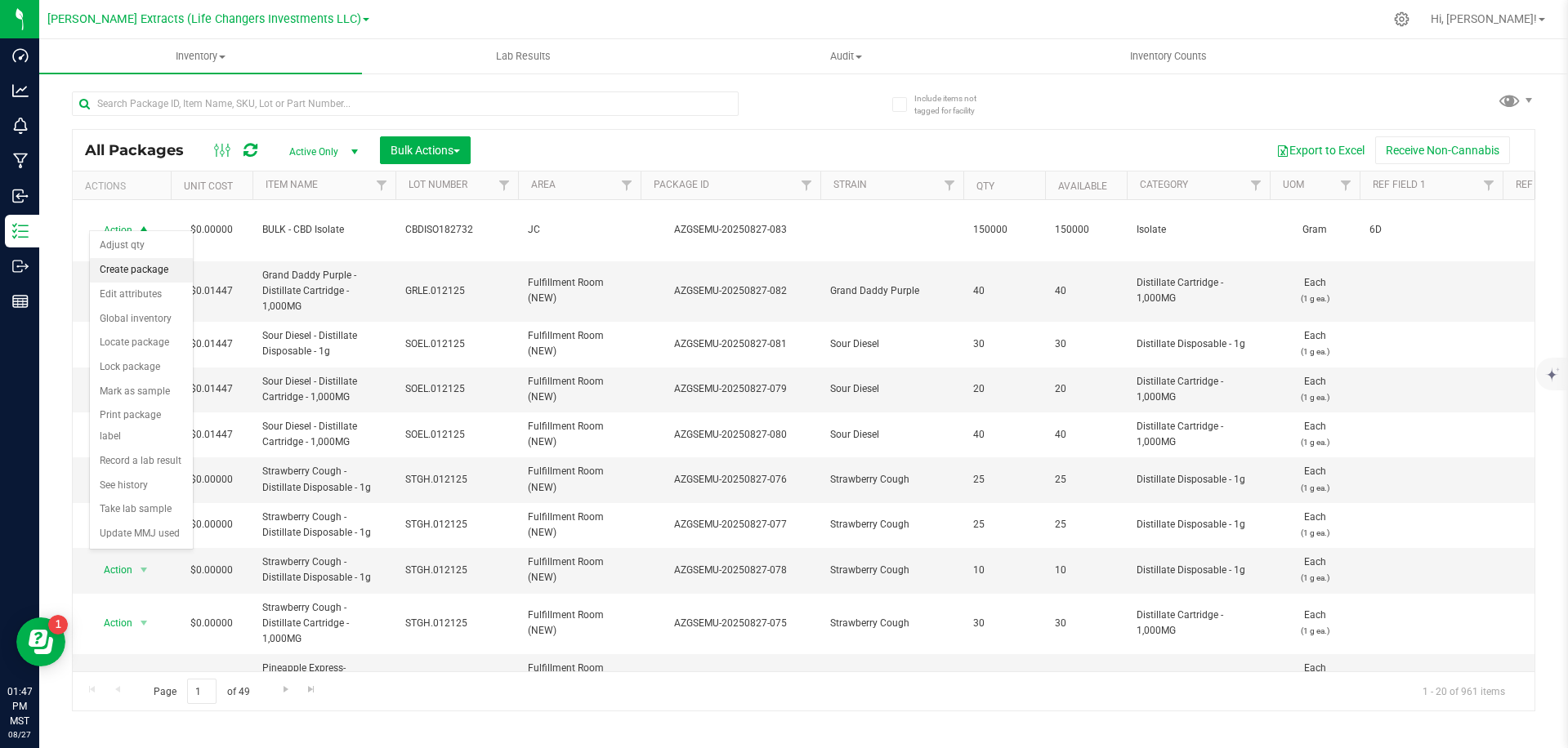
click at [147, 277] on li "Create package" at bounding box center [141, 271] width 102 height 25
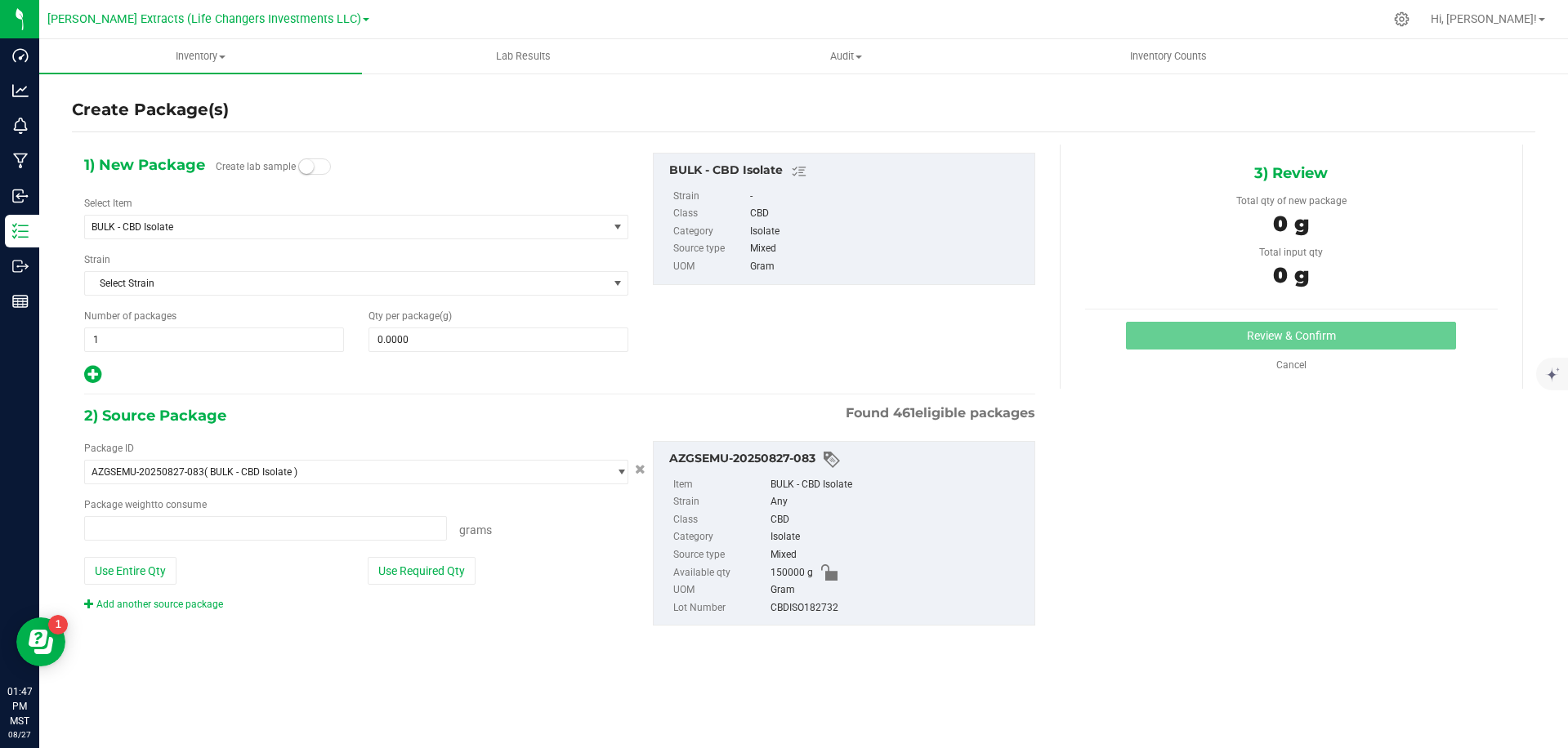
type input "0.0000 g"
click at [240, 348] on span "1 1" at bounding box center [214, 340] width 260 height 25
click at [436, 347] on span at bounding box center [498, 340] width 260 height 25
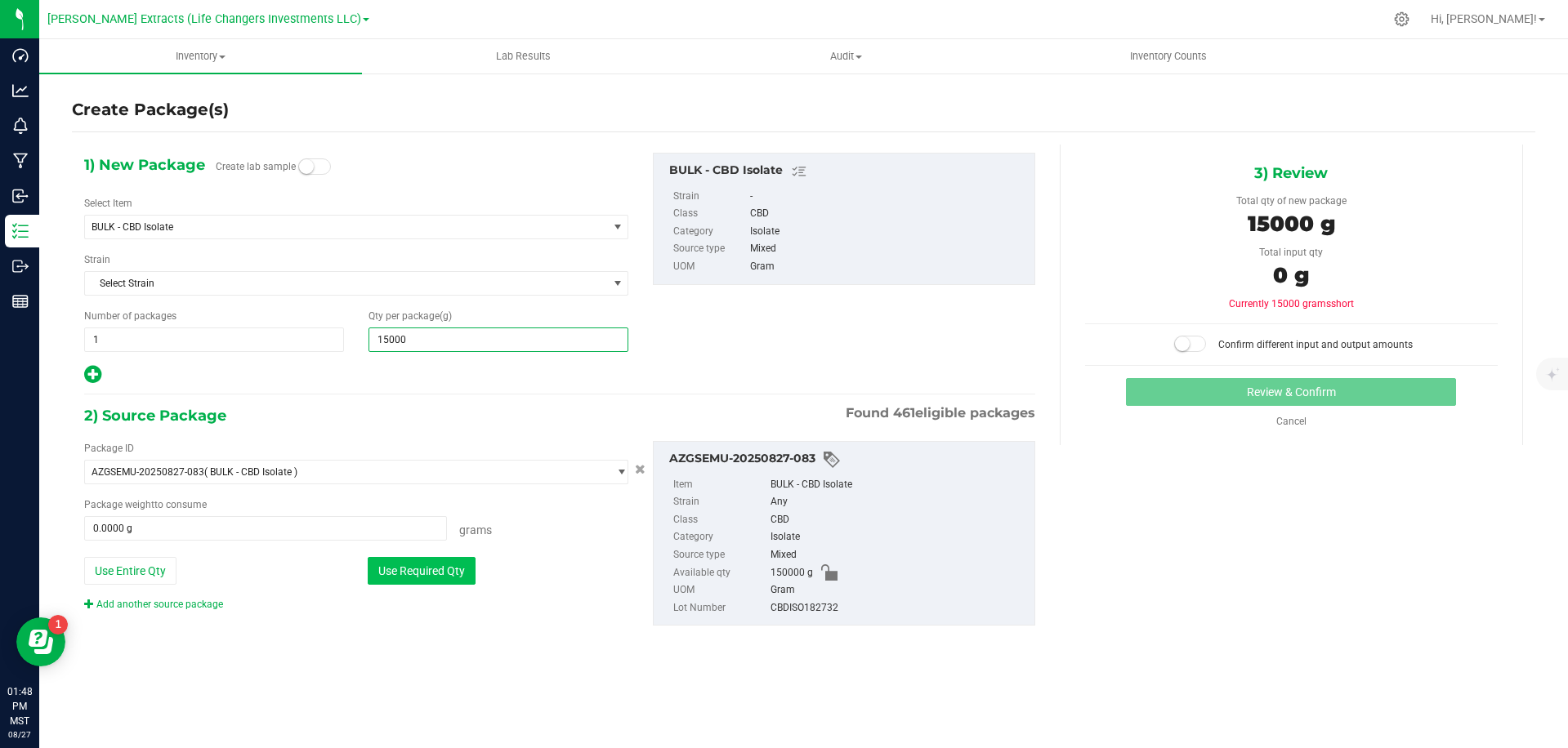
type input "150000"
type input "150,000.0000"
drag, startPoint x: 430, startPoint y: 571, endPoint x: 747, endPoint y: 437, distance: 344.2
click at [430, 571] on button "Use Required Qty" at bounding box center [421, 571] width 108 height 28
type input "150000.0000 g"
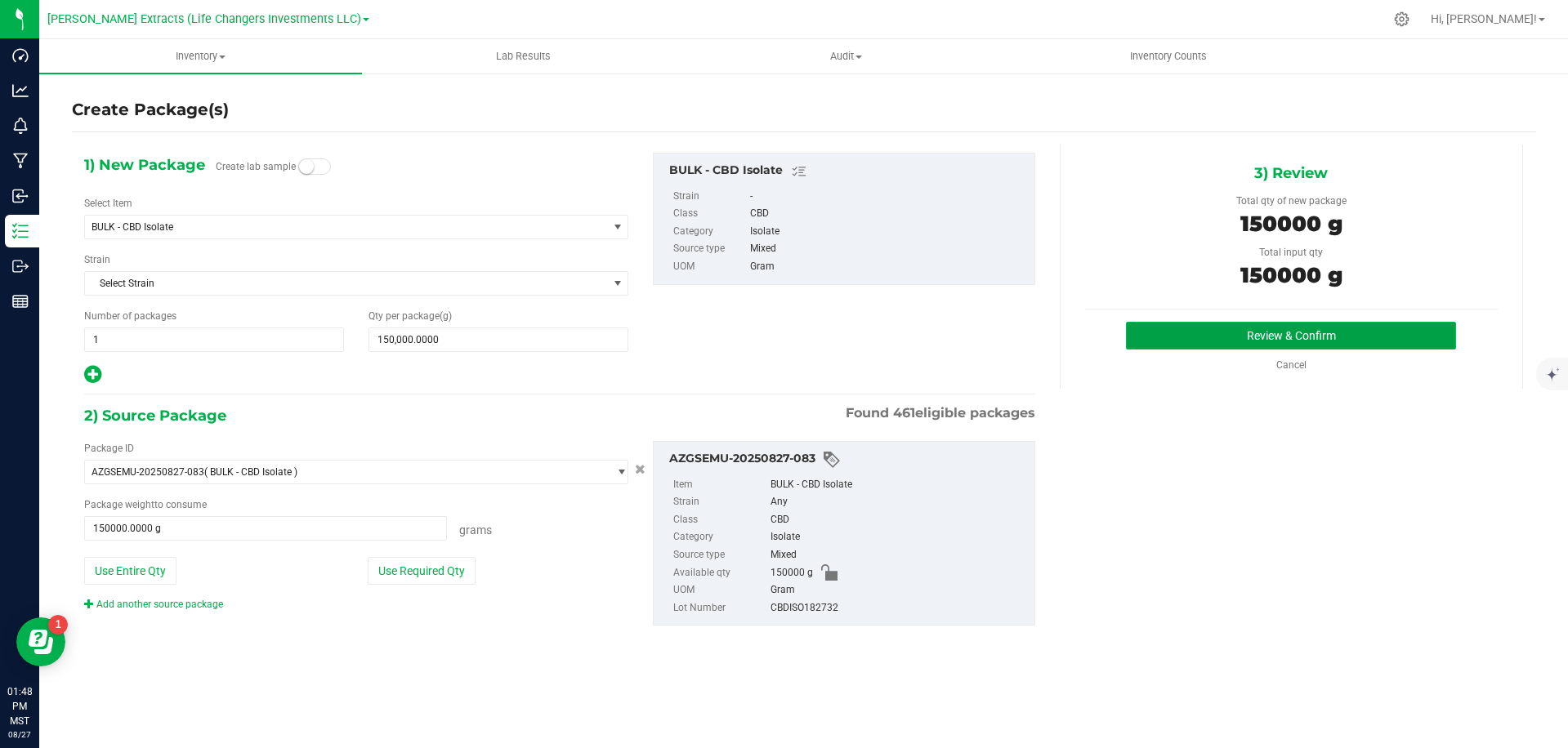
click at [1239, 336] on button "Review & Confirm" at bounding box center [1290, 335] width 330 height 28
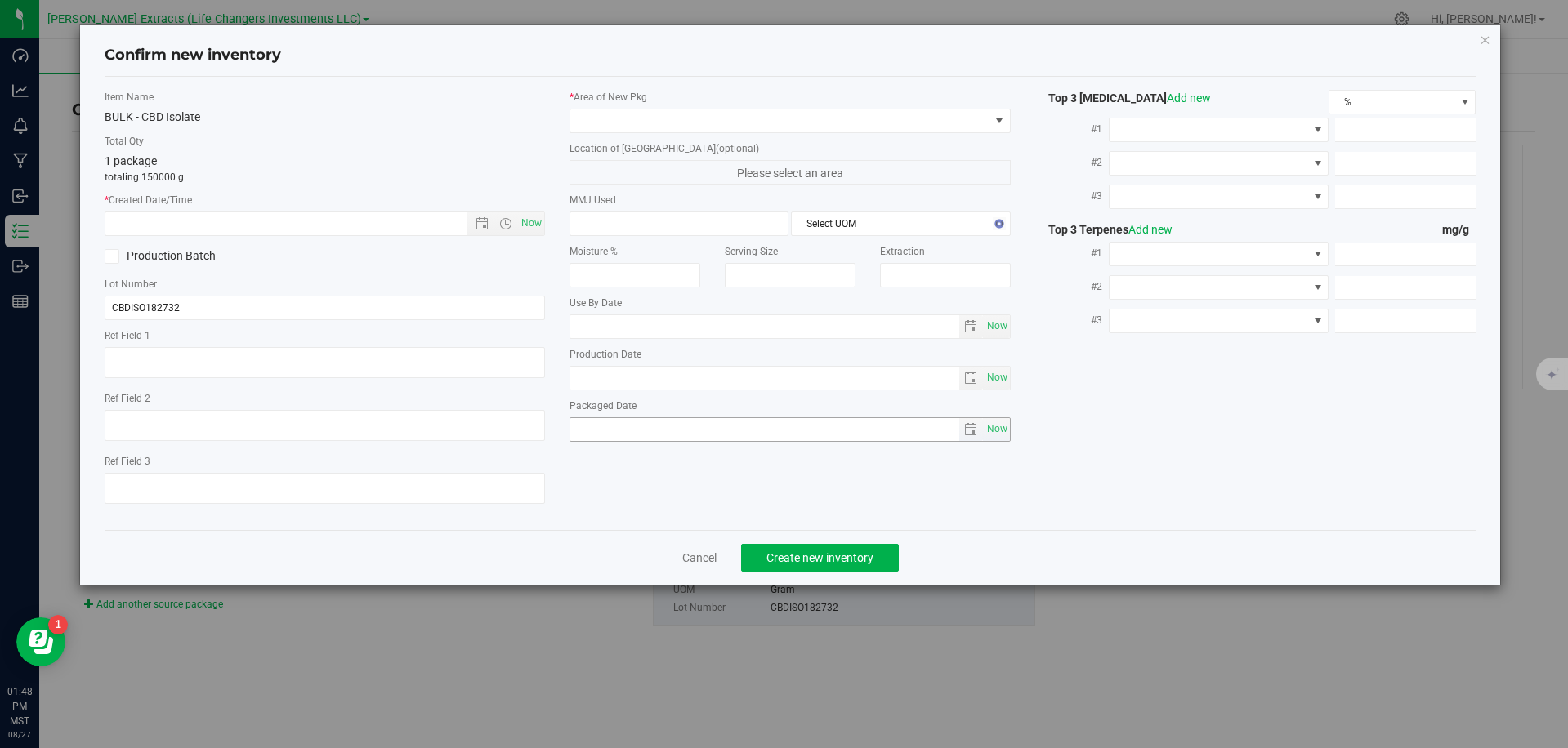
type textarea "6D"
click at [534, 219] on span "Now" at bounding box center [532, 223] width 28 height 24
type input "[DATE] 1:48 PM"
click at [675, 120] on span at bounding box center [780, 121] width 420 height 23
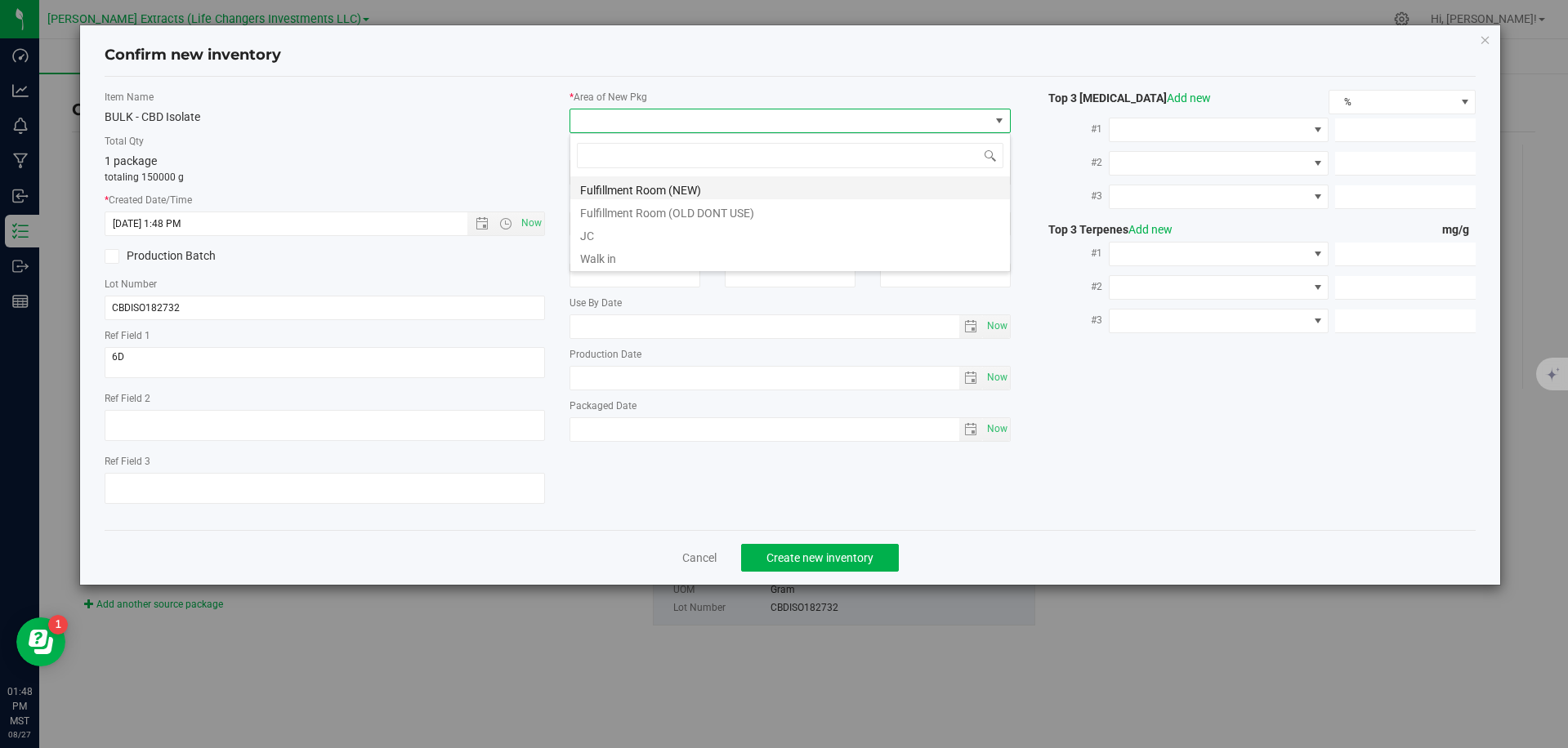
scroll to position [25, 441]
drag, startPoint x: 608, startPoint y: 235, endPoint x: 370, endPoint y: 262, distance: 239.5
click at [608, 235] on li "JC" at bounding box center [789, 234] width 440 height 23
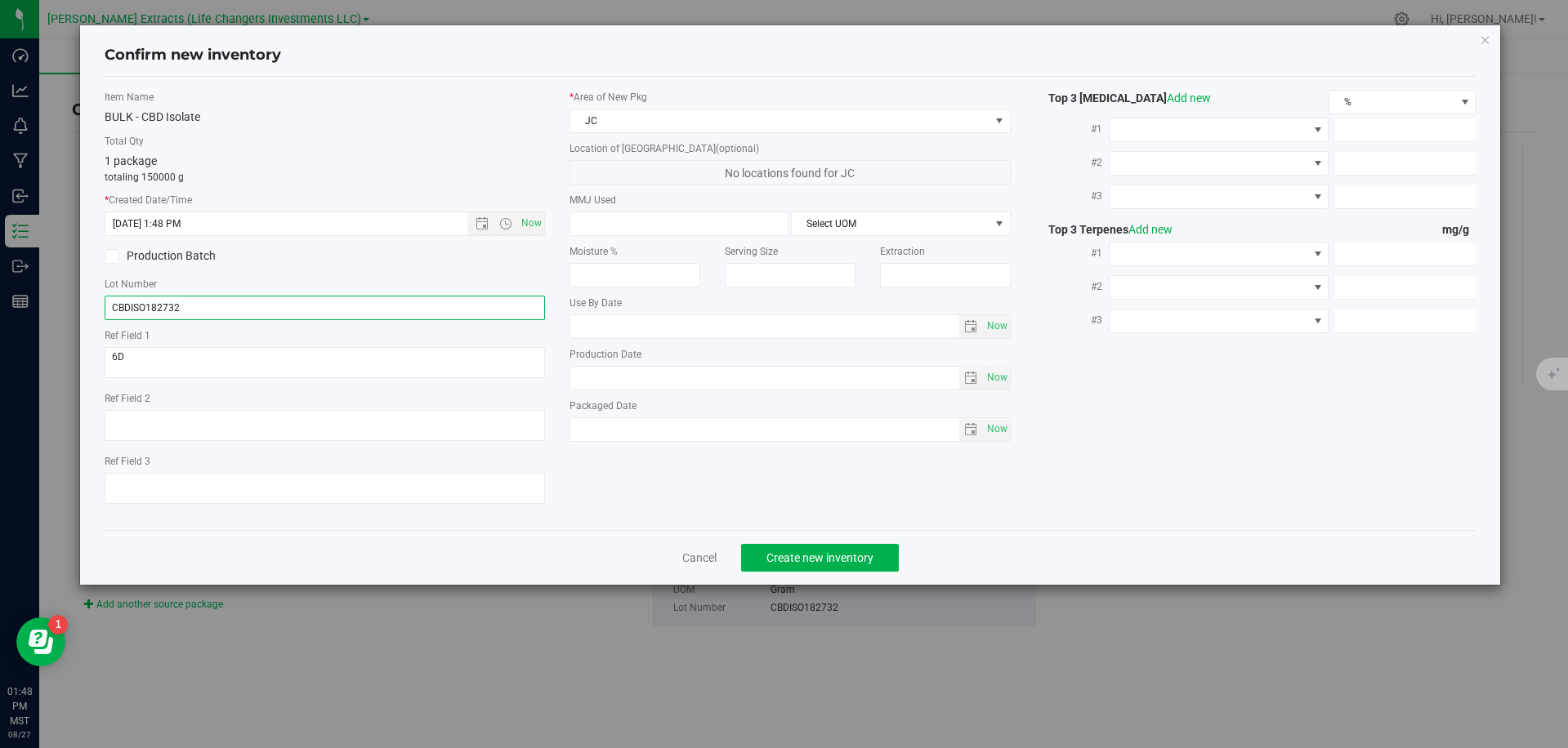
click at [282, 306] on input "CBDISO182732" at bounding box center [325, 308] width 442 height 25
click at [282, 306] on input "CBDISO182732" at bounding box center [325, 308] width 442 height 25
drag, startPoint x: 282, startPoint y: 306, endPoint x: 414, endPoint y: 304, distance: 132.0
click at [282, 306] on input "CBDISO182732" at bounding box center [325, 308] width 442 height 25
click at [247, 305] on input "CBDISO182732" at bounding box center [325, 308] width 442 height 25
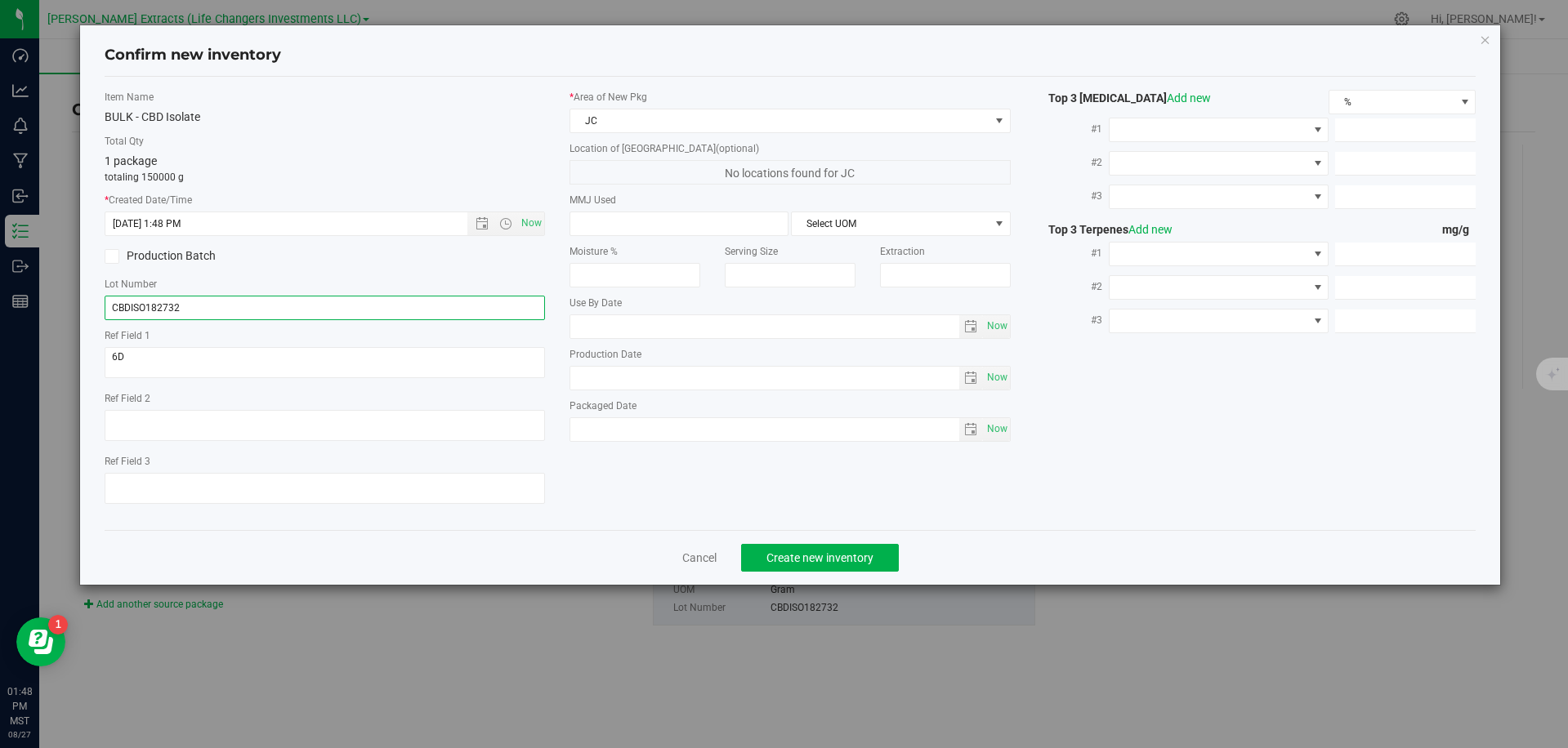
paste input "LCD-0826"
type input "LCD-0826"
drag, startPoint x: 398, startPoint y: 125, endPoint x: 466, endPoint y: 270, distance: 160.2
click at [398, 129] on div "Item Name BULK - CBD Isolate Total Qty 1 package totaling 150000 g * Created Da…" at bounding box center [325, 304] width 466 height 427
click at [818, 561] on span "Create new inventory" at bounding box center [820, 558] width 107 height 13
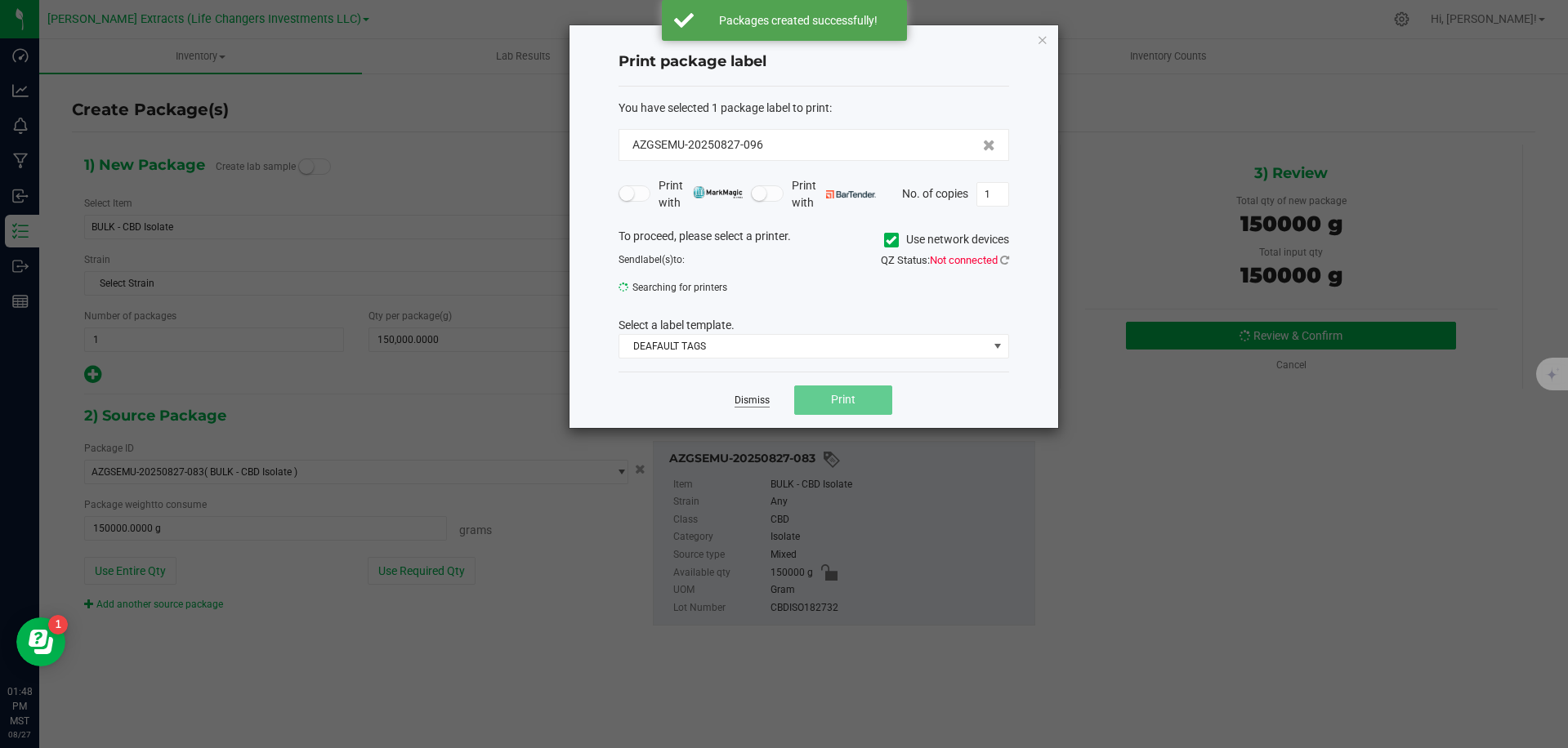
click at [741, 394] on link "Dismiss" at bounding box center [752, 400] width 35 height 13
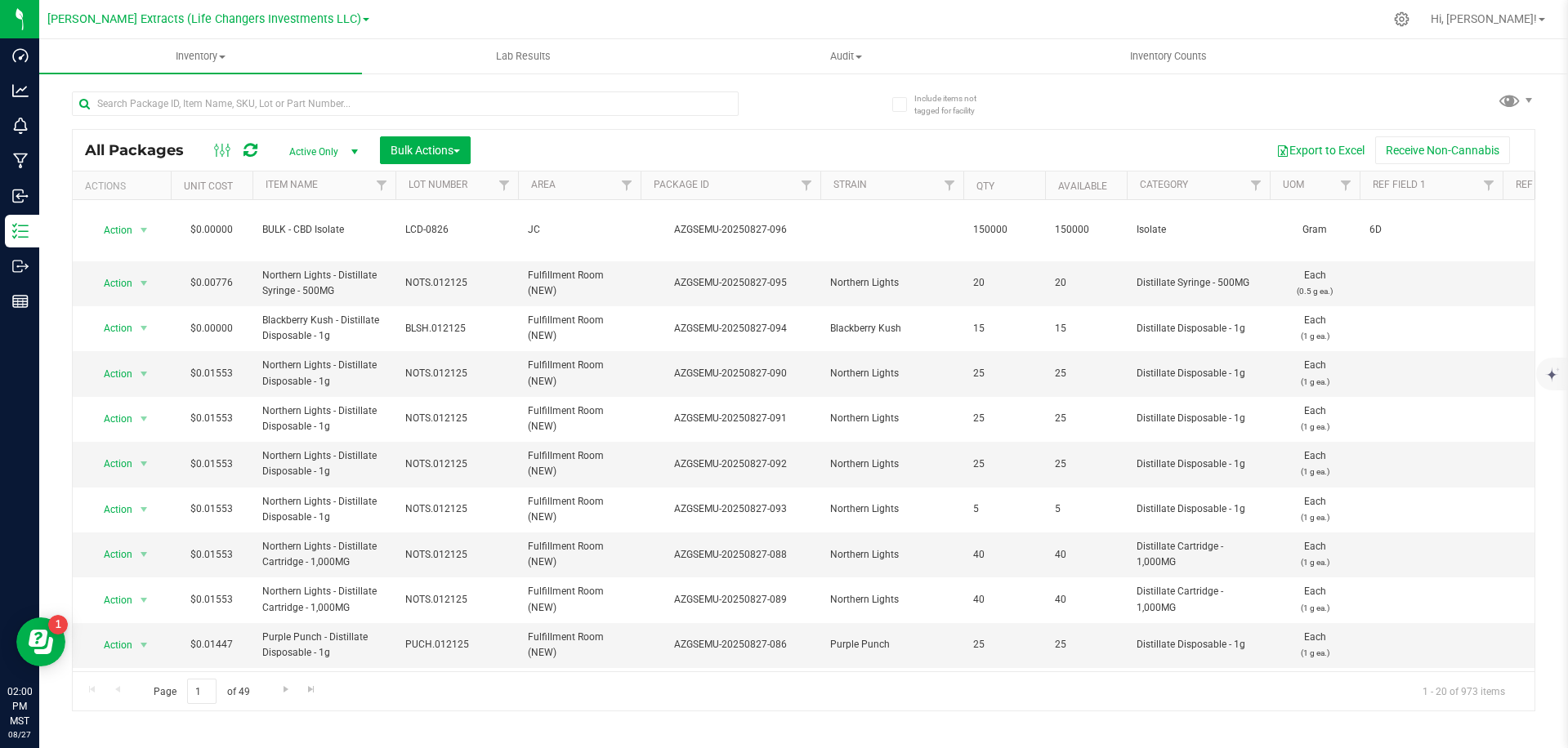
click at [1147, 107] on div "All Packages Active Only Active Only Lab Samples Locked All Bulk Actions Add to…" at bounding box center [804, 394] width 1464 height 636
click at [784, 100] on div at bounding box center [438, 102] width 732 height 53
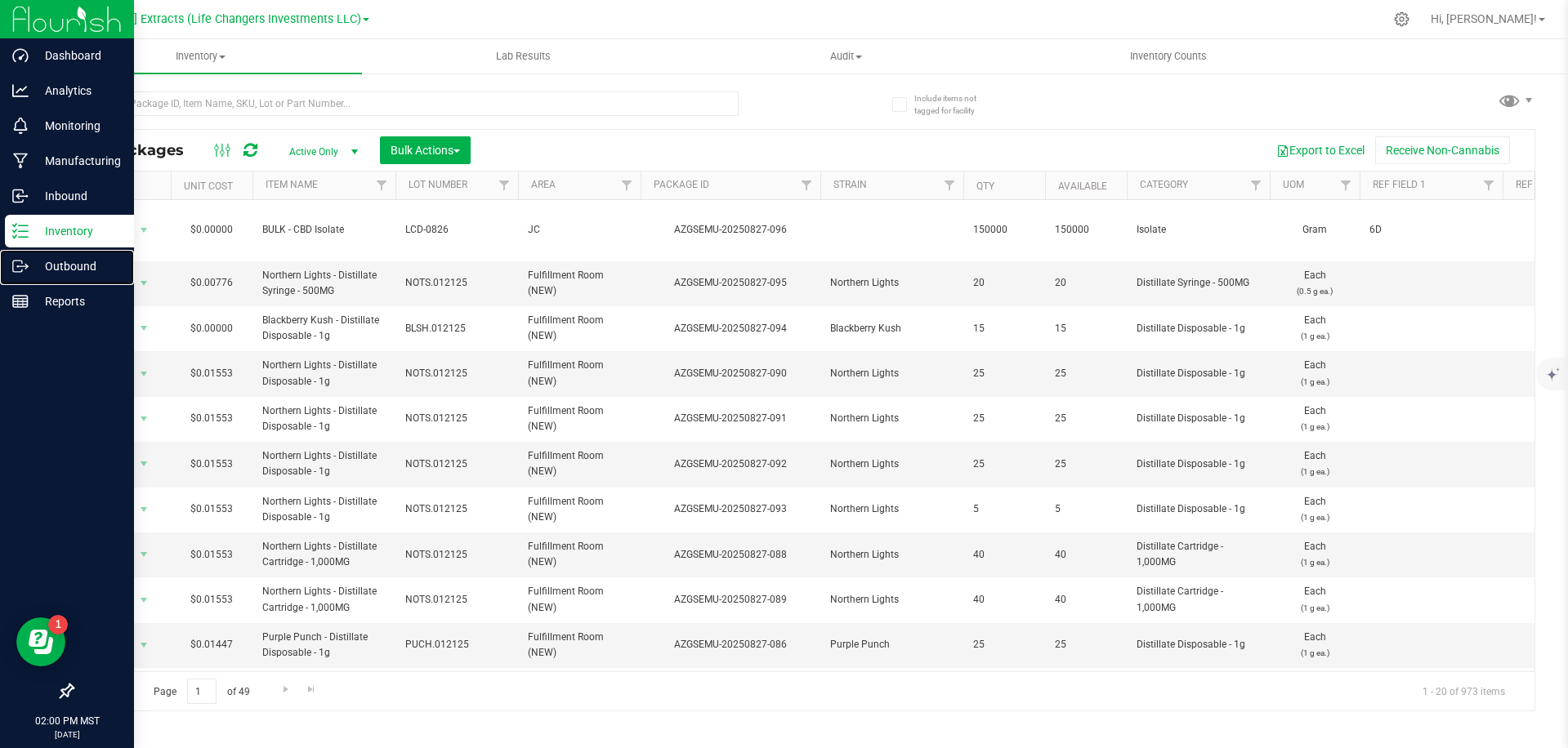
drag, startPoint x: 31, startPoint y: 259, endPoint x: 38, endPoint y: 243, distance: 17.5
click at [31, 259] on p "Outbound" at bounding box center [78, 266] width 98 height 19
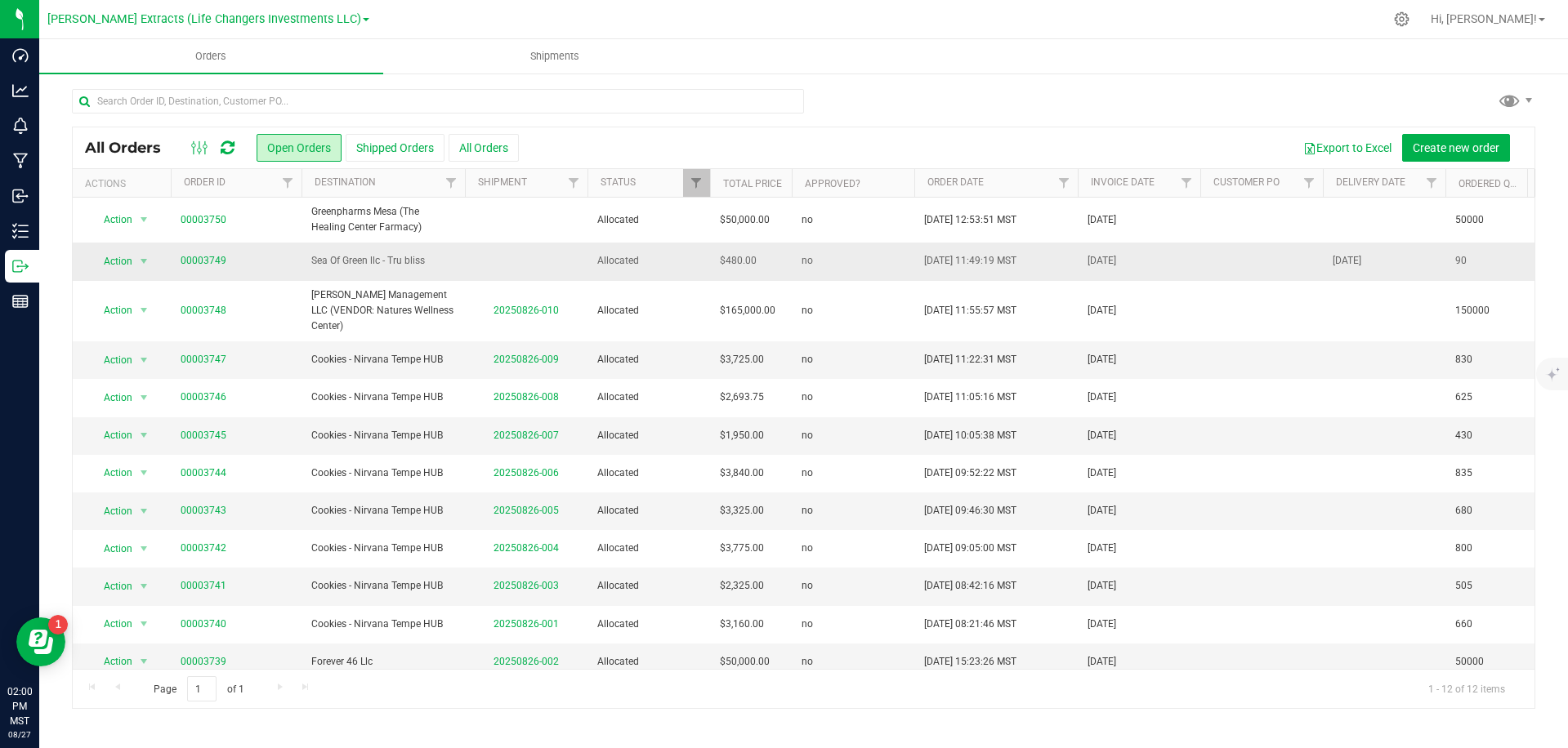
drag, startPoint x: 646, startPoint y: 142, endPoint x: 201, endPoint y: 247, distance: 457.2
click at [645, 142] on div "Export to Excel Create new order" at bounding box center [1020, 147] width 1003 height 28
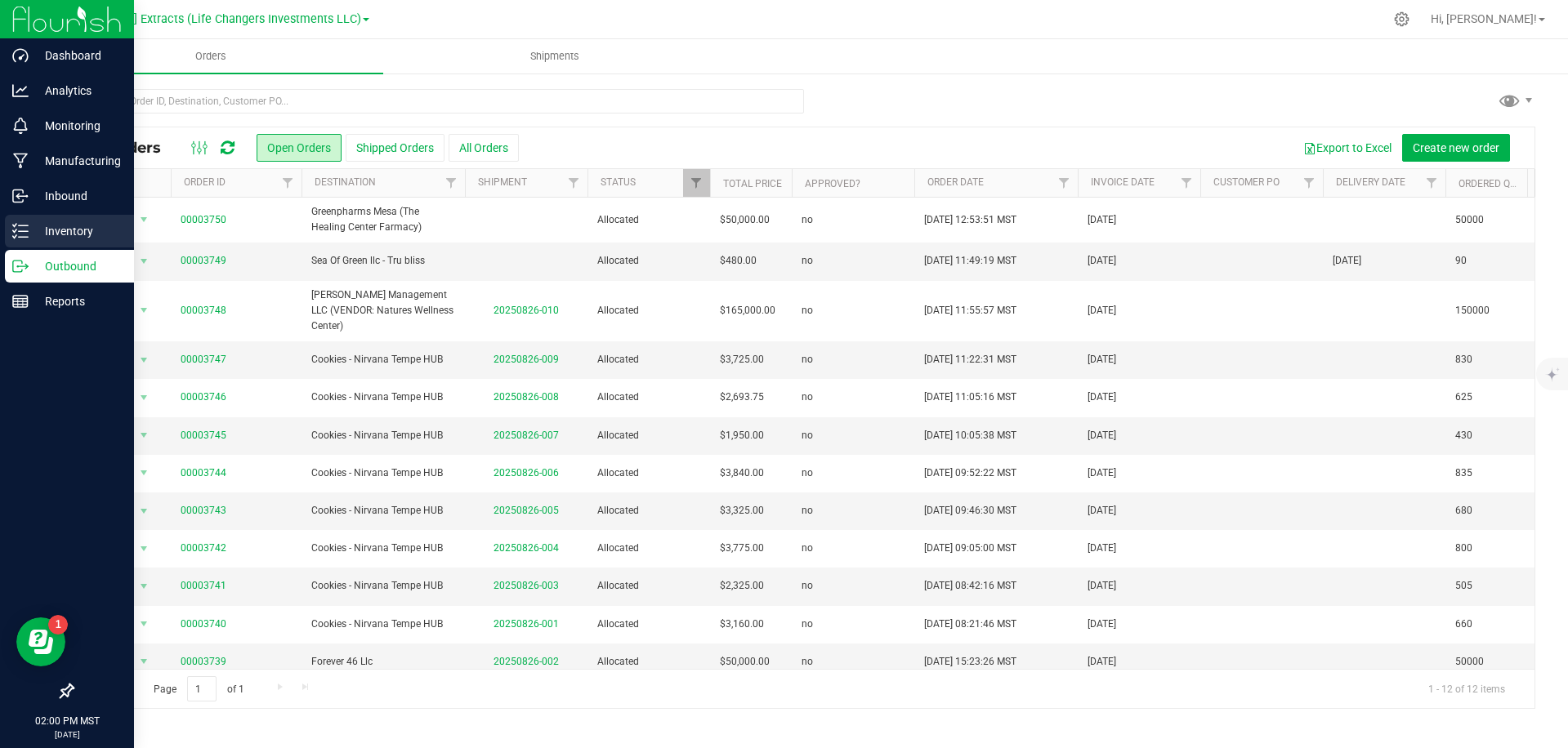
click at [31, 240] on p "Inventory" at bounding box center [78, 231] width 98 height 19
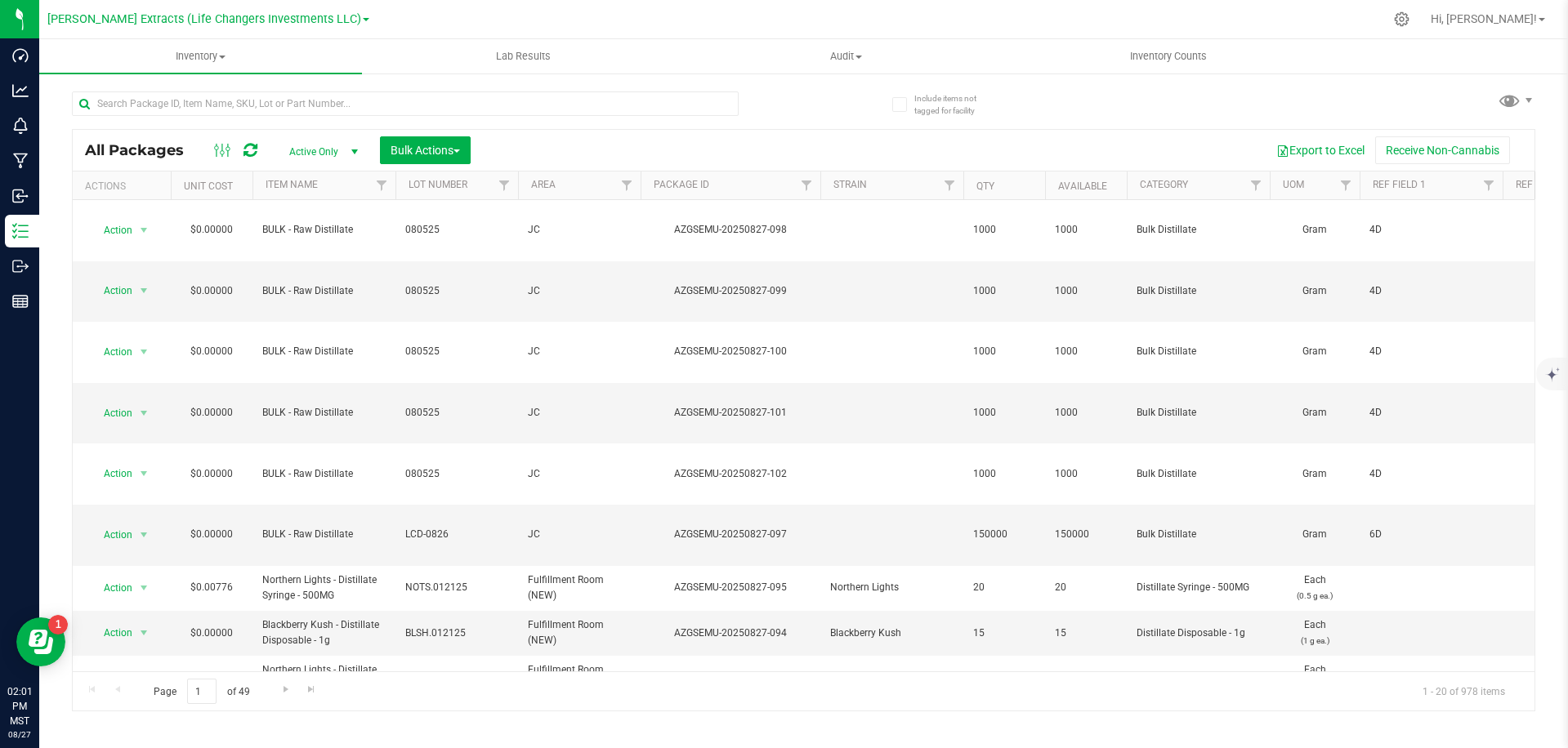
drag, startPoint x: 705, startPoint y: 125, endPoint x: 660, endPoint y: 130, distance: 45.3
click at [704, 125] on div at bounding box center [405, 110] width 667 height 37
click at [435, 151] on span "Bulk Actions" at bounding box center [425, 150] width 69 height 13
click at [487, 218] on span "Add to outbound order" at bounding box center [445, 216] width 111 height 13
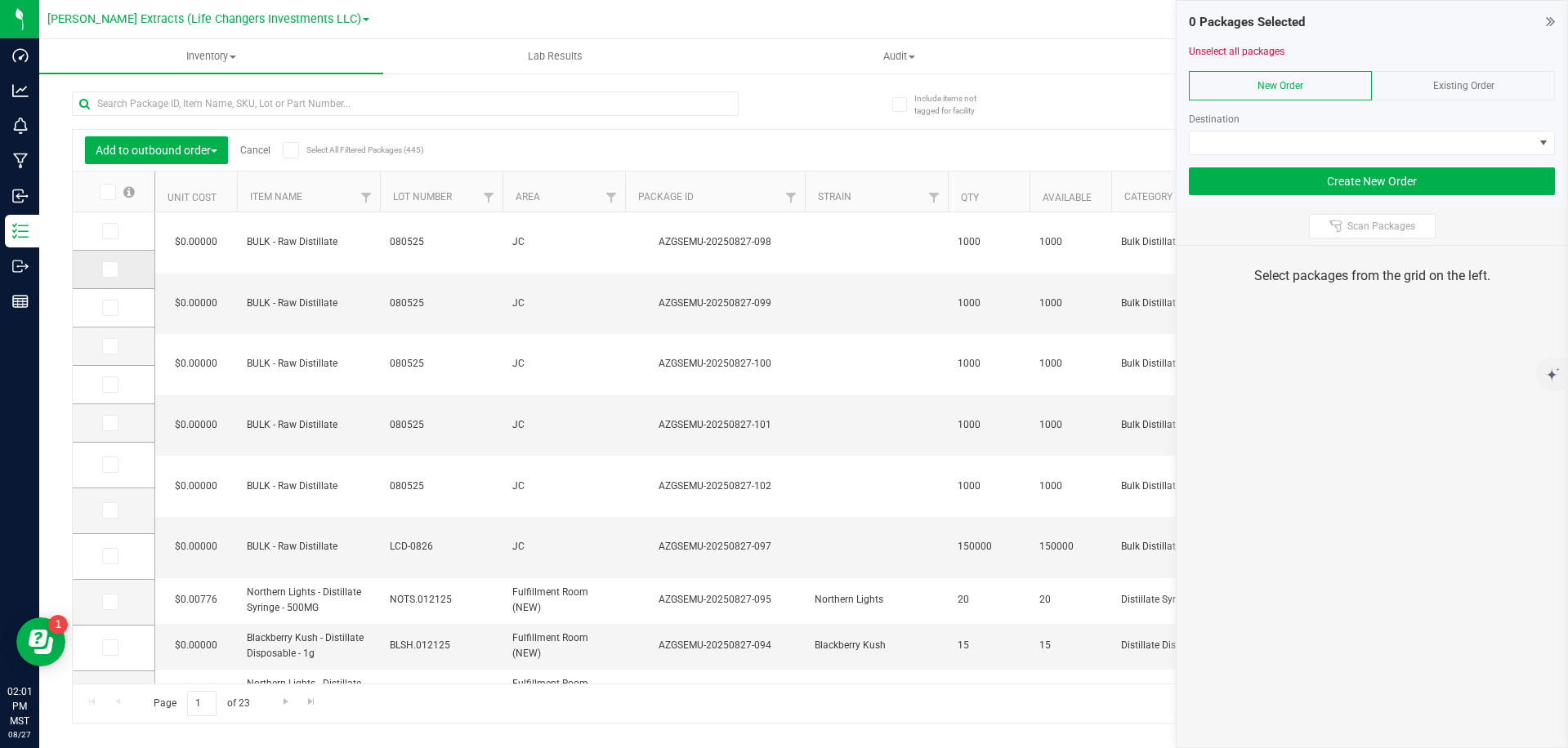
drag, startPoint x: 113, startPoint y: 231, endPoint x: 106, endPoint y: 253, distance: 23.1
click at [113, 231] on icon at bounding box center [108, 231] width 11 height 0
click at [0, 0] on input "checkbox" at bounding box center [0, 0] width 0 height 0
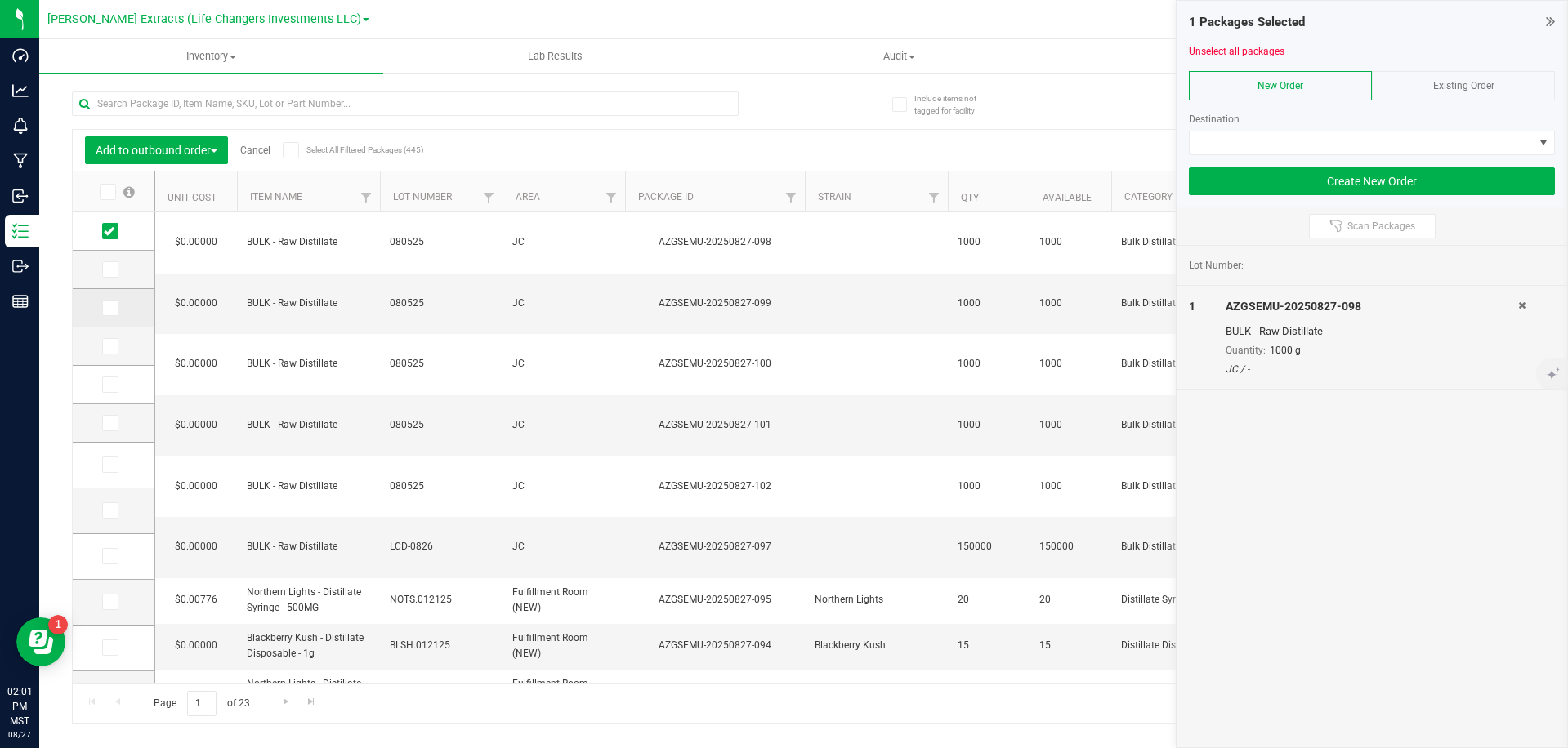
drag, startPoint x: 108, startPoint y: 274, endPoint x: 111, endPoint y: 299, distance: 25.2
click at [108, 269] on icon at bounding box center [108, 269] width 11 height 0
click at [0, 0] on input "checkbox" at bounding box center [0, 0] width 0 height 0
drag, startPoint x: 109, startPoint y: 306, endPoint x: 109, endPoint y: 344, distance: 38.0
click at [109, 308] on icon at bounding box center [108, 308] width 11 height 0
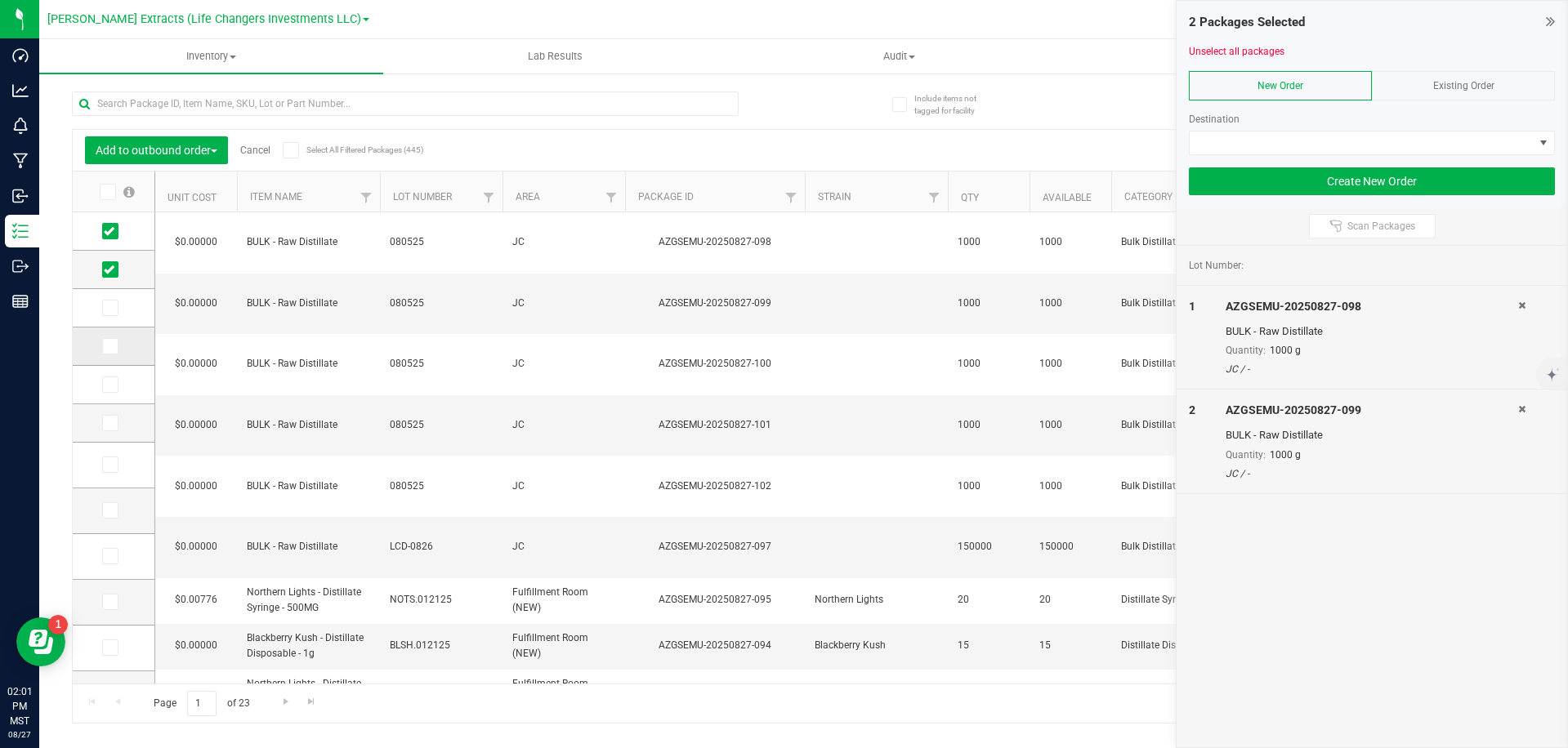
click at [0, 0] on input "checkbox" at bounding box center [0, 0] width 0 height 0
click at [109, 347] on icon at bounding box center [108, 347] width 11 height 0
click at [0, 0] on input "checkbox" at bounding box center [0, 0] width 0 height 0
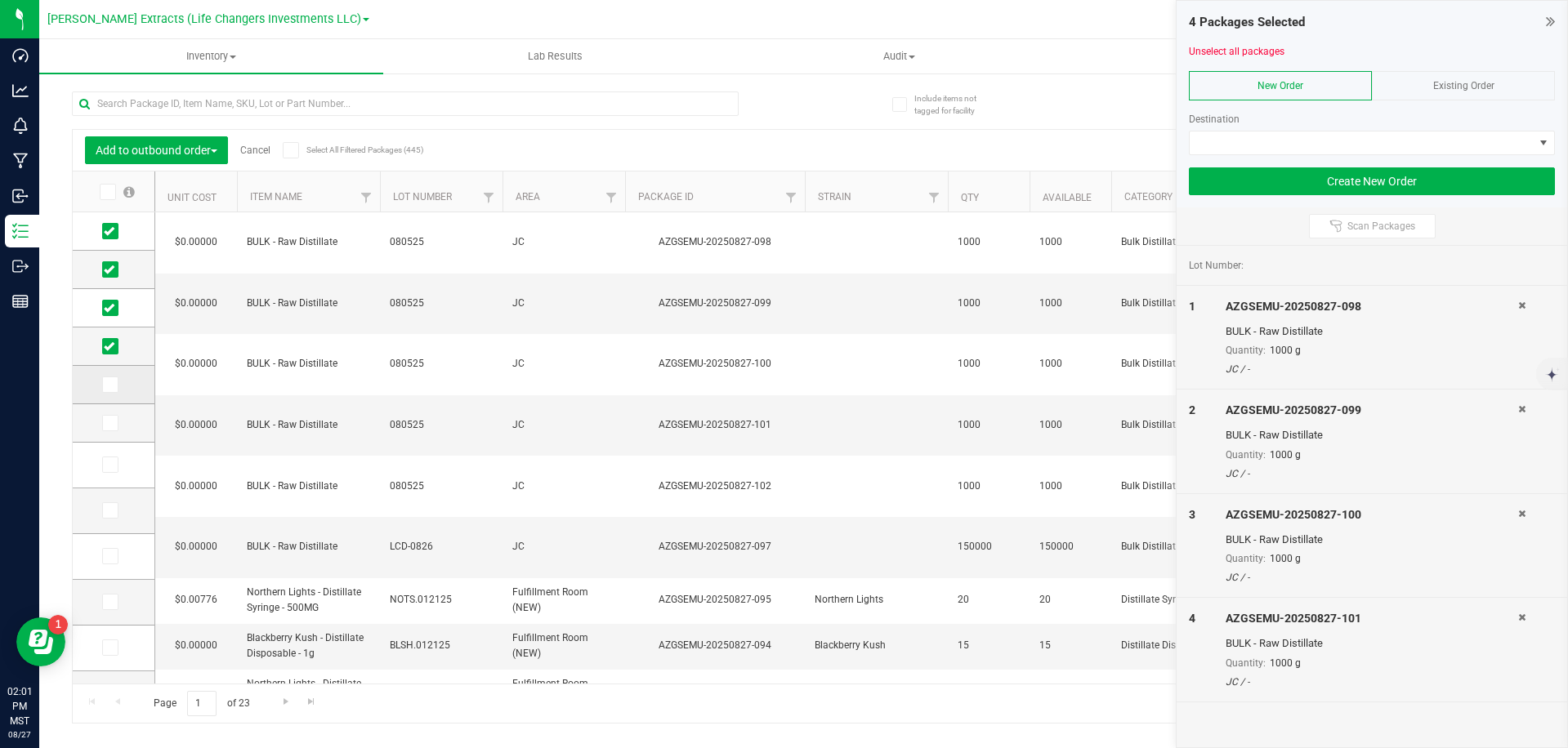
click at [114, 382] on span at bounding box center [110, 384] width 16 height 16
click at [0, 0] on input "checkbox" at bounding box center [0, 0] width 0 height 0
click at [1321, 148] on span at bounding box center [1361, 143] width 344 height 23
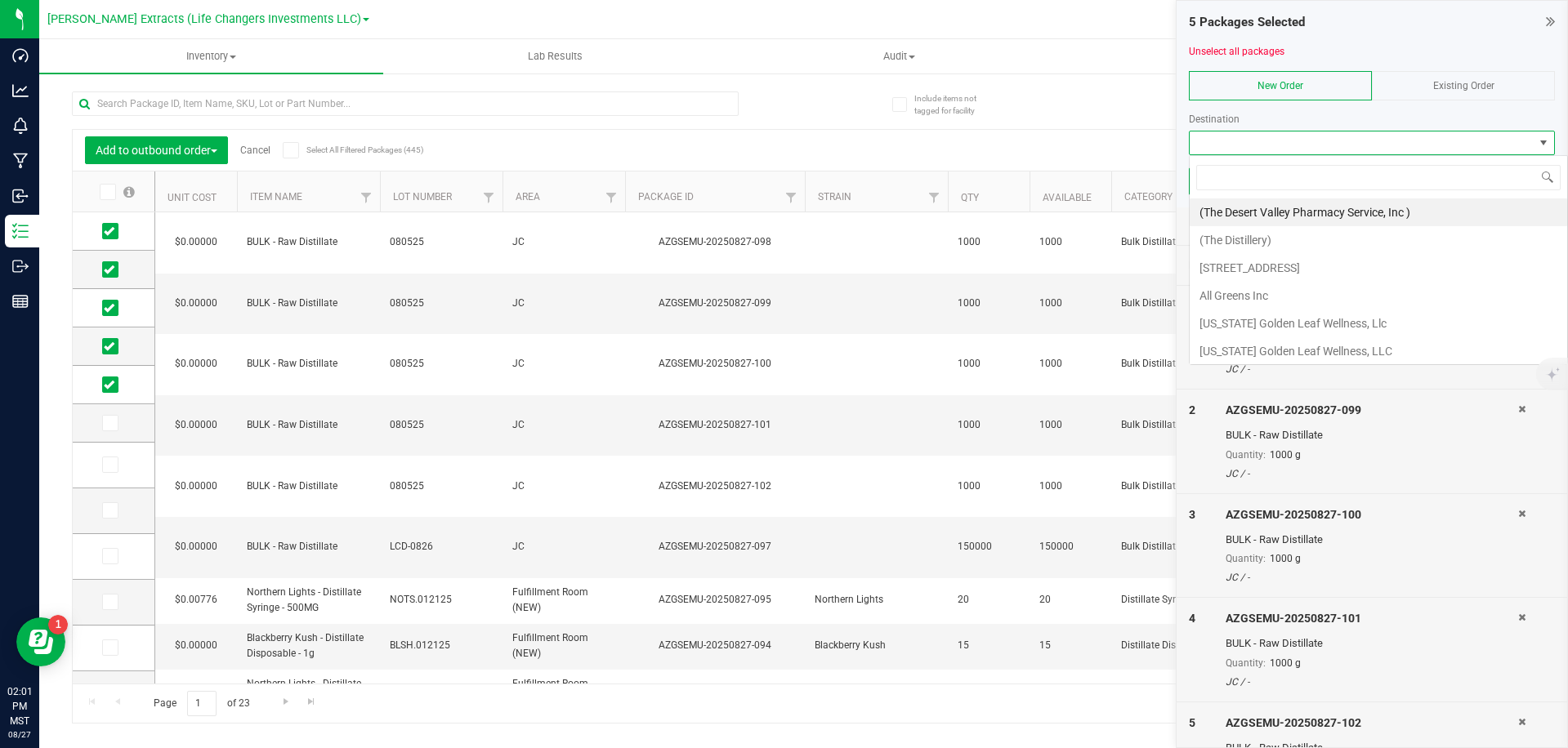
scroll to position [25, 366]
type input "hi [PERSON_NAME]"
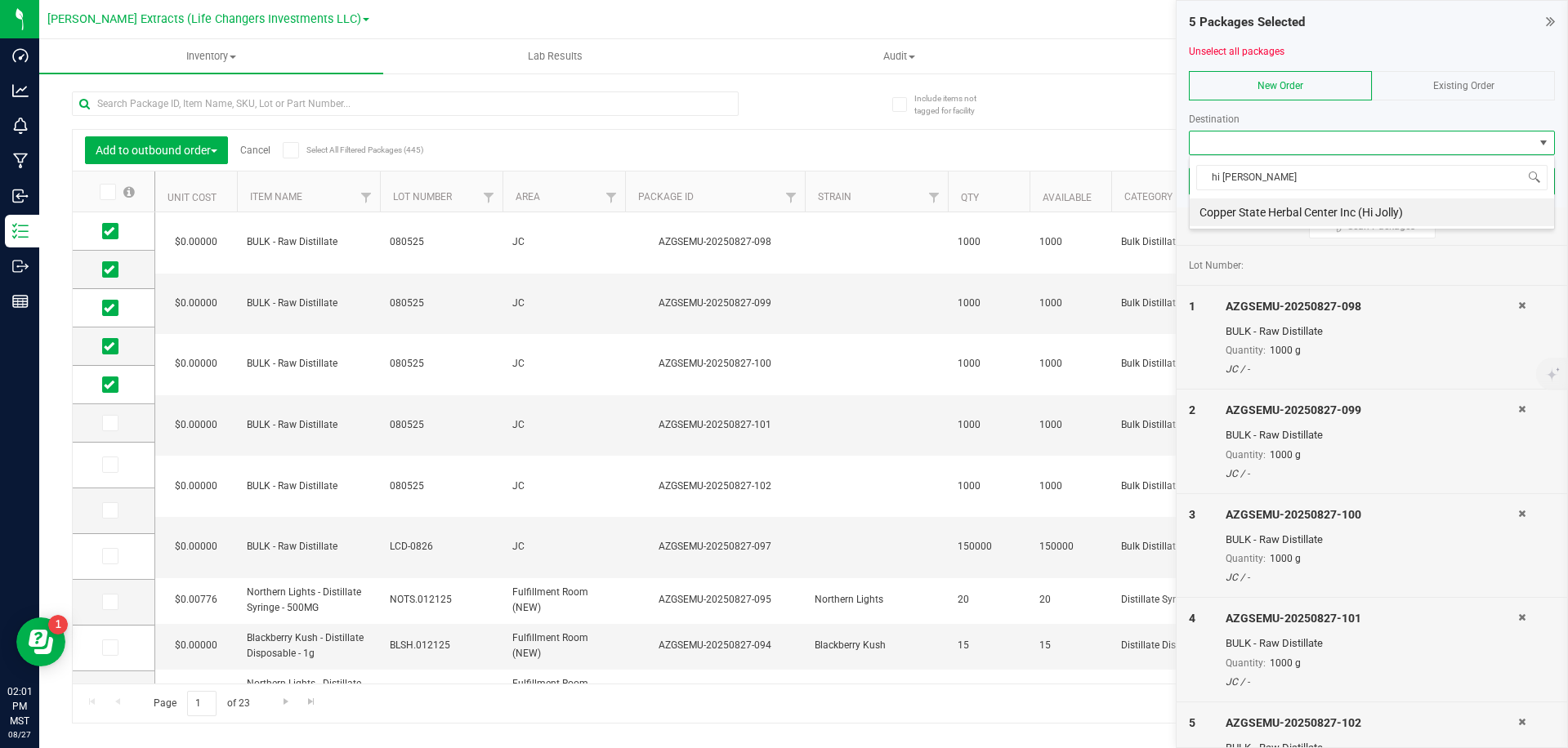
drag, startPoint x: 1313, startPoint y: 213, endPoint x: 1295, endPoint y: 216, distance: 18.2
click at [1313, 213] on li "Copper State Herbal Center Inc (Hi Jolly)" at bounding box center [1372, 212] width 364 height 28
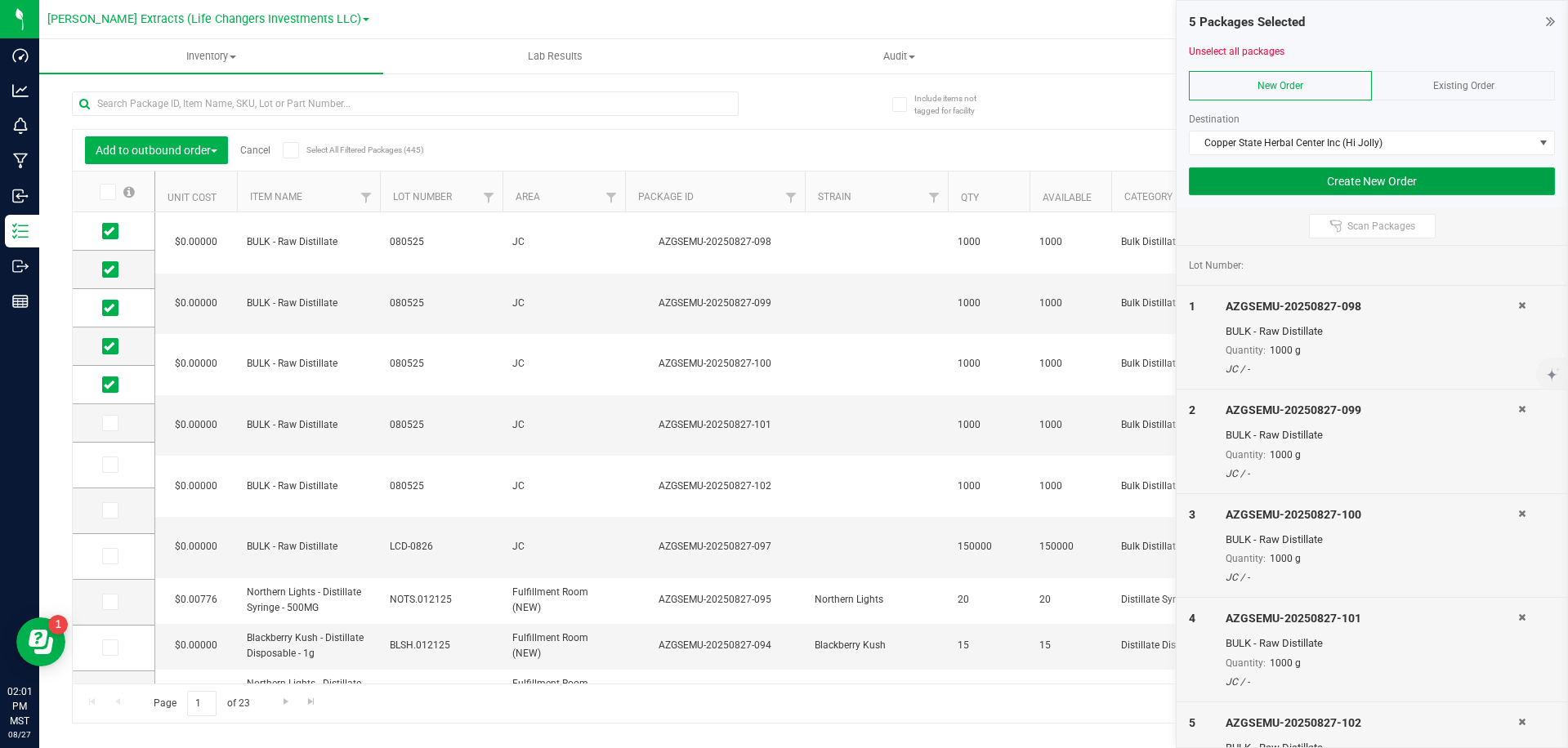
click at [1378, 183] on button "Create New Order" at bounding box center [1372, 181] width 366 height 28
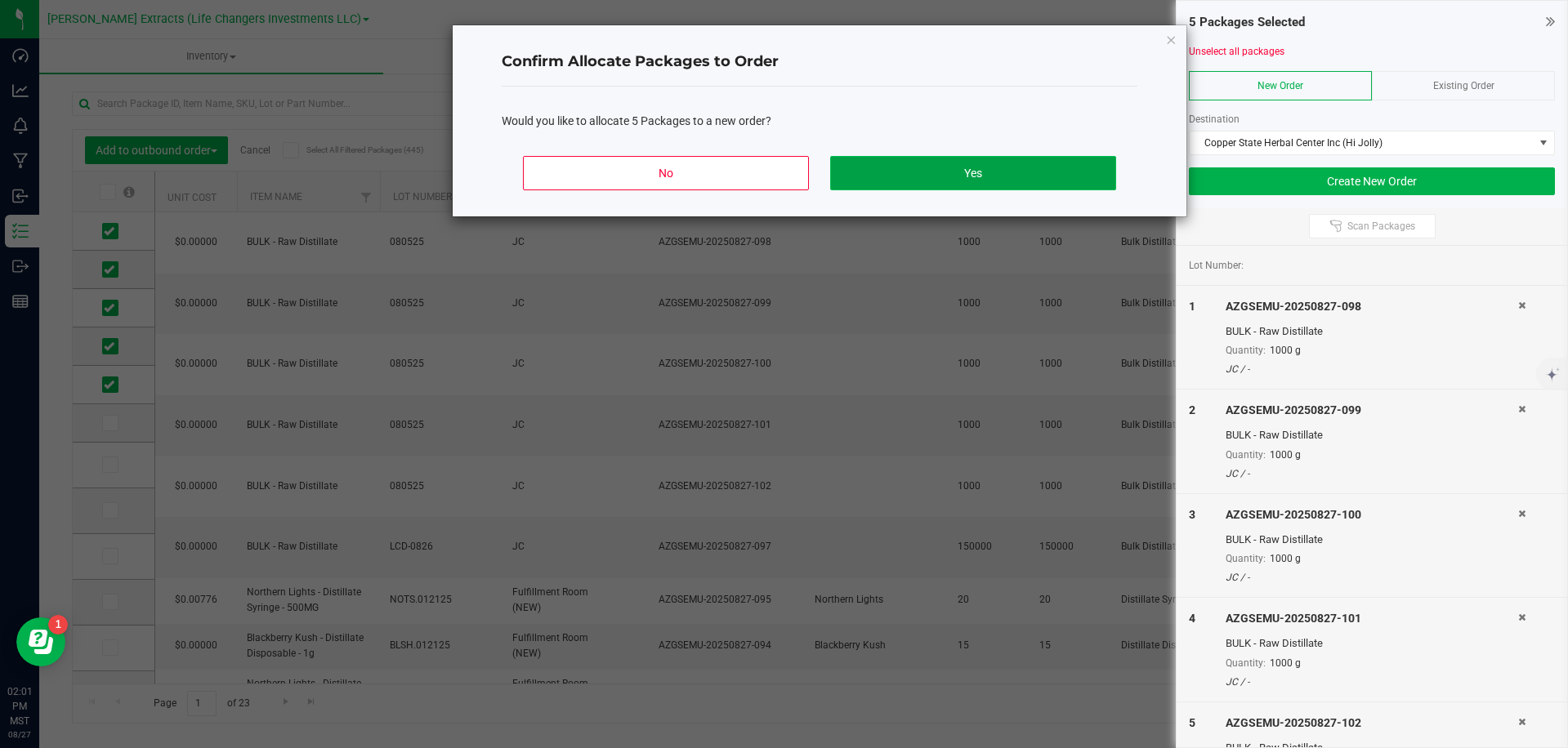
click at [1024, 169] on button "Yes" at bounding box center [973, 173] width 286 height 34
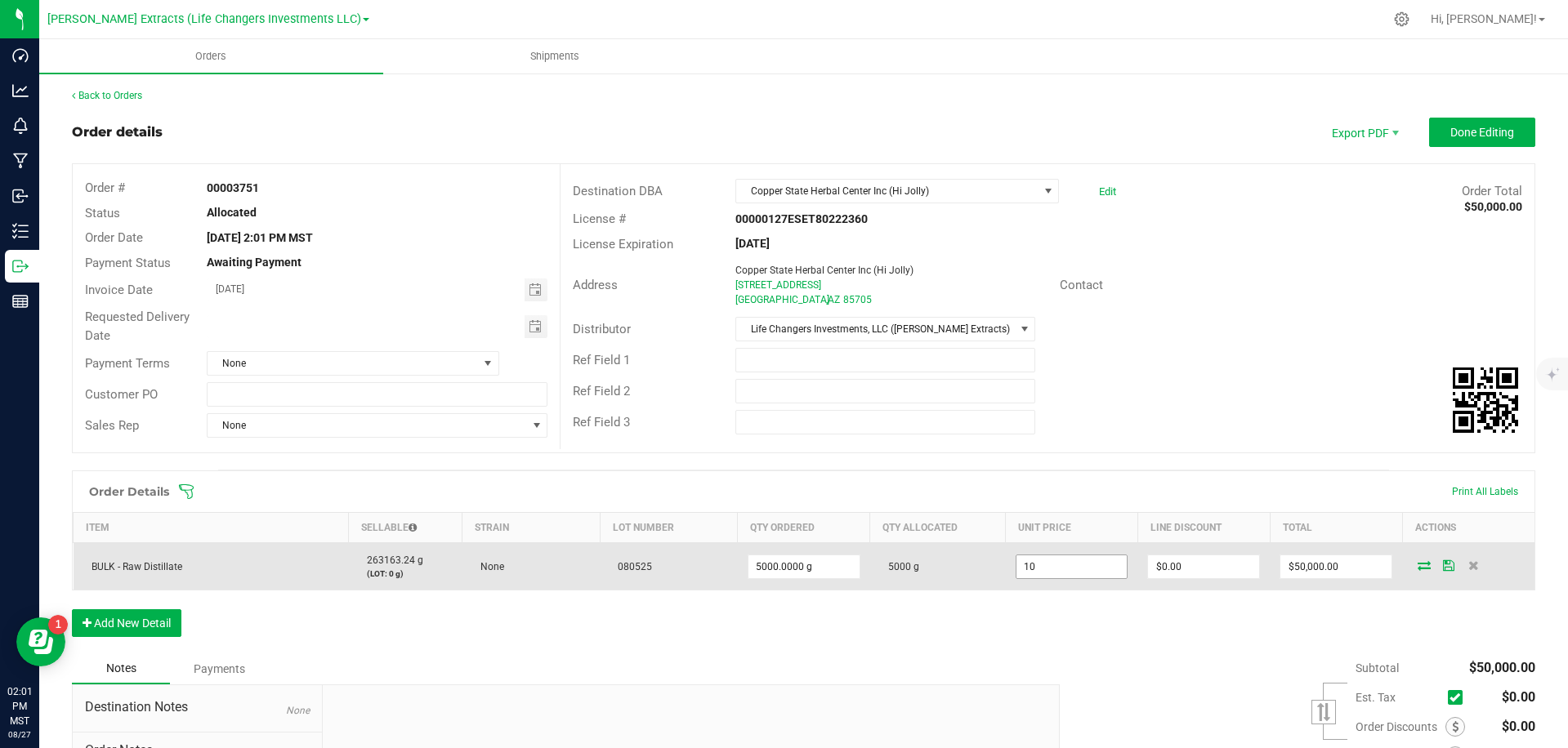
click at [1049, 567] on input "10" at bounding box center [1072, 567] width 111 height 23
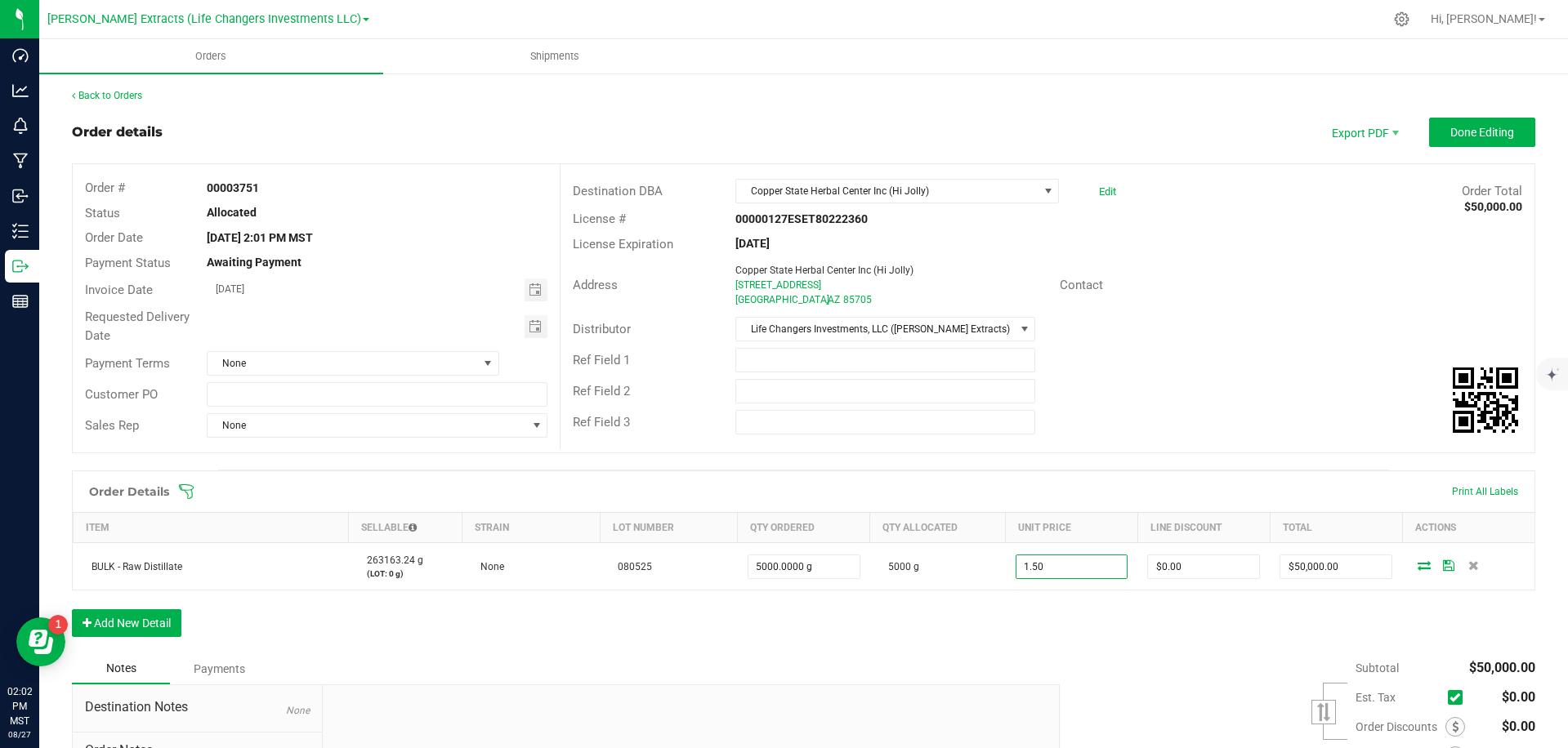
type input "$1.50000"
type input "$7,500.00"
click at [1170, 297] on div "Address Copper State Herbal Center Inc (Hi Jolly) [STREET_ADDRESS] Contact" at bounding box center [1047, 285] width 974 height 57
click at [1480, 132] on span "Done Editing" at bounding box center [1482, 132] width 64 height 13
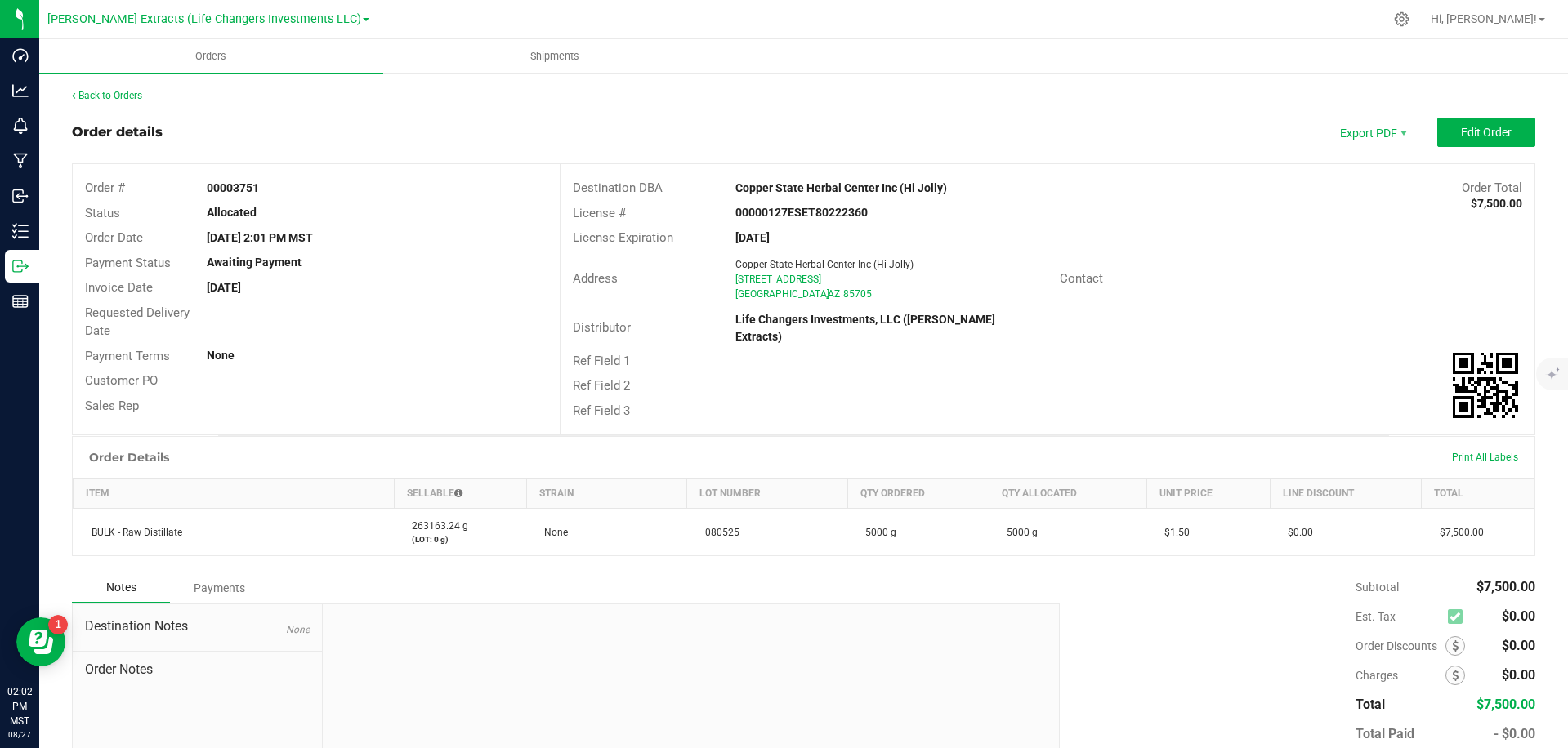
click at [1014, 139] on div "Order details Export PDF Edit Order" at bounding box center [804, 132] width 1464 height 30
click at [1342, 312] on div "Distributor Life Changers Investments, LLC ([PERSON_NAME] Extracts)" at bounding box center [1047, 329] width 974 height 41
click at [1361, 183] on span "Invoice PDF" at bounding box center [1375, 183] width 102 height 24
